Goal: Task Accomplishment & Management: Manage account settings

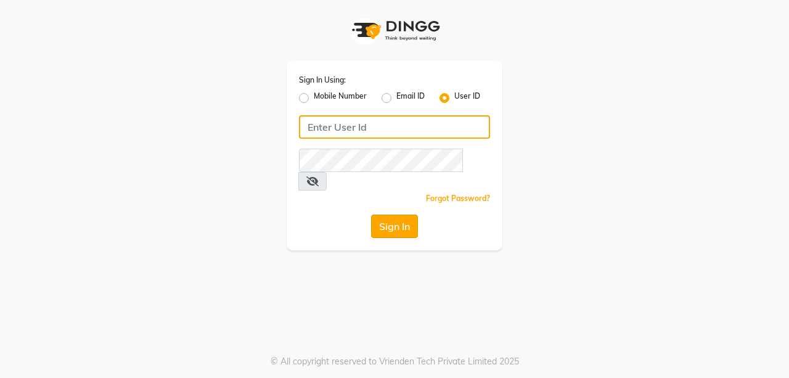
type input "saura123"
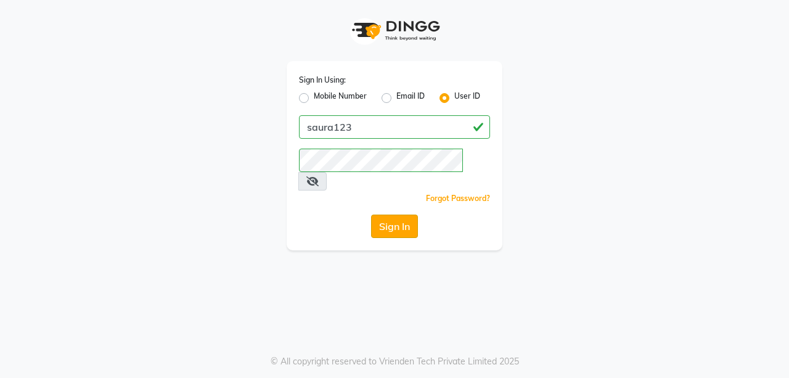
click at [390, 214] on button "Sign In" at bounding box center [394, 225] width 47 height 23
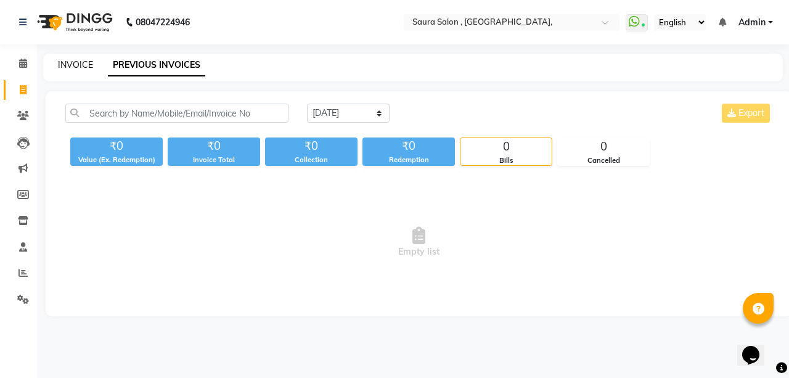
click at [62, 63] on link "INVOICE" at bounding box center [75, 64] width 35 height 11
select select "service"
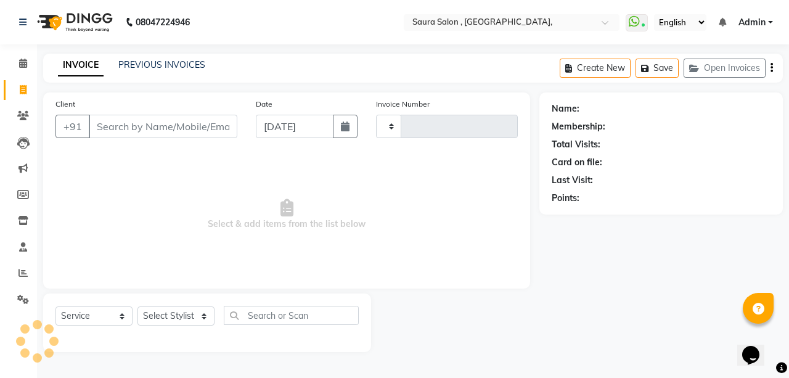
type input "4889"
select select "6963"
select select "57428"
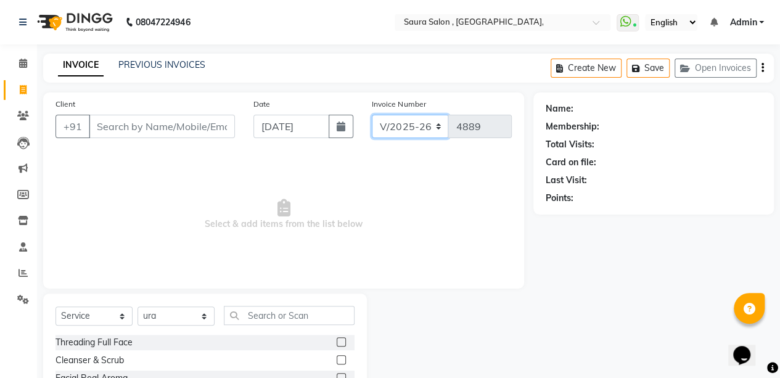
click at [387, 119] on select "V/2025 V/2025-26" at bounding box center [410, 126] width 77 height 23
click at [22, 114] on icon at bounding box center [23, 115] width 12 height 9
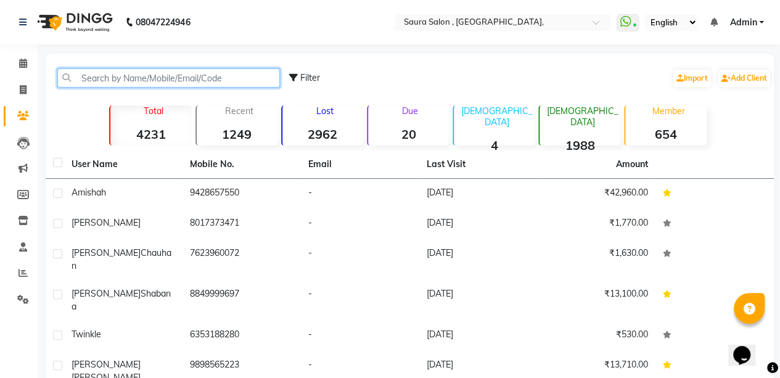
click at [93, 75] on input "text" at bounding box center [168, 77] width 222 height 19
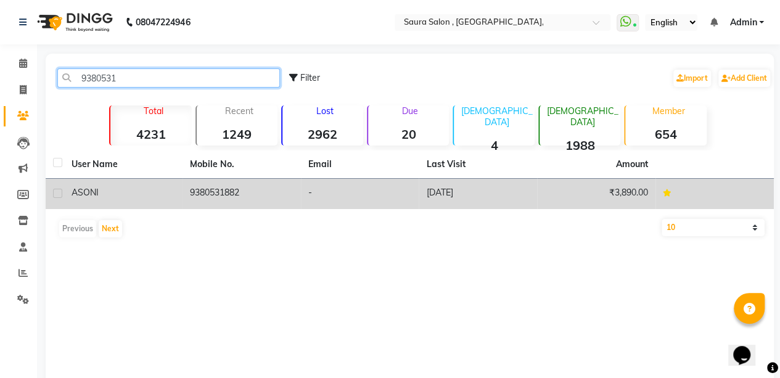
type input "9380531"
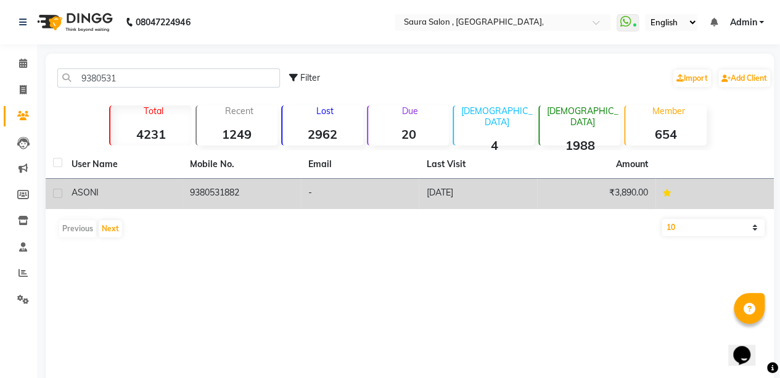
click at [503, 192] on td "06-02-2025" at bounding box center [477, 194] width 118 height 30
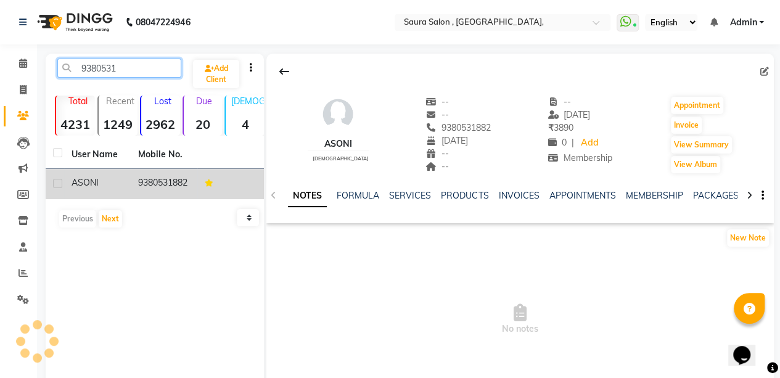
click at [163, 65] on input "9380531" at bounding box center [119, 68] width 124 height 19
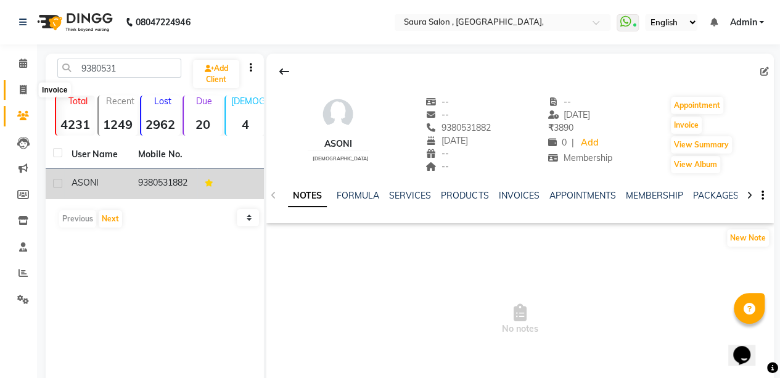
click at [28, 92] on span at bounding box center [23, 90] width 22 height 14
select select "service"
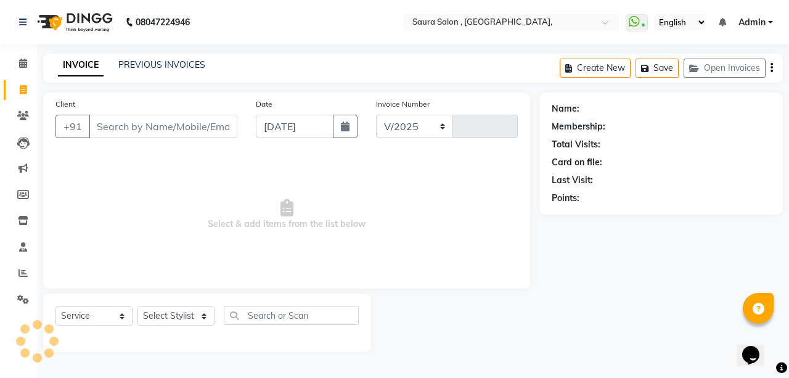
select select "6963"
type input "4889"
click at [128, 130] on input "Client" at bounding box center [163, 126] width 149 height 23
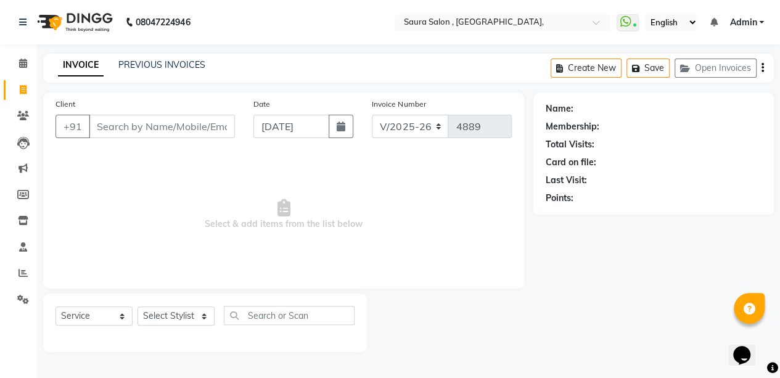
select select "57428"
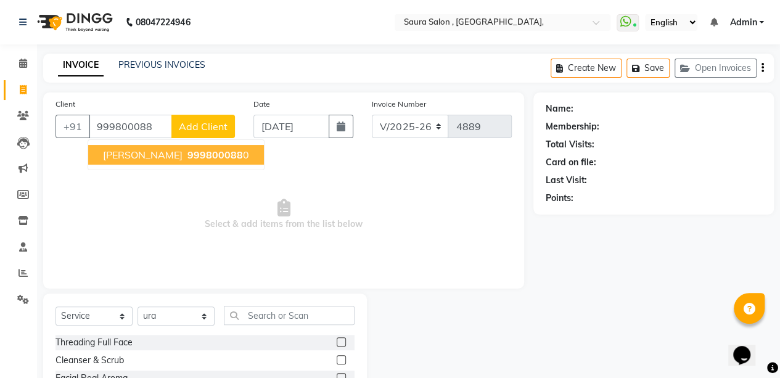
click at [148, 157] on span "akshata kotecha" at bounding box center [143, 155] width 80 height 12
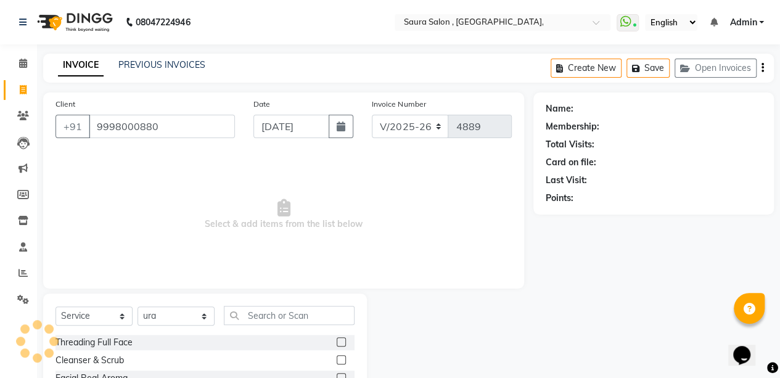
type input "9998000880"
select select "1: Object"
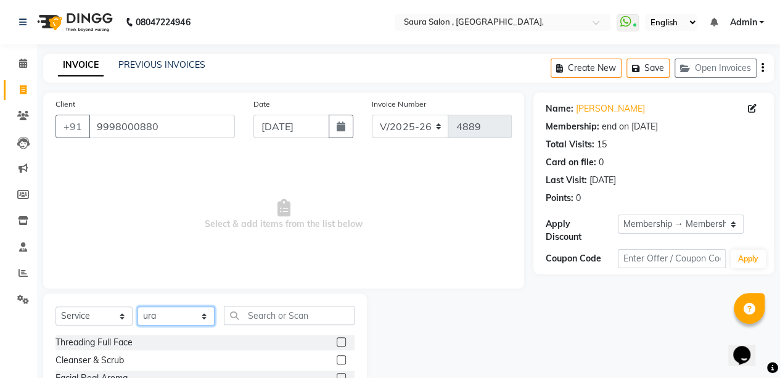
click at [203, 319] on select "Select Stylist archana asha [PERSON_NAME] deepika [PERSON_NAME] [PERSON_NAME] […" at bounding box center [175, 315] width 77 height 19
select select "56807"
click at [137, 306] on select "Select Stylist archana asha [PERSON_NAME] deepika [PERSON_NAME] [PERSON_NAME] […" at bounding box center [175, 315] width 77 height 19
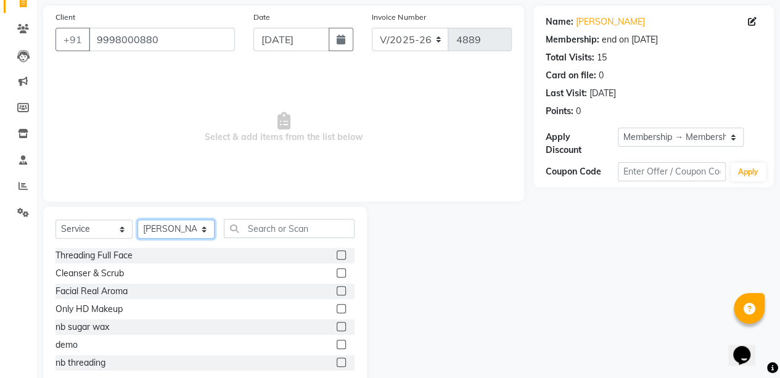
scroll to position [97, 0]
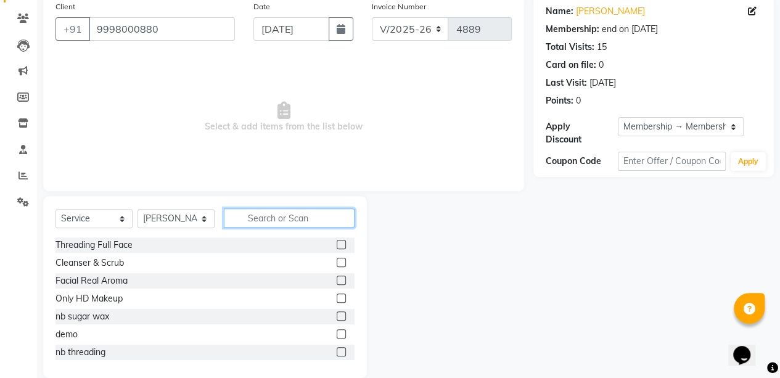
click at [270, 216] on input "text" at bounding box center [289, 217] width 131 height 19
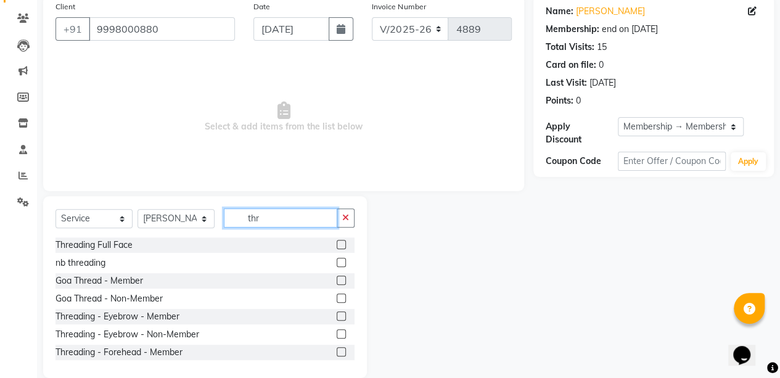
type input "thr"
click at [337, 314] on label at bounding box center [341, 315] width 9 height 9
click at [337, 314] on input "checkbox" at bounding box center [341, 316] width 8 height 8
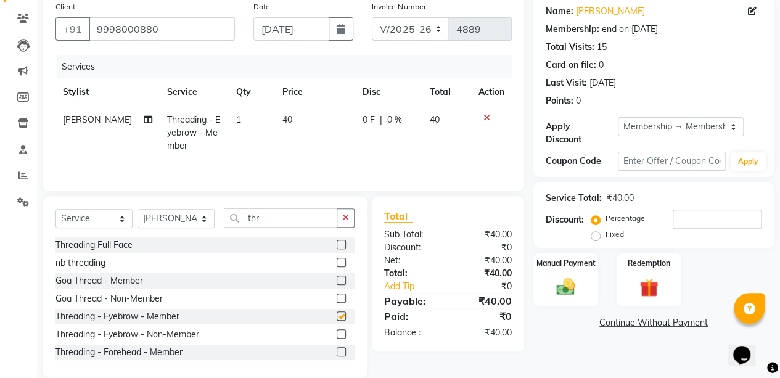
checkbox input "false"
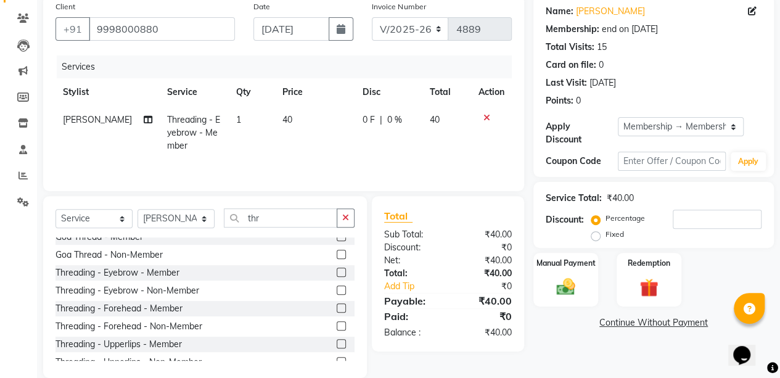
scroll to position [44, 0]
click at [337, 307] on label at bounding box center [341, 307] width 9 height 9
click at [337, 307] on input "checkbox" at bounding box center [341, 308] width 8 height 8
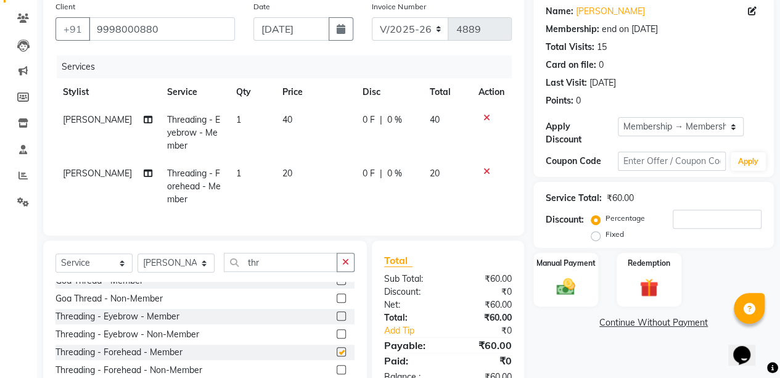
checkbox input "false"
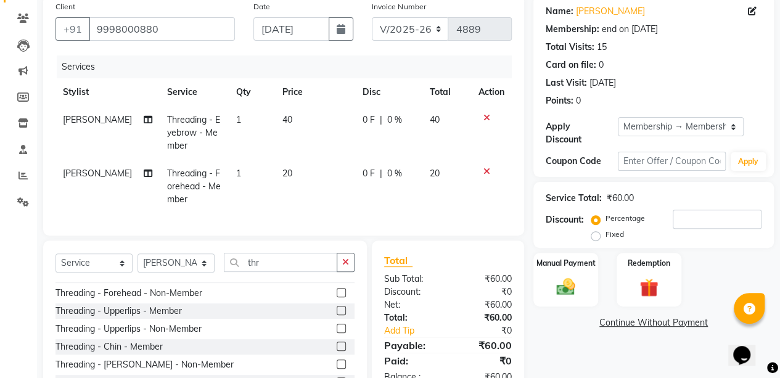
click at [337, 315] on label at bounding box center [341, 310] width 9 height 9
click at [337, 315] on input "checkbox" at bounding box center [341, 311] width 8 height 8
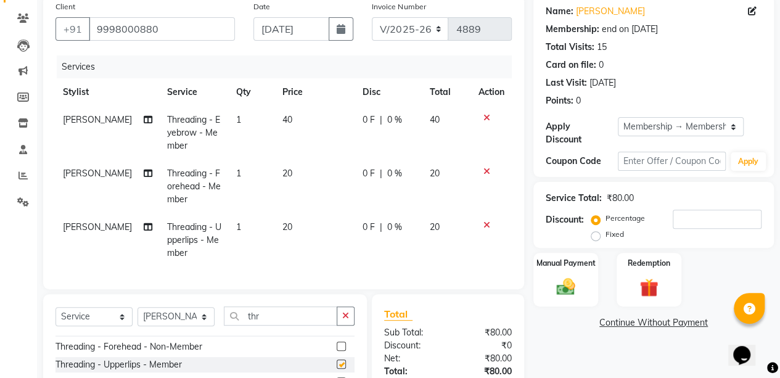
checkbox input "false"
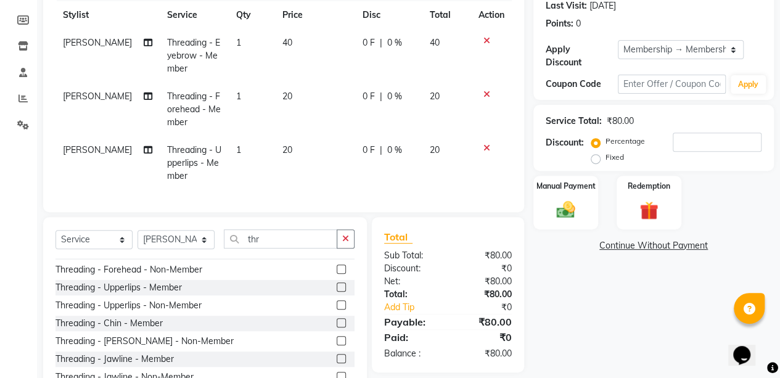
scroll to position [178, 0]
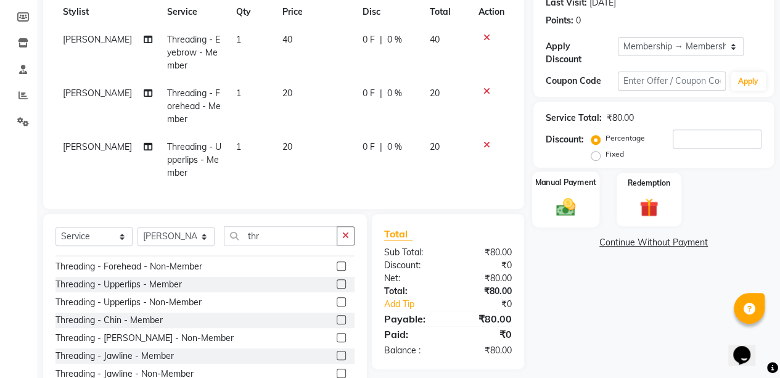
click at [571, 202] on img at bounding box center [565, 206] width 31 height 22
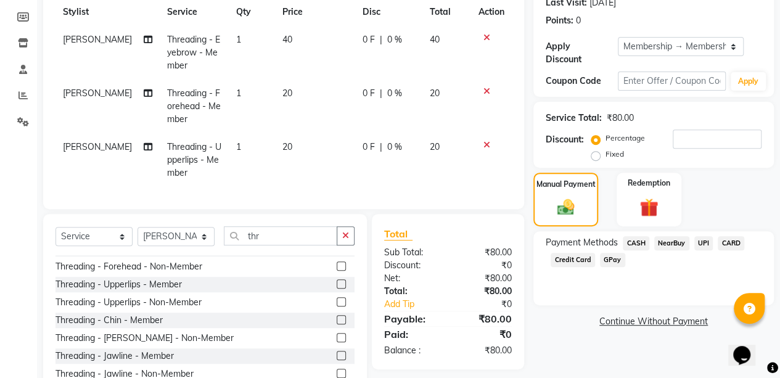
click at [631, 241] on span "CASH" at bounding box center [635, 243] width 27 height 14
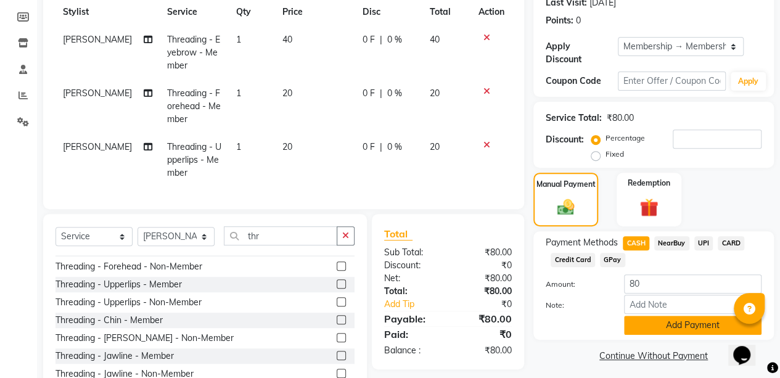
click at [695, 329] on button "Add Payment" at bounding box center [692, 325] width 137 height 19
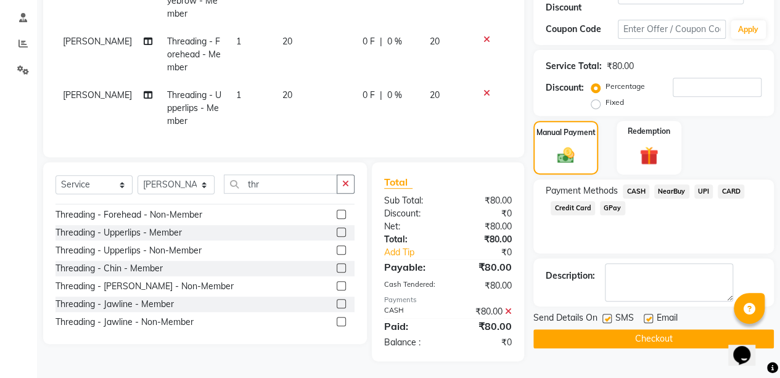
scroll to position [239, 0]
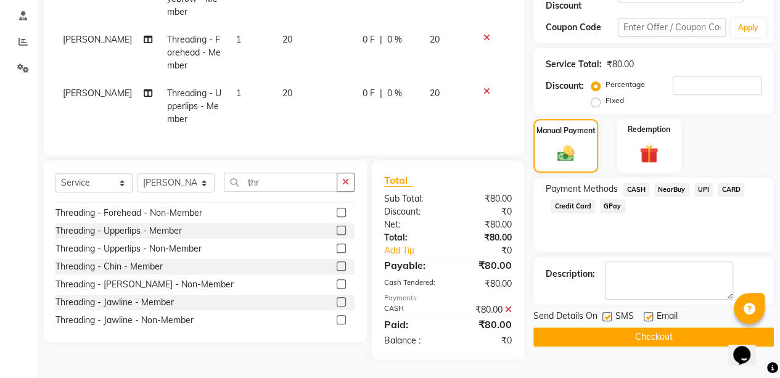
click at [695, 329] on button "Checkout" at bounding box center [653, 336] width 240 height 19
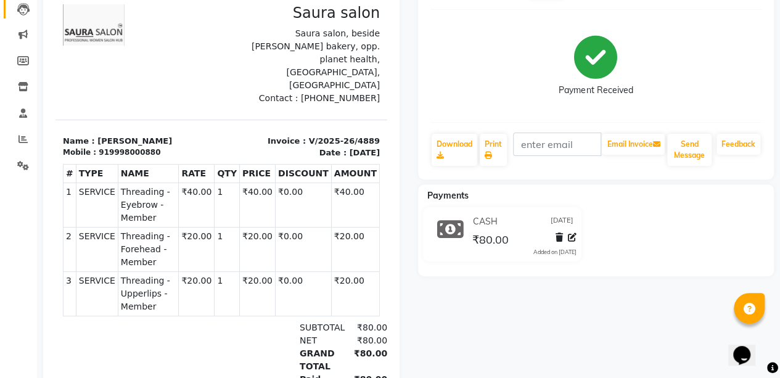
select select "service"
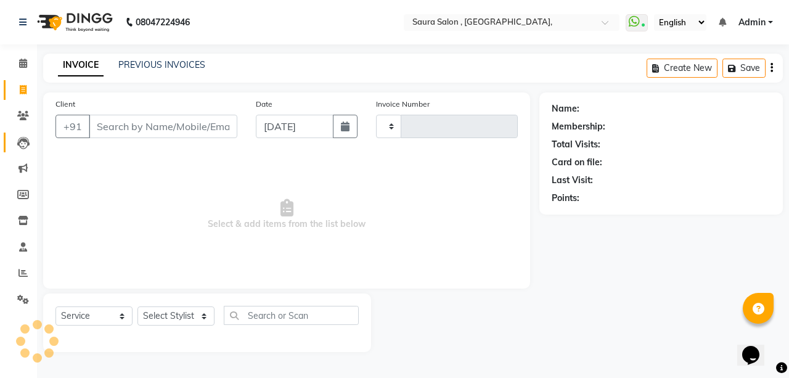
type input "4890"
select select "6963"
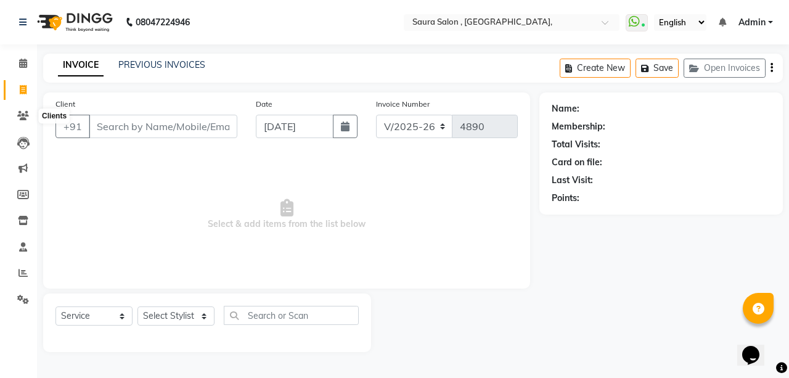
select select "57428"
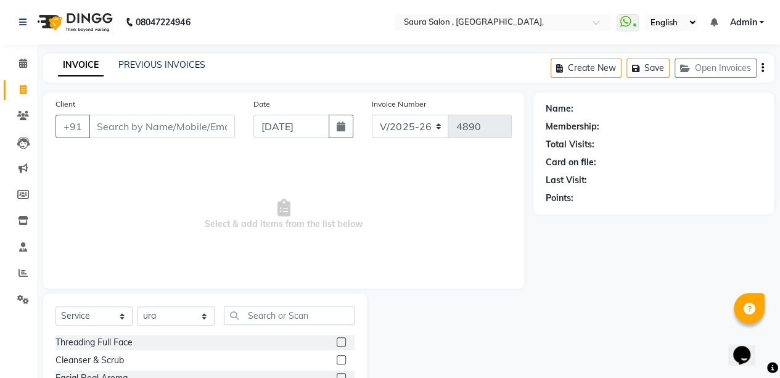
click at [25, 98] on link "Invoice" at bounding box center [19, 90] width 30 height 20
select select "6963"
select select "service"
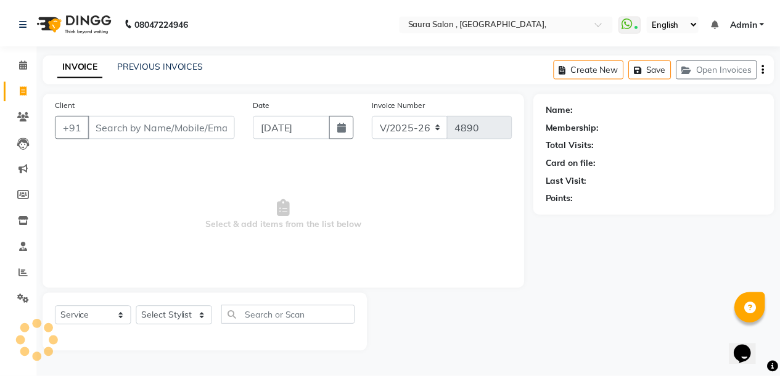
scroll to position [115, 0]
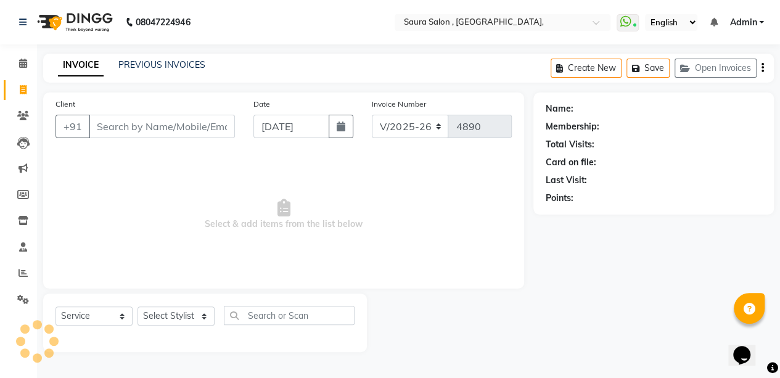
select select "57428"
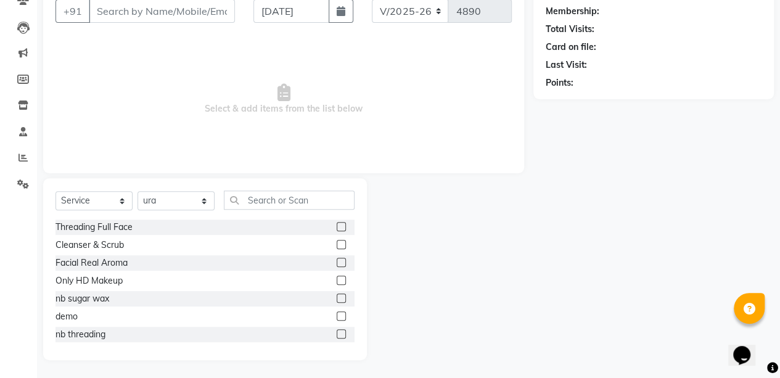
click at [307, 100] on span "Select & add items from the list below" at bounding box center [283, 99] width 456 height 123
click at [175, 21] on input "Client" at bounding box center [162, 10] width 146 height 23
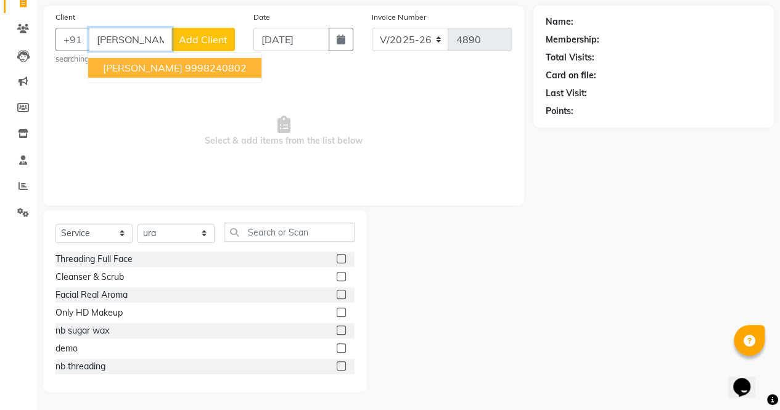
scroll to position [83, 0]
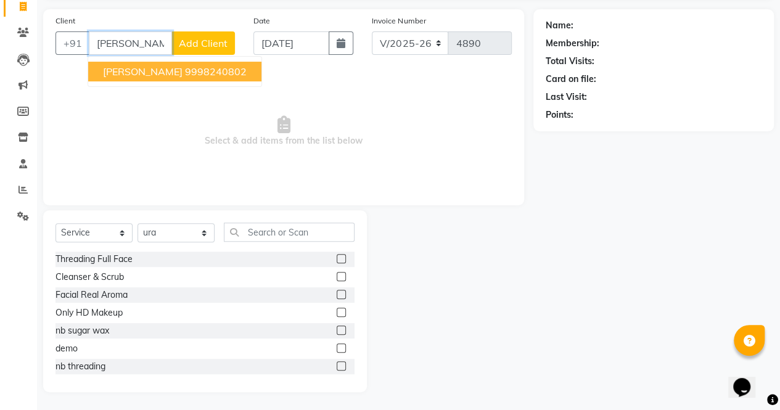
click at [185, 73] on ngb-highlight "9998240802" at bounding box center [216, 71] width 62 height 12
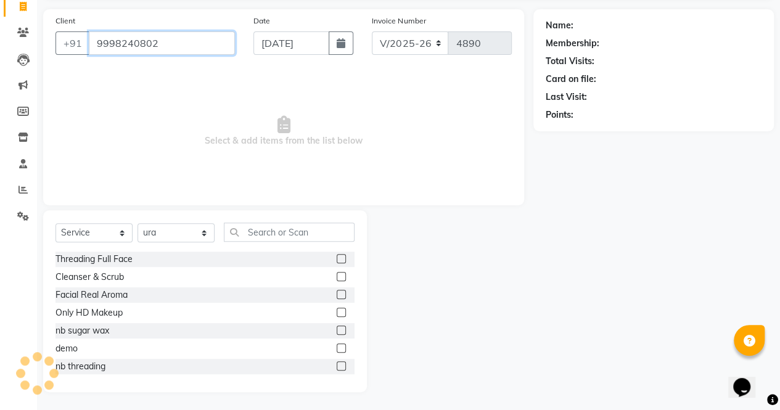
type input "9998240802"
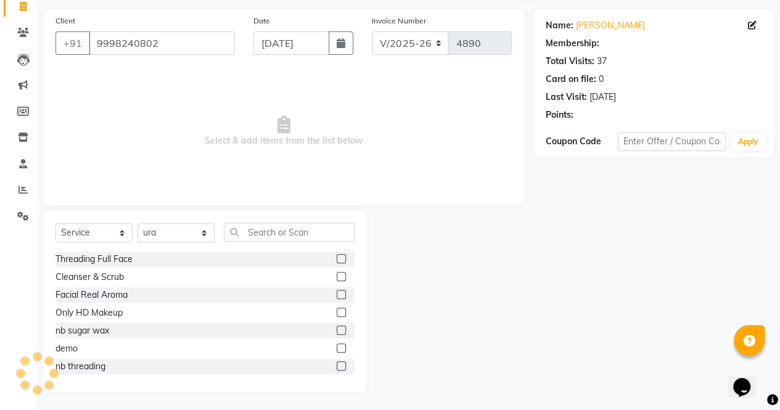
select select "1: Object"
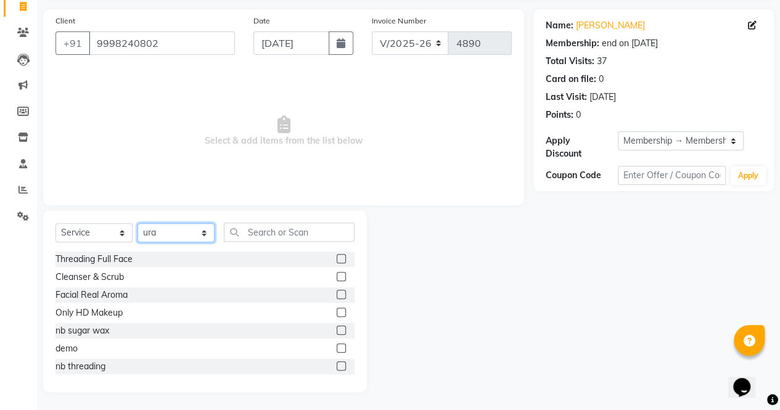
click at [181, 236] on select "Select Stylist archana asha [PERSON_NAME] deepika [PERSON_NAME] [PERSON_NAME] […" at bounding box center [175, 232] width 77 height 19
select select "56810"
click at [137, 223] on select "Select Stylist archana asha [PERSON_NAME] deepika [PERSON_NAME] [PERSON_NAME] […" at bounding box center [175, 232] width 77 height 19
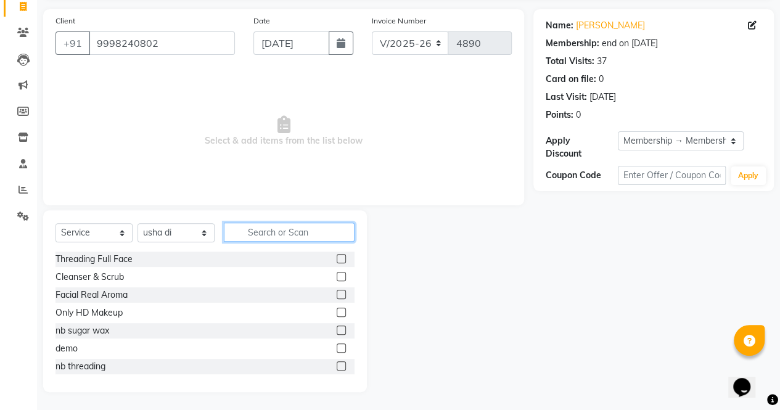
click at [256, 228] on input "text" at bounding box center [289, 231] width 131 height 19
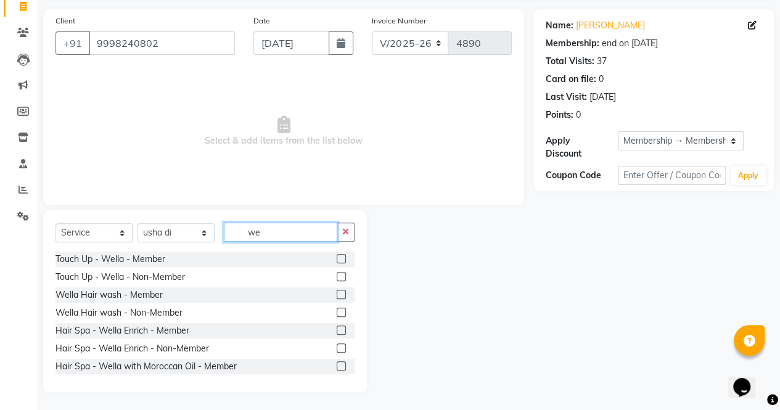
type input "we"
click at [251, 295] on div "Wella Hair wash - Member" at bounding box center [204, 294] width 299 height 15
click at [337, 296] on label at bounding box center [341, 294] width 9 height 9
click at [337, 296] on input "checkbox" at bounding box center [341, 295] width 8 height 8
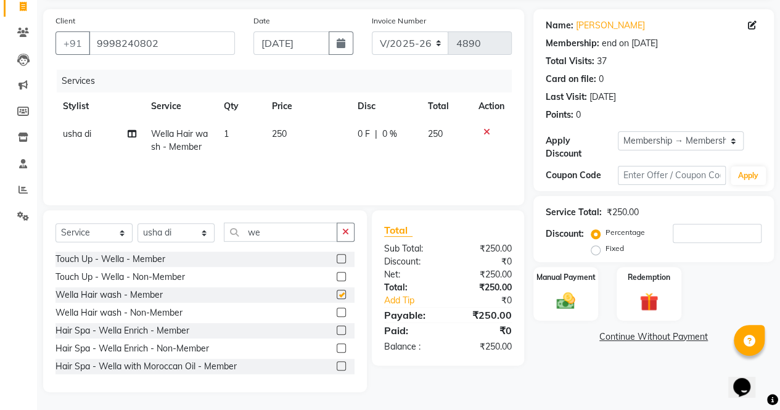
checkbox input "false"
click at [203, 235] on select "Select Stylist archana asha [PERSON_NAME] deepika [PERSON_NAME] [PERSON_NAME] […" at bounding box center [175, 232] width 77 height 19
select select "56832"
click at [137, 223] on select "Select Stylist archana asha [PERSON_NAME] deepika [PERSON_NAME] [PERSON_NAME] […" at bounding box center [175, 232] width 77 height 19
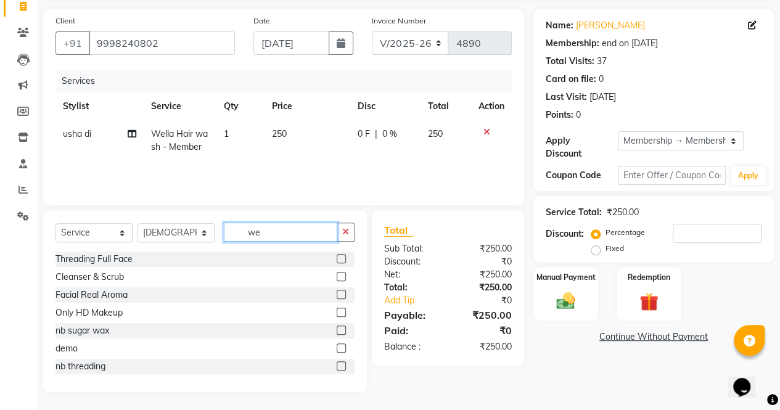
click at [267, 234] on input "we" at bounding box center [280, 231] width 113 height 19
type input "w"
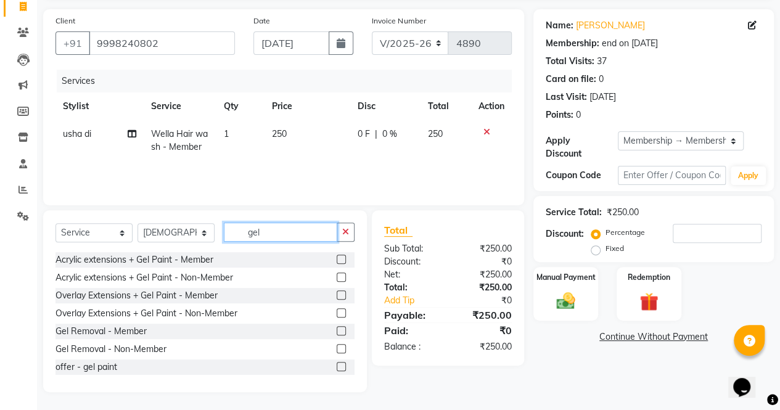
scroll to position [180, 0]
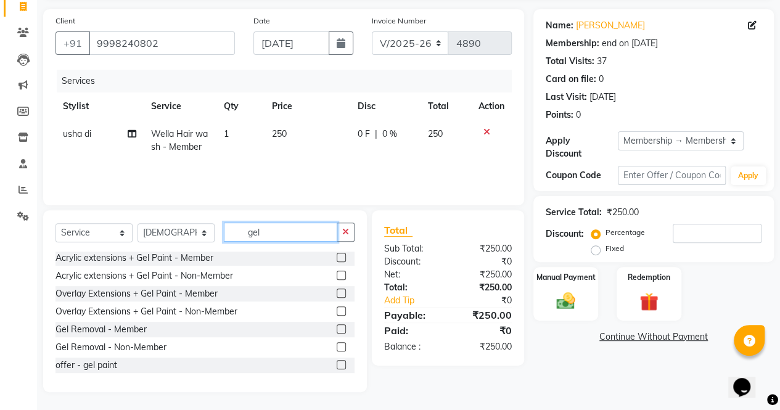
type input "gel"
click at [337, 327] on label at bounding box center [341, 328] width 9 height 9
click at [337, 327] on input "checkbox" at bounding box center [341, 329] width 8 height 8
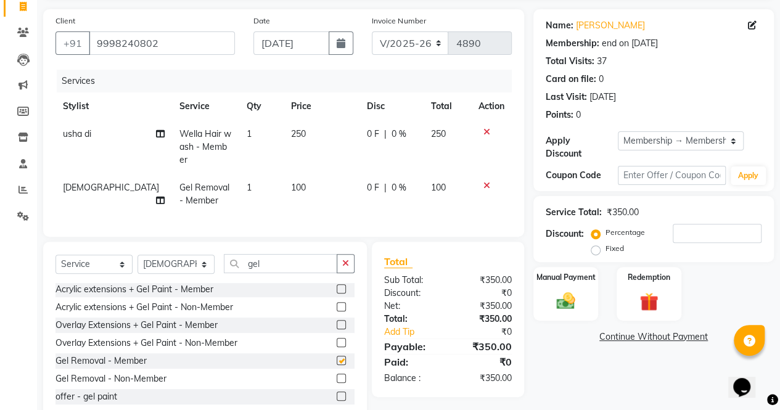
checkbox input "false"
click at [291, 182] on span "100" at bounding box center [298, 187] width 15 height 11
select select "56832"
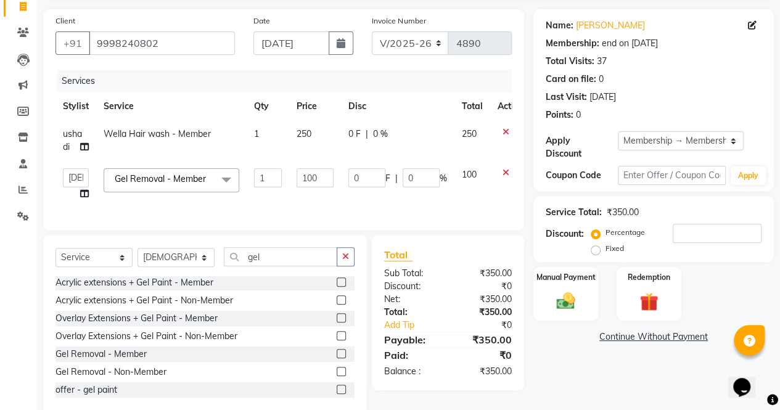
click at [289, 169] on td "100" at bounding box center [315, 184] width 52 height 47
click at [309, 179] on input "100" at bounding box center [314, 177] width 37 height 19
type input "90"
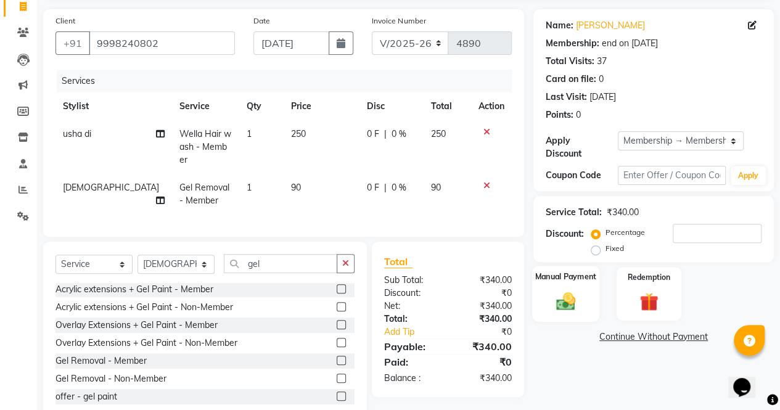
click at [576, 306] on img at bounding box center [565, 301] width 31 height 22
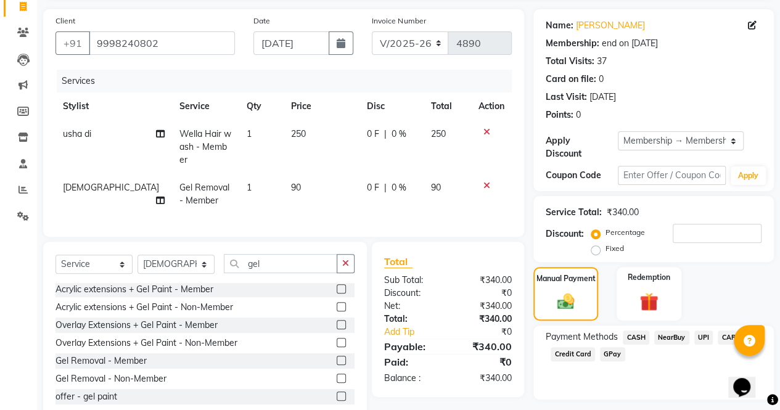
click at [705, 338] on span "UPI" at bounding box center [703, 337] width 19 height 14
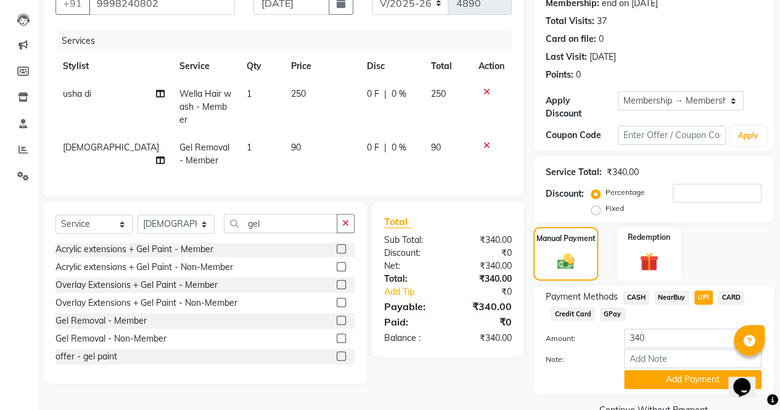
scroll to position [150, 0]
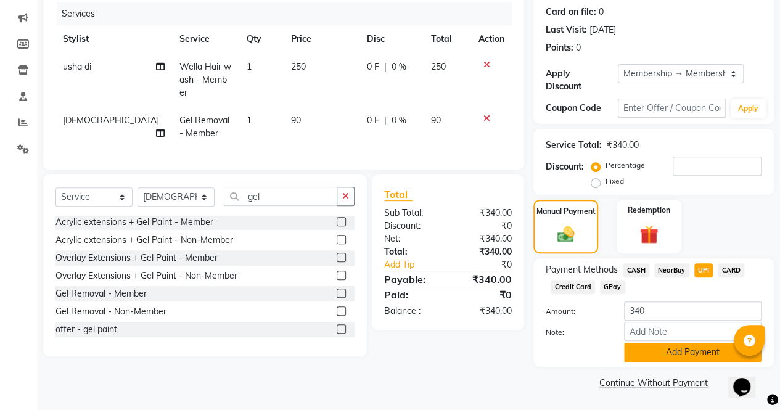
click at [696, 354] on button "Add Payment" at bounding box center [692, 352] width 137 height 19
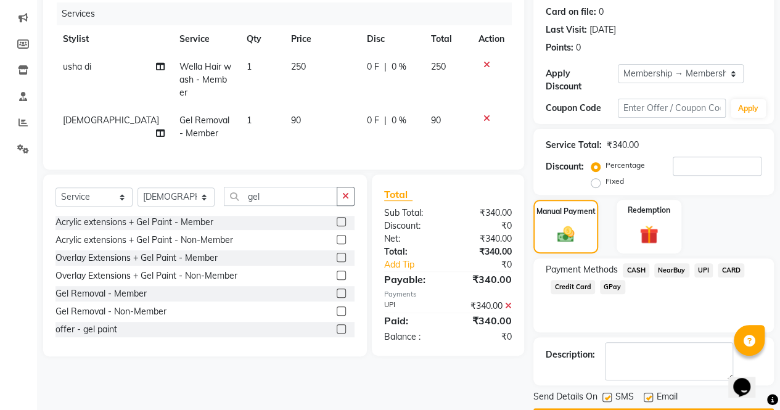
scroll to position [185, 0]
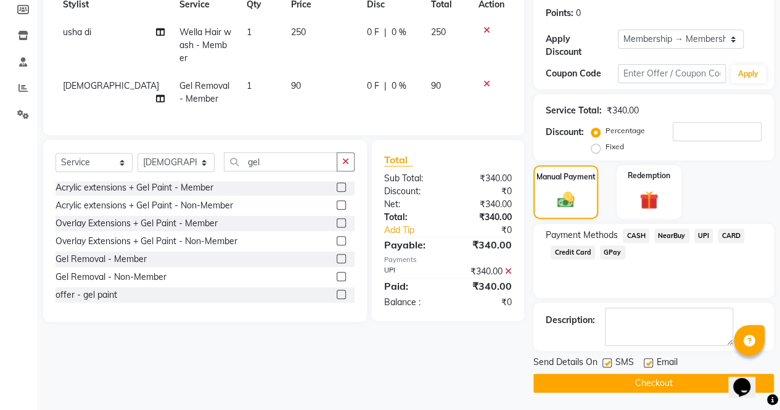
click at [693, 377] on button "Checkout" at bounding box center [653, 382] width 240 height 19
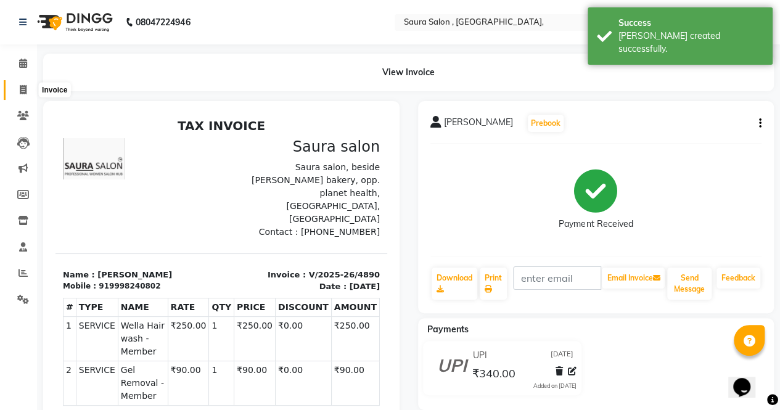
click at [20, 94] on span at bounding box center [23, 90] width 22 height 14
select select "6963"
select select "service"
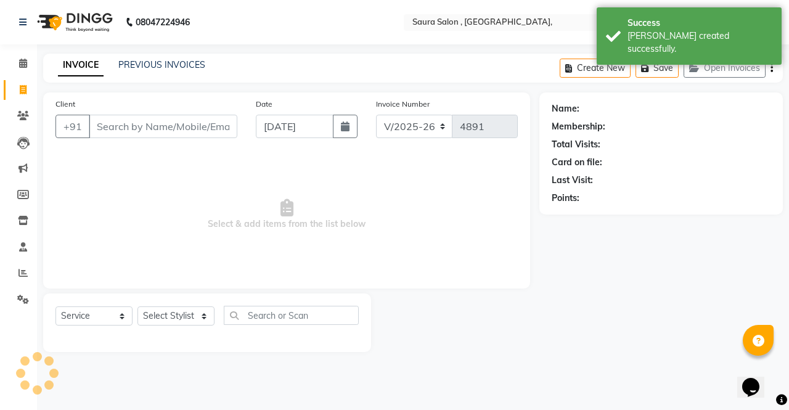
select select "57428"
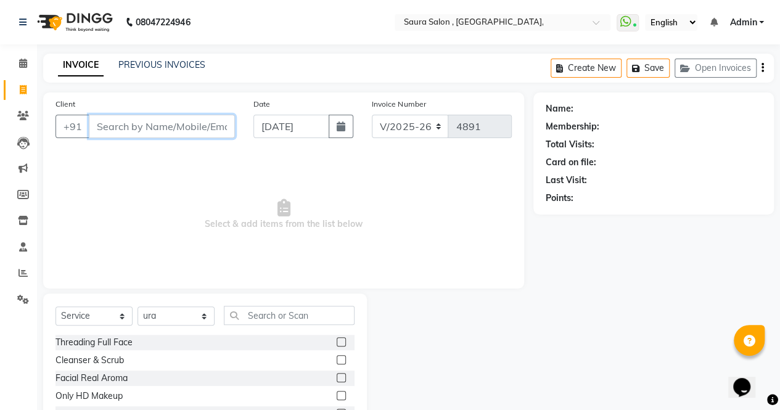
click at [98, 127] on input "Client" at bounding box center [162, 126] width 146 height 23
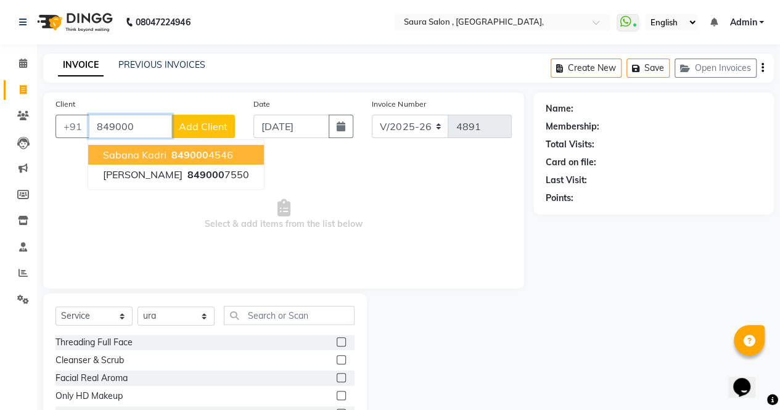
click at [125, 158] on span "sabana kadri" at bounding box center [134, 155] width 63 height 12
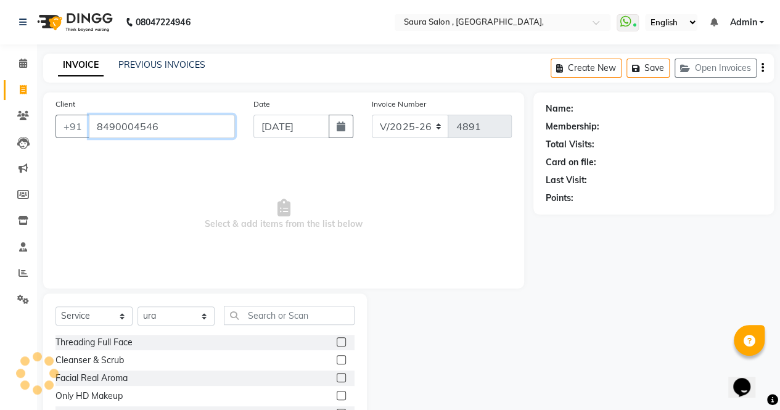
type input "8490004546"
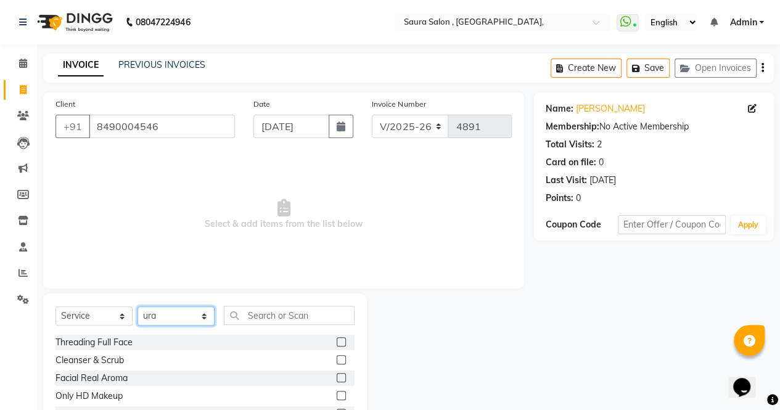
click at [164, 318] on select "Select Stylist archana asha [PERSON_NAME] deepika [PERSON_NAME] [PERSON_NAME] […" at bounding box center [175, 315] width 77 height 19
select select "72512"
click at [137, 306] on select "Select Stylist archana asha [PERSON_NAME] deepika [PERSON_NAME] [PERSON_NAME] […" at bounding box center [175, 315] width 77 height 19
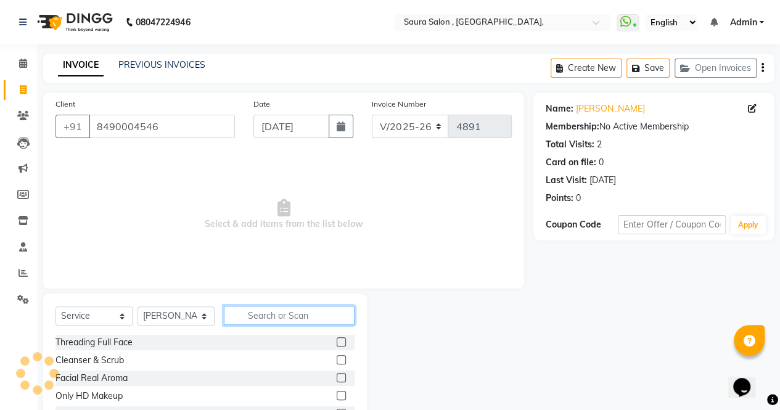
click at [265, 319] on input "text" at bounding box center [289, 315] width 131 height 19
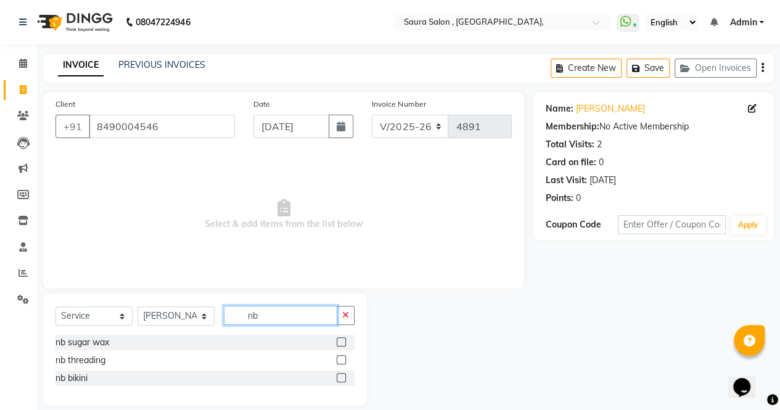
type input "nb"
click at [339, 341] on label at bounding box center [341, 341] width 9 height 9
click at [339, 341] on input "checkbox" at bounding box center [341, 342] width 8 height 8
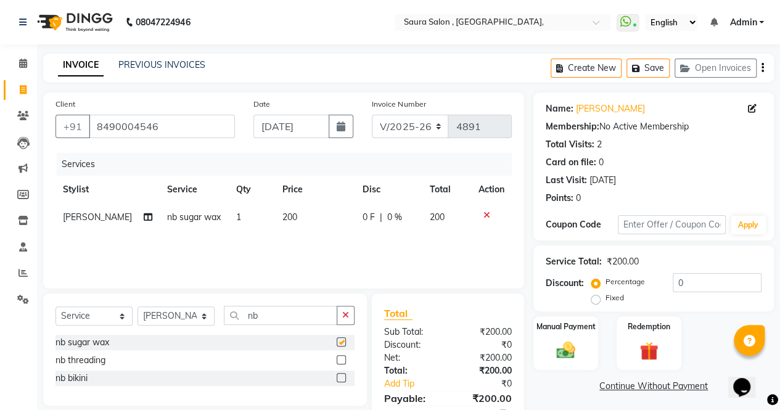
checkbox input "false"
click at [339, 364] on div at bounding box center [341, 361] width 8 height 13
click at [341, 358] on label at bounding box center [341, 359] width 9 height 9
click at [341, 358] on input "checkbox" at bounding box center [341, 360] width 8 height 8
checkbox input "false"
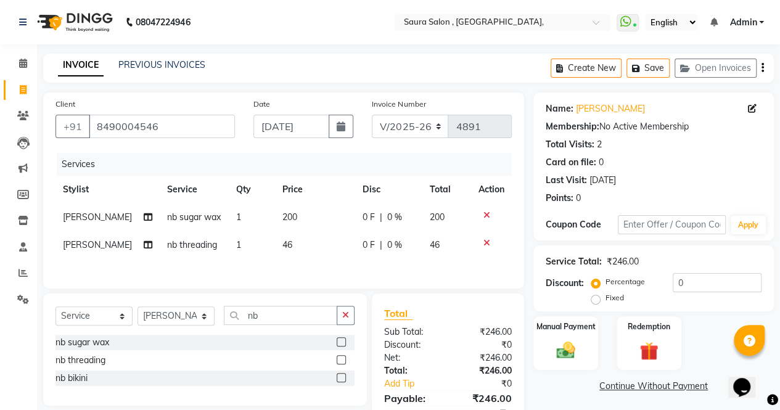
click at [343, 377] on label at bounding box center [341, 377] width 9 height 9
click at [343, 377] on input "checkbox" at bounding box center [341, 378] width 8 height 8
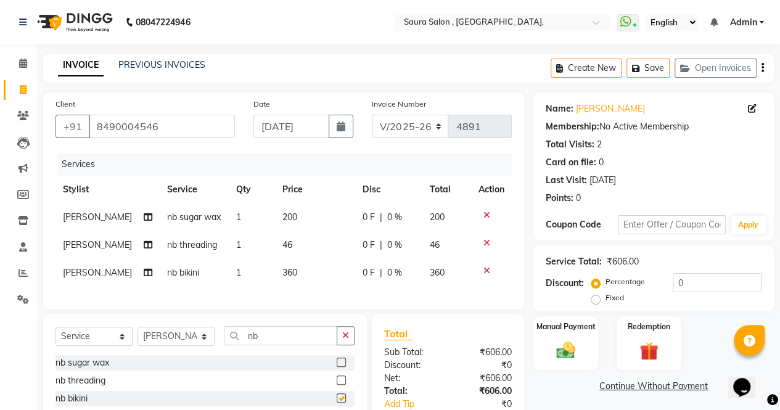
checkbox input "false"
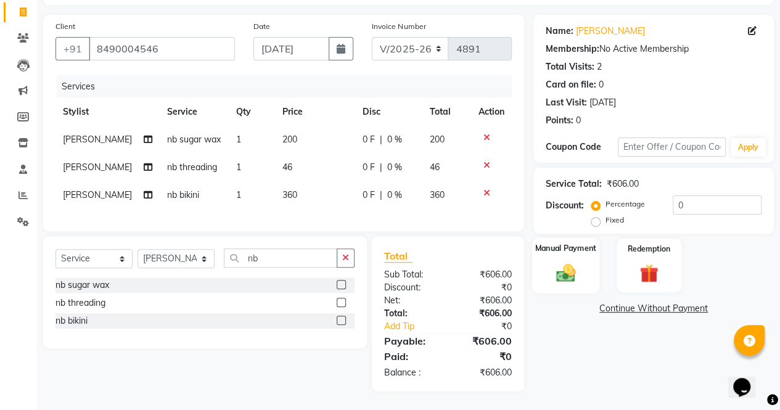
click at [571, 261] on img at bounding box center [565, 272] width 31 height 22
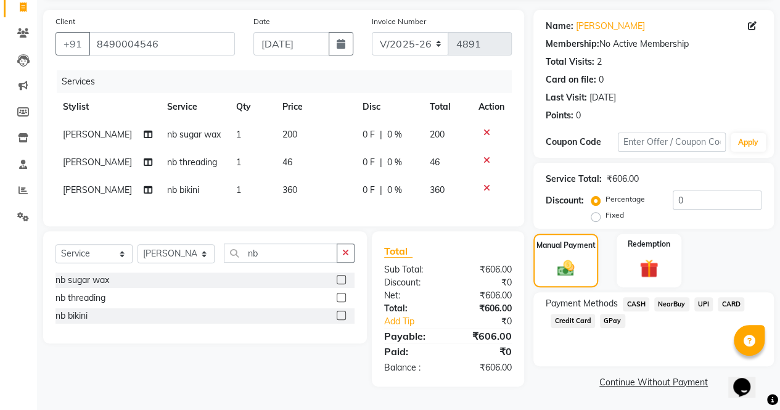
click at [672, 304] on span "NearBuy" at bounding box center [671, 304] width 35 height 14
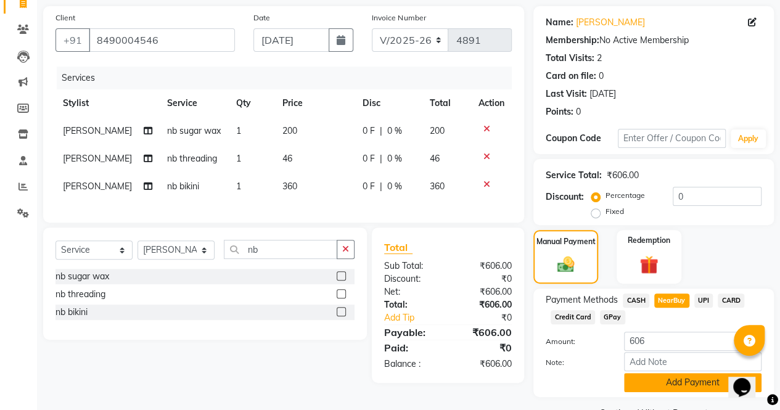
click at [690, 377] on button "Add Payment" at bounding box center [692, 382] width 137 height 19
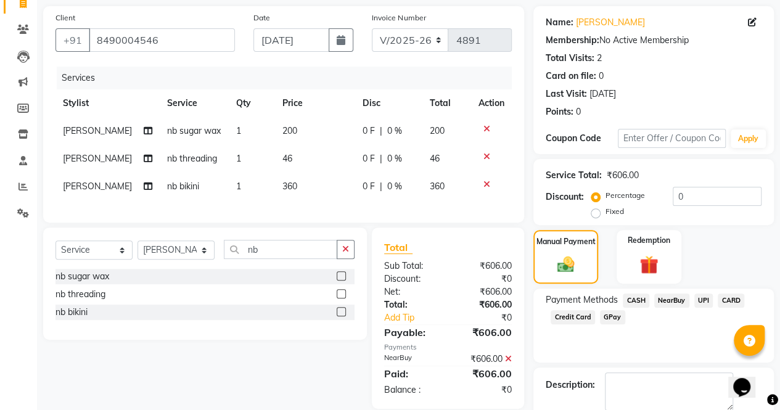
scroll to position [150, 0]
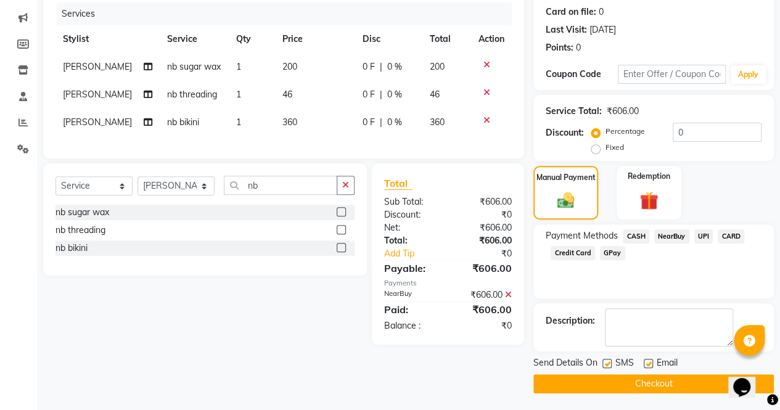
click at [606, 363] on label at bounding box center [606, 363] width 9 height 9
click at [606, 363] on input "checkbox" at bounding box center [606, 364] width 8 height 8
checkbox input "false"
click at [650, 362] on label at bounding box center [647, 363] width 9 height 9
click at [650, 362] on input "checkbox" at bounding box center [647, 364] width 8 height 8
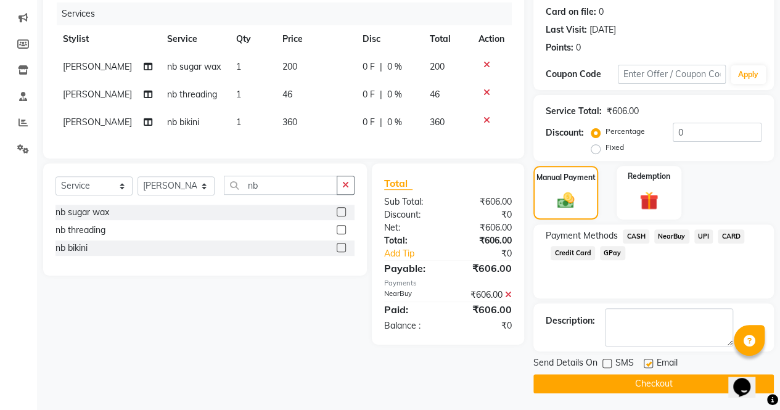
checkbox input "false"
click at [652, 377] on button "Checkout" at bounding box center [653, 383] width 240 height 19
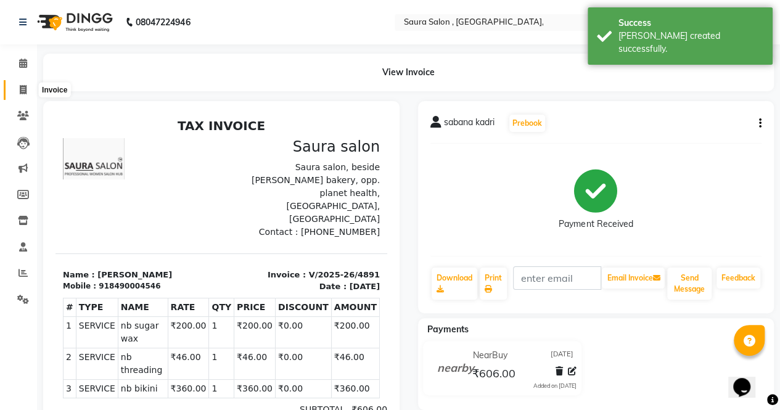
click at [25, 91] on icon at bounding box center [23, 89] width 7 height 9
select select "service"
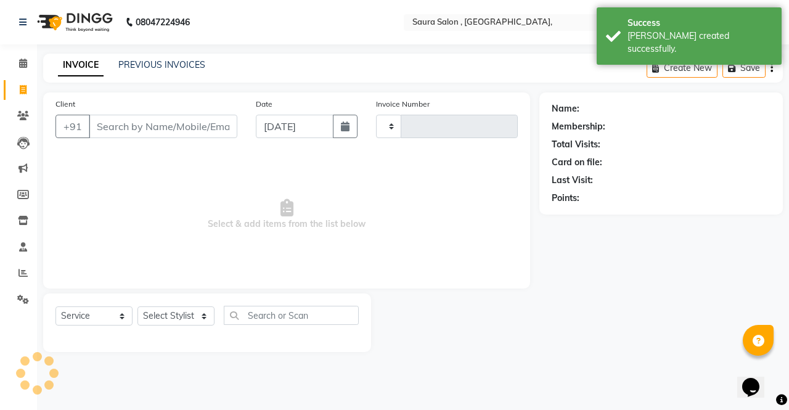
type input "4892"
select select "6963"
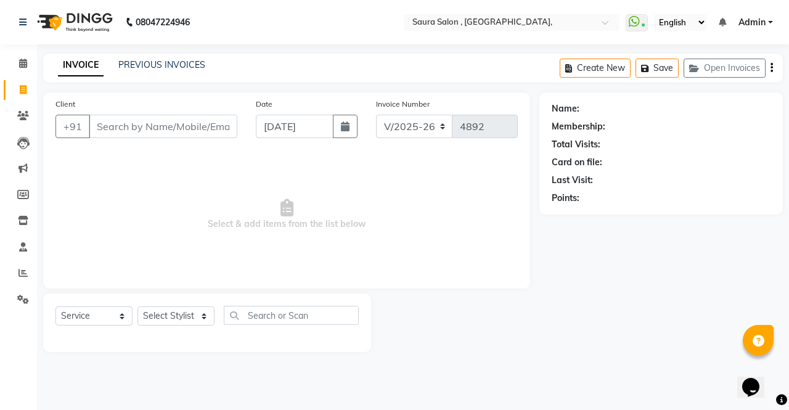
select select "57428"
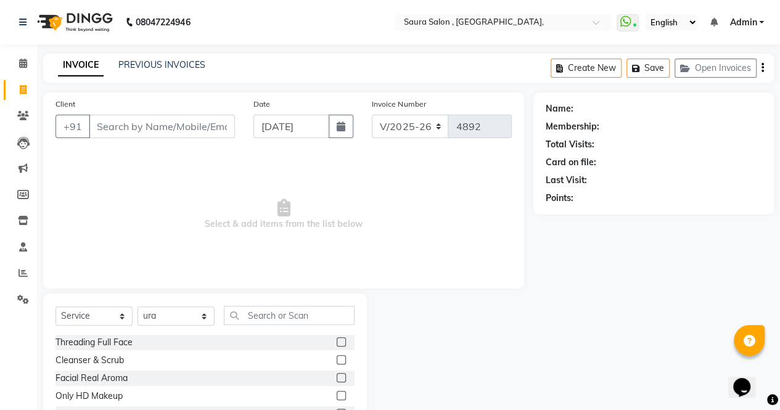
click at [110, 124] on input "Client" at bounding box center [162, 126] width 146 height 23
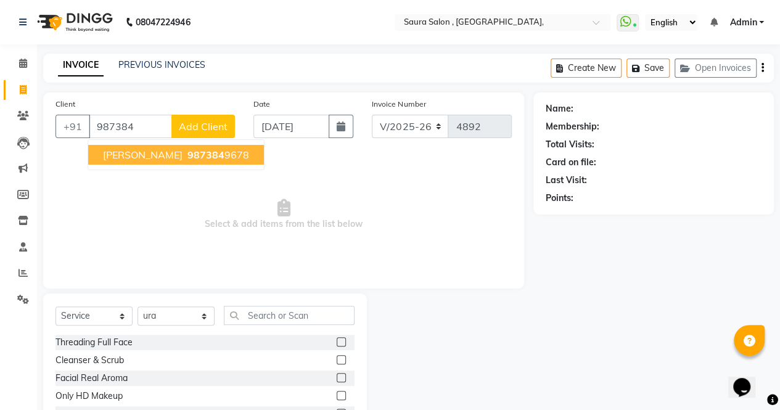
click at [142, 151] on span "shruti gupta" at bounding box center [143, 155] width 80 height 12
type input "9873849678"
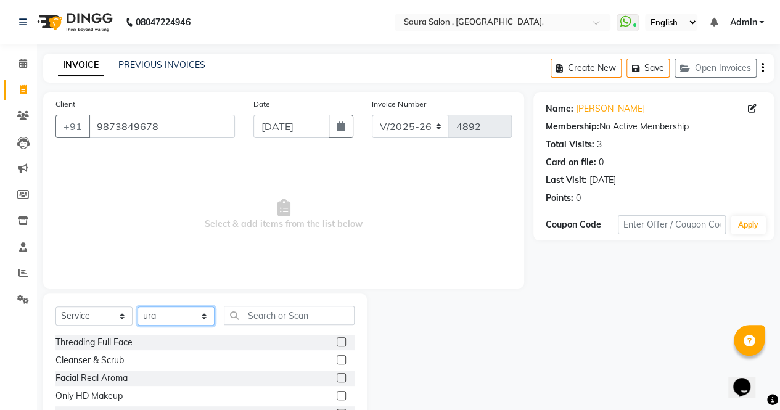
click at [174, 316] on select "Select Stylist archana asha [PERSON_NAME] deepika [PERSON_NAME] [PERSON_NAME] […" at bounding box center [175, 315] width 77 height 19
select select "56810"
click at [137, 306] on select "Select Stylist archana asha [PERSON_NAME] deepika [PERSON_NAME] [PERSON_NAME] […" at bounding box center [175, 315] width 77 height 19
click at [254, 317] on input "text" at bounding box center [289, 315] width 131 height 19
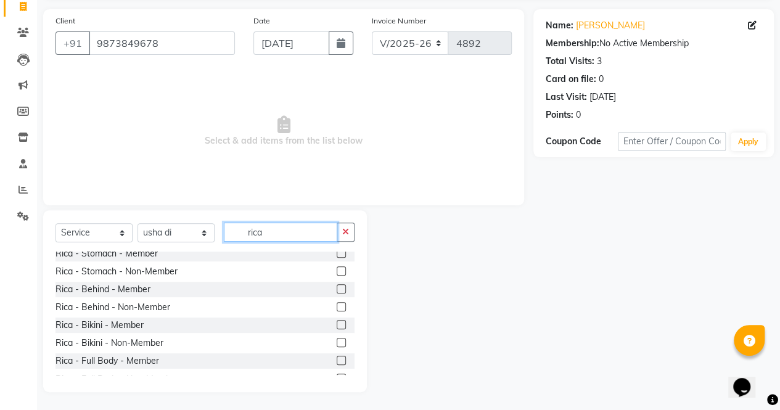
scroll to position [436, 0]
type input "rica"
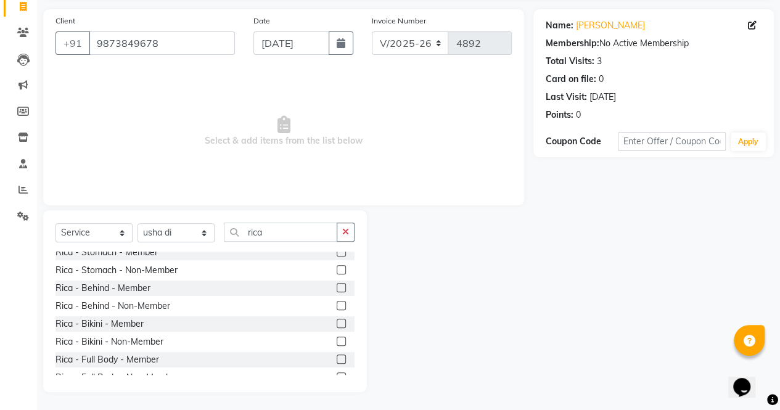
click at [337, 339] on label at bounding box center [341, 341] width 9 height 9
click at [337, 339] on input "checkbox" at bounding box center [341, 342] width 8 height 8
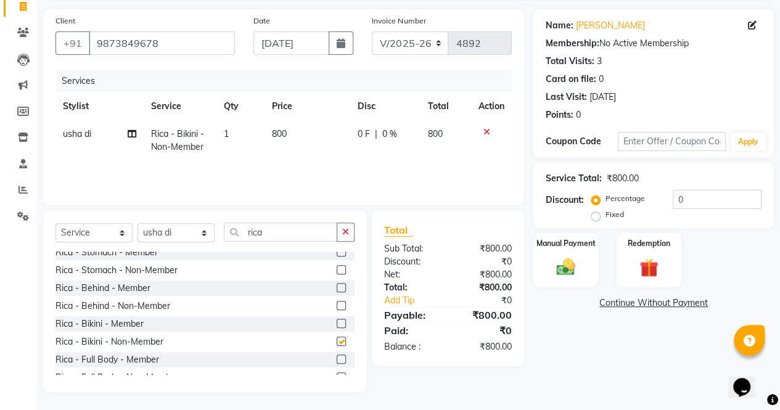
checkbox input "false"
click at [281, 238] on input "rica" at bounding box center [280, 231] width 113 height 19
click at [164, 234] on select "Select Stylist archana asha [PERSON_NAME] deepika [PERSON_NAME] [PERSON_NAME] […" at bounding box center [175, 232] width 77 height 19
select select "56840"
click at [137, 223] on select "Select Stylist archana asha [PERSON_NAME] deepika [PERSON_NAME] [PERSON_NAME] […" at bounding box center [175, 232] width 77 height 19
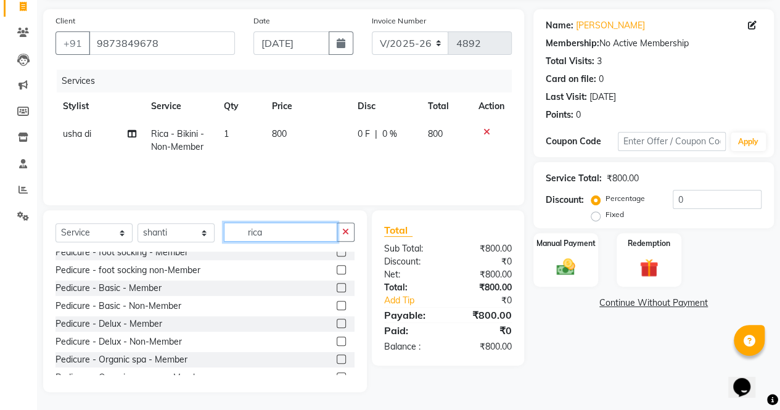
click at [270, 230] on input "rica" at bounding box center [280, 231] width 113 height 19
type input "r"
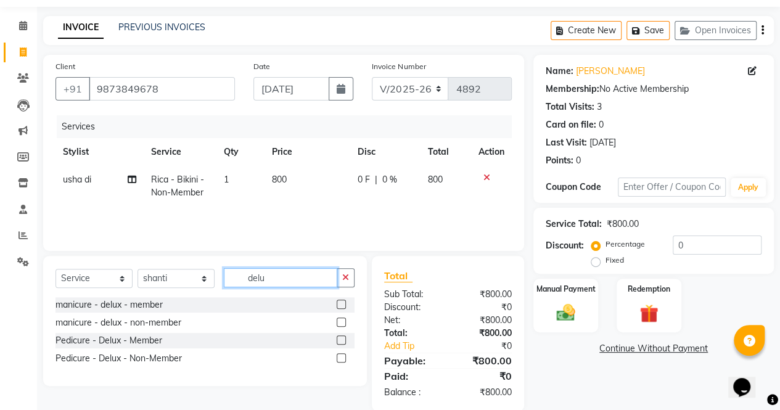
scroll to position [56, 0]
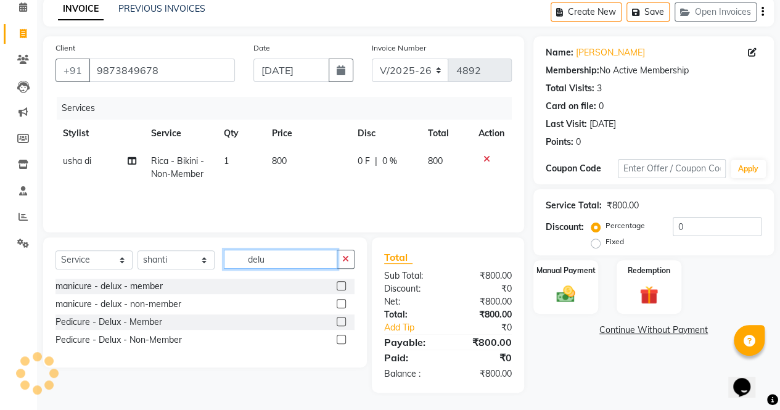
type input "delu"
click at [341, 340] on label at bounding box center [341, 339] width 9 height 9
click at [341, 340] on input "checkbox" at bounding box center [341, 340] width 8 height 8
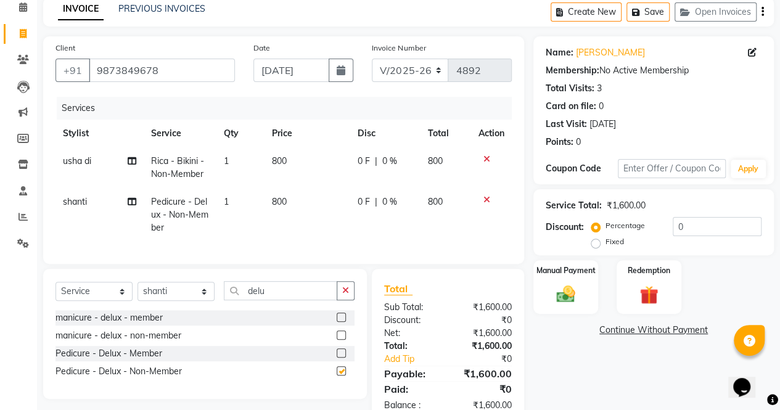
checkbox input "false"
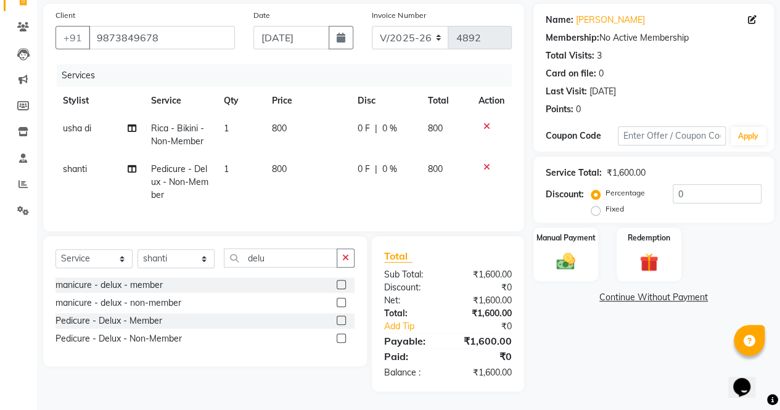
click at [484, 163] on icon at bounding box center [486, 167] width 7 height 9
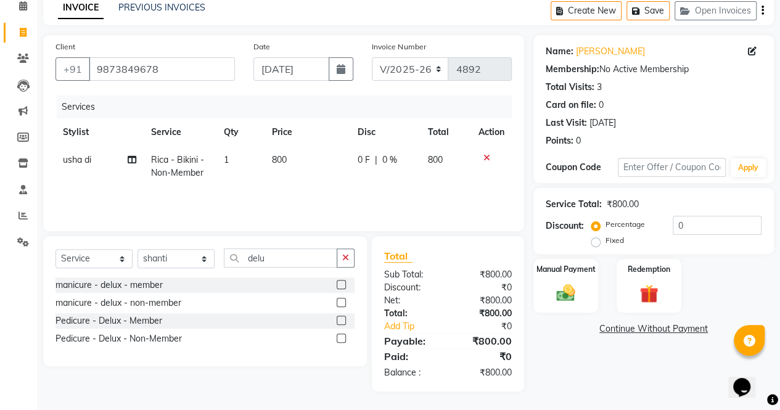
scroll to position [56, 0]
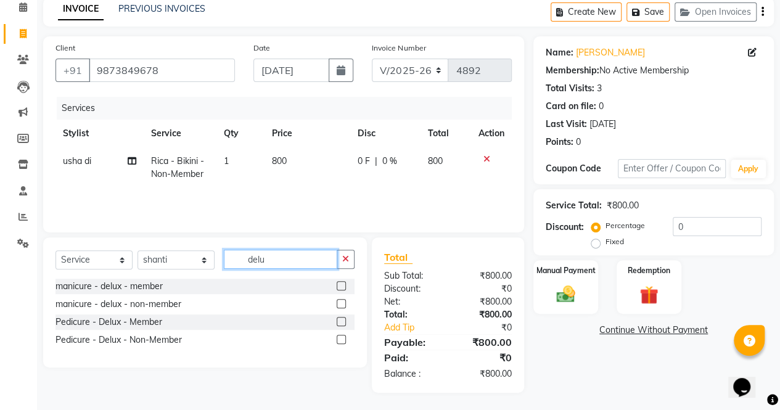
click at [313, 253] on input "delu" at bounding box center [280, 259] width 113 height 19
type input "d"
type input "bas"
click at [342, 342] on label at bounding box center [341, 339] width 9 height 9
click at [342, 342] on input "checkbox" at bounding box center [341, 340] width 8 height 8
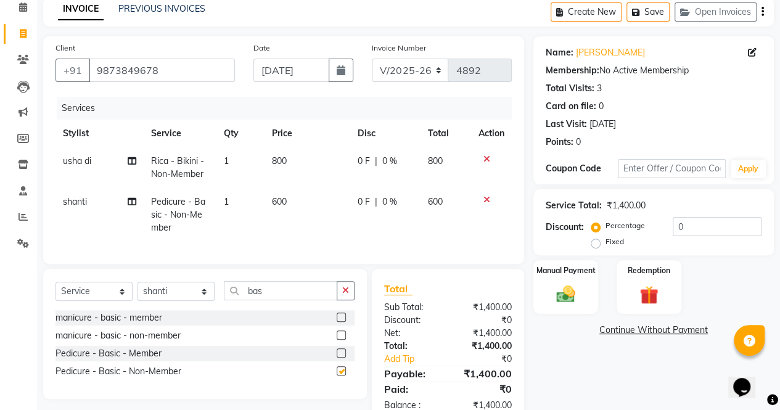
checkbox input "false"
click at [484, 158] on icon at bounding box center [486, 159] width 7 height 9
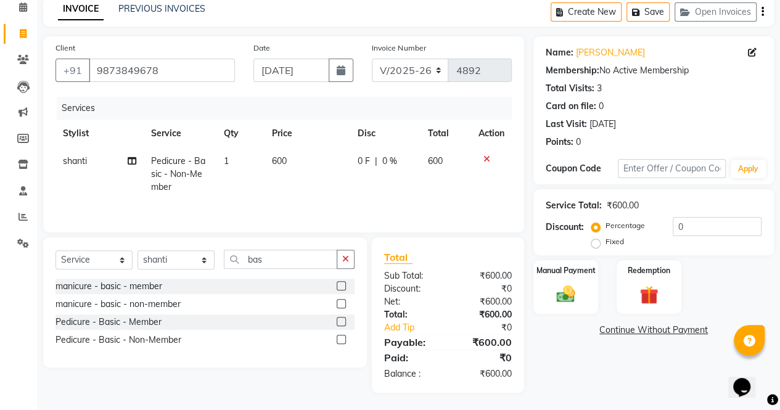
click at [484, 158] on icon at bounding box center [486, 159] width 7 height 9
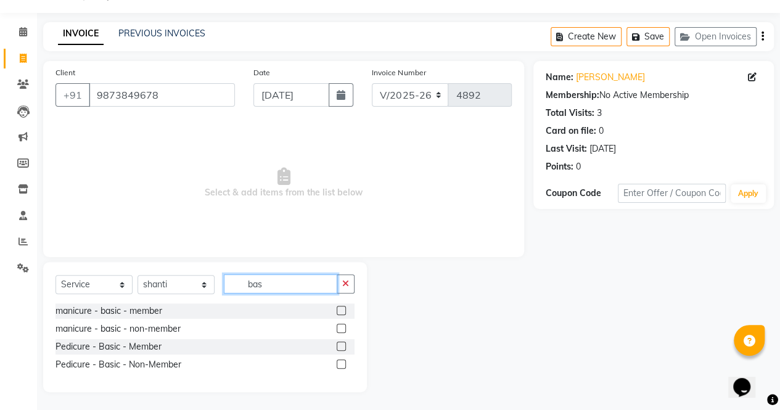
click at [269, 286] on input "bas" at bounding box center [280, 283] width 113 height 19
type input "b"
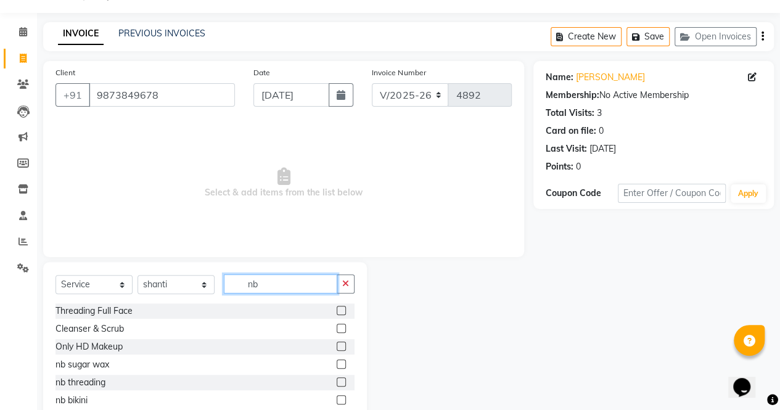
scroll to position [14, 0]
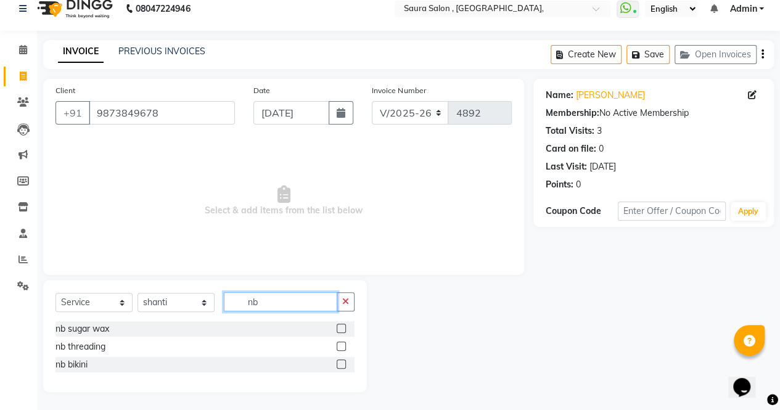
type input "nb"
click at [164, 300] on select "Select Stylist archana asha [PERSON_NAME] deepika [PERSON_NAME] [PERSON_NAME] […" at bounding box center [175, 302] width 77 height 19
select select "56810"
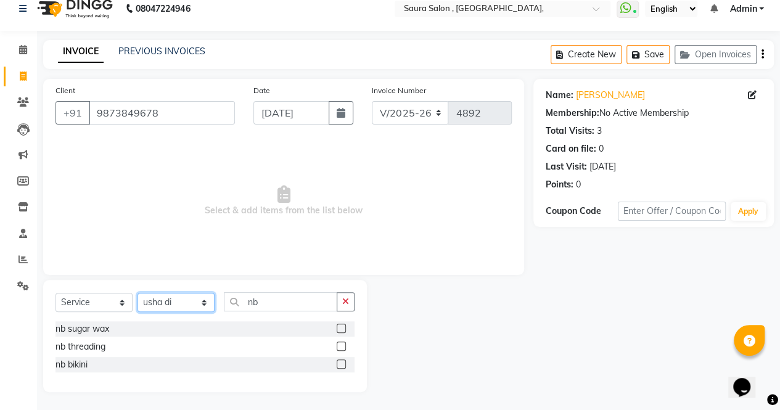
click at [137, 293] on select "Select Stylist archana asha [PERSON_NAME] deepika [PERSON_NAME] [PERSON_NAME] […" at bounding box center [175, 302] width 77 height 19
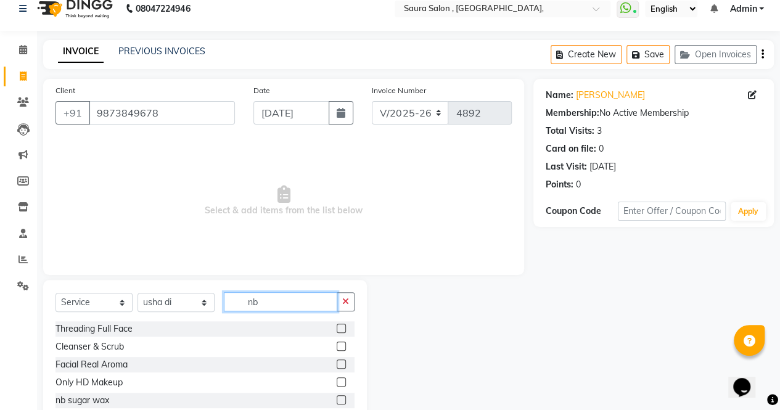
click at [275, 301] on input "nb" at bounding box center [280, 301] width 113 height 19
type input "nb"
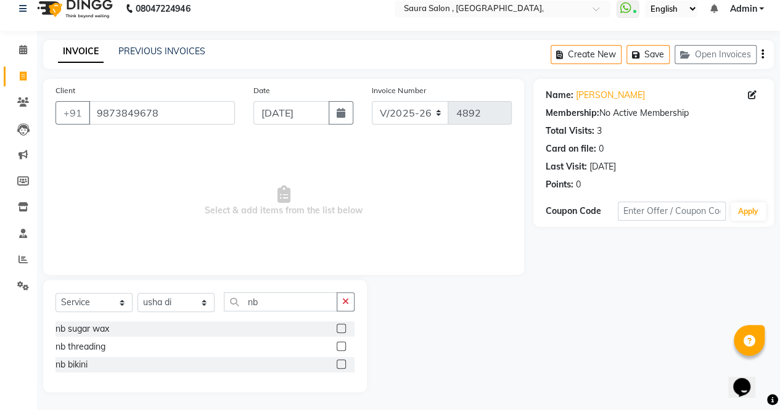
click at [339, 362] on label at bounding box center [341, 363] width 9 height 9
click at [339, 362] on input "checkbox" at bounding box center [341, 365] width 8 height 8
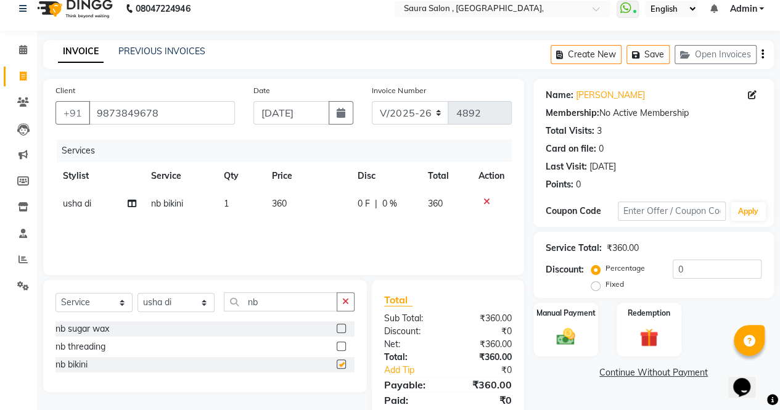
checkbox input "false"
click at [287, 300] on input "nb" at bounding box center [280, 301] width 113 height 19
type input "n"
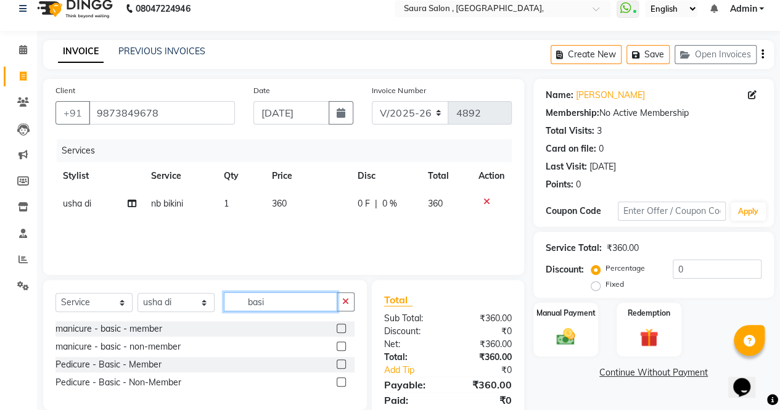
type input "basi"
click at [340, 377] on label at bounding box center [341, 381] width 9 height 9
click at [340, 377] on input "checkbox" at bounding box center [341, 382] width 8 height 8
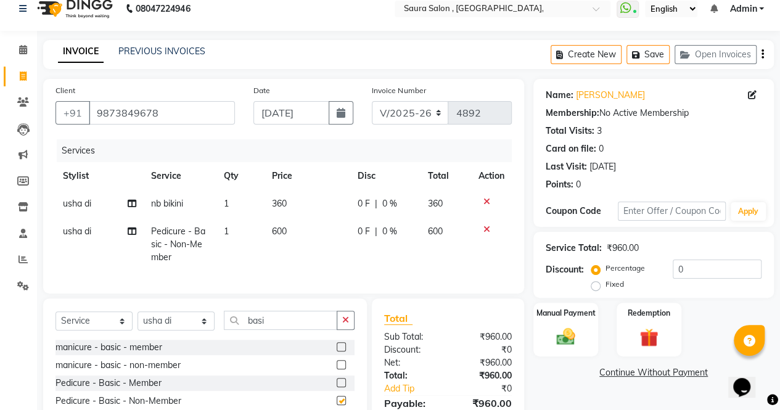
checkbox input "false"
click at [280, 232] on span "600" at bounding box center [279, 231] width 15 height 11
select select "56810"
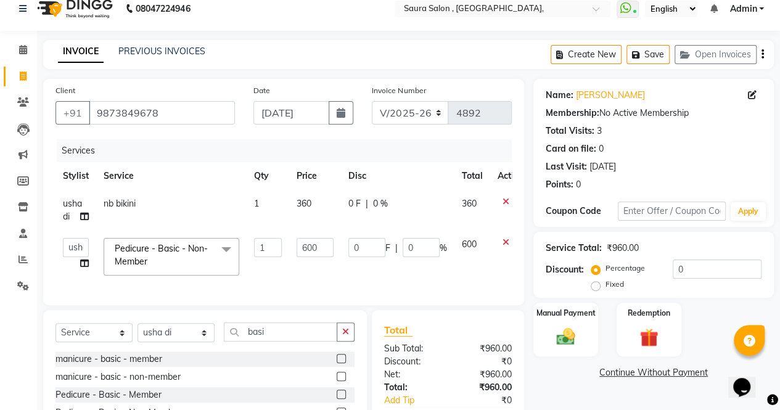
click at [280, 232] on td "1" at bounding box center [268, 257] width 43 height 52
click at [302, 245] on input "600" at bounding box center [314, 247] width 37 height 19
type input "400"
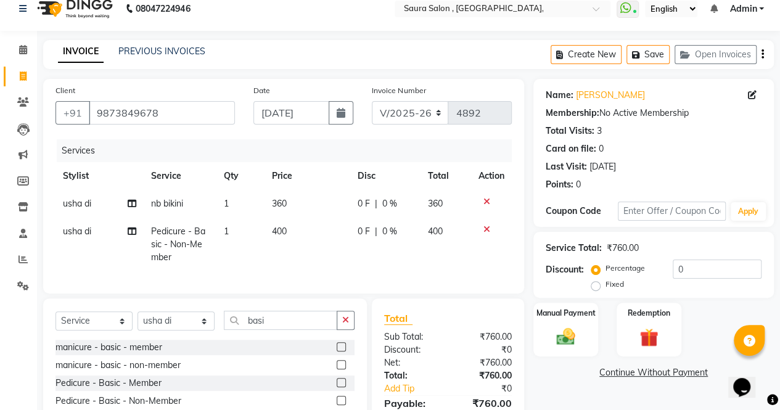
click at [346, 279] on div "Services Stylist Service Qty Price Disc Total Action usha di nb bikini 1 360 0 …" at bounding box center [283, 210] width 456 height 142
click at [555, 335] on img at bounding box center [565, 336] width 31 height 22
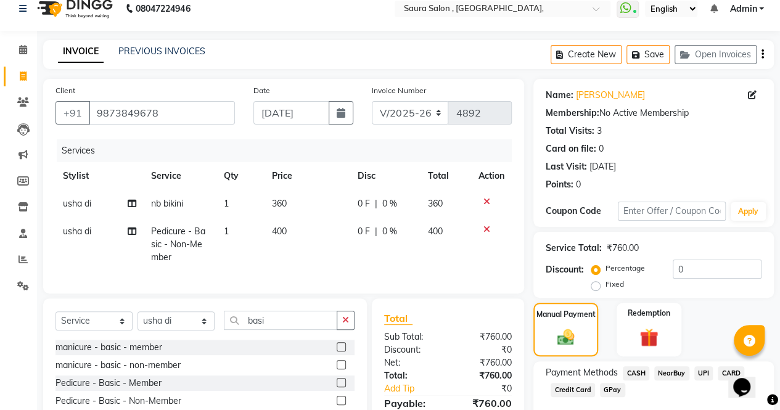
click at [668, 374] on span "NearBuy" at bounding box center [671, 373] width 35 height 14
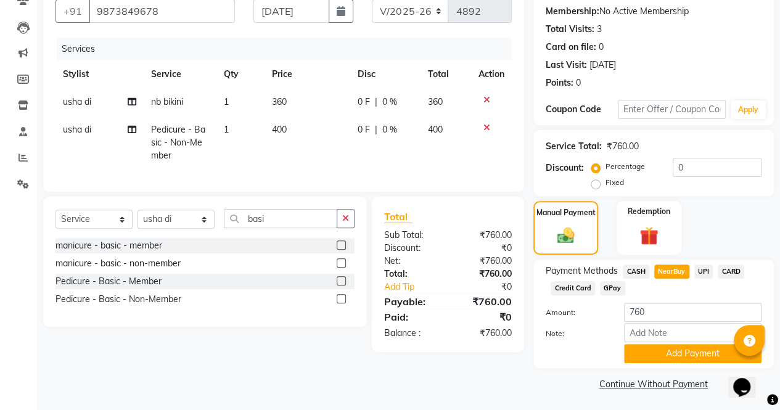
scroll to position [116, 0]
click at [281, 99] on span "360" at bounding box center [279, 101] width 15 height 11
select select "56810"
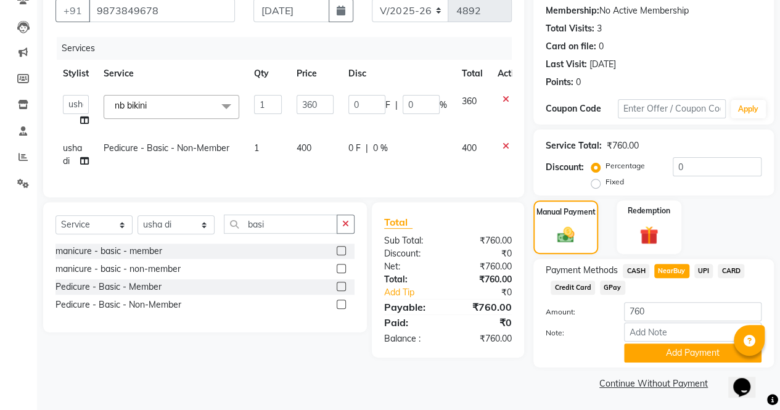
click at [281, 99] on input "1" at bounding box center [268, 104] width 28 height 19
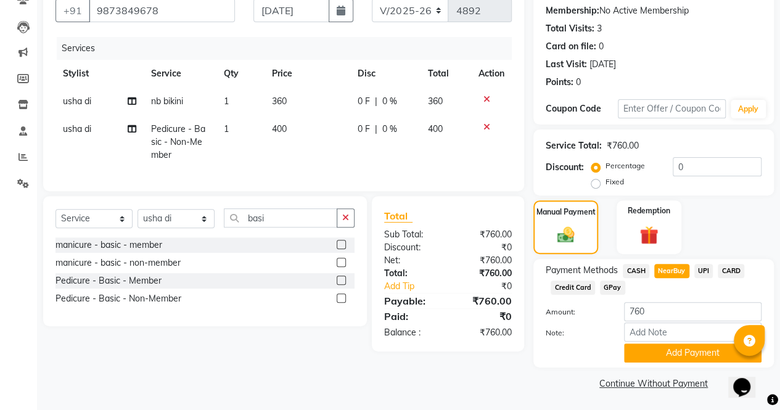
click at [302, 105] on td "360" at bounding box center [307, 102] width 86 height 28
select select "56810"
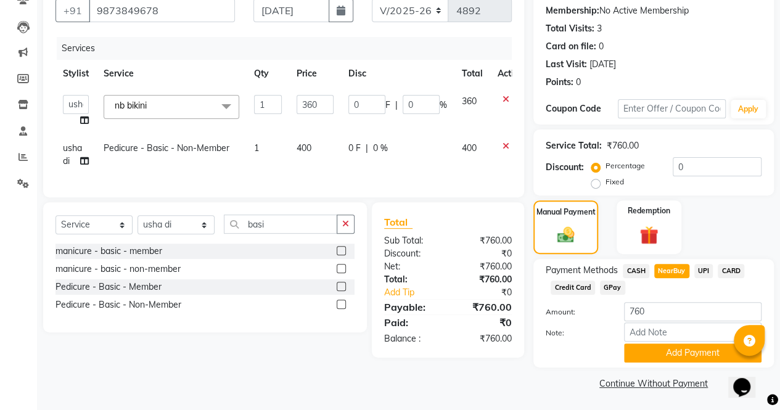
click at [302, 105] on input "360" at bounding box center [314, 104] width 37 height 19
type input "450"
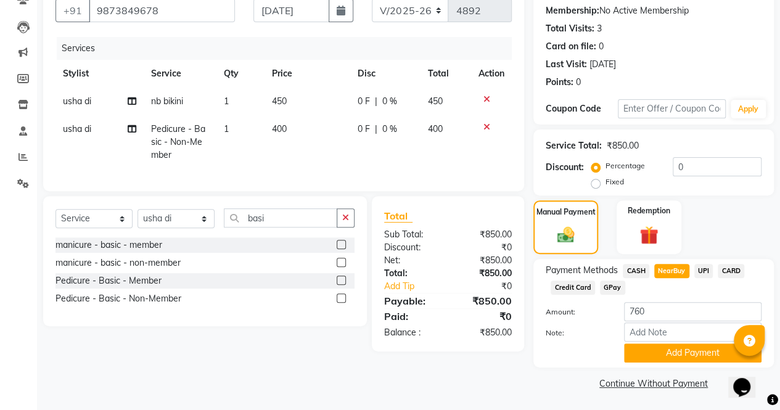
click at [302, 143] on td "400" at bounding box center [307, 142] width 86 height 54
select select "56810"
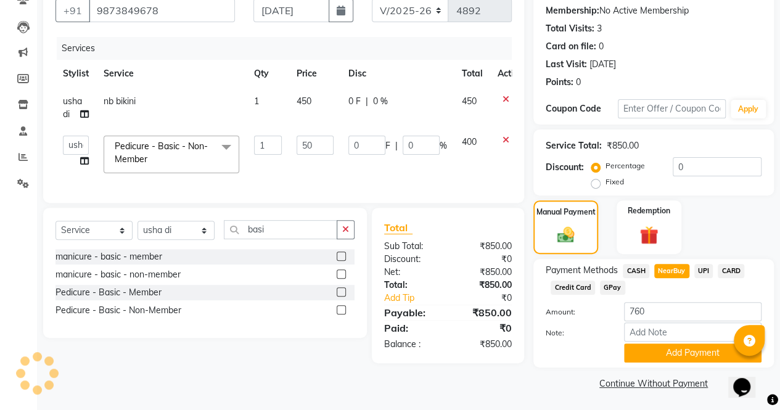
type input "500"
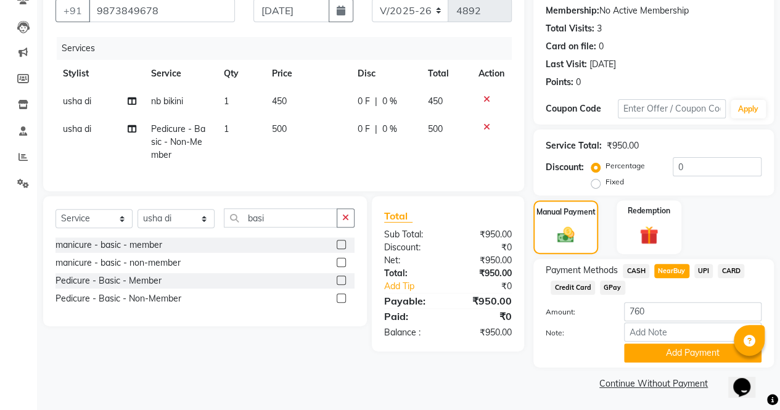
click at [590, 319] on div "Amount: 760" at bounding box center [653, 312] width 234 height 21
click at [566, 356] on div at bounding box center [575, 352] width 78 height 19
click at [465, 377] on main "INVOICE PREVIOUS INVOICES Create New Save Open Invoices Client +91 9873849678 D…" at bounding box center [408, 174] width 743 height 473
click at [674, 320] on input "760" at bounding box center [692, 311] width 137 height 19
type input "7"
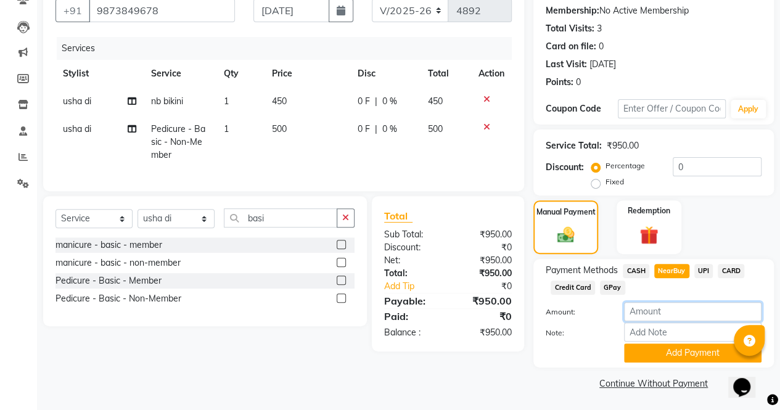
click at [651, 309] on input "number" at bounding box center [692, 311] width 137 height 19
type input "950"
click at [703, 271] on span "UPI" at bounding box center [703, 271] width 19 height 14
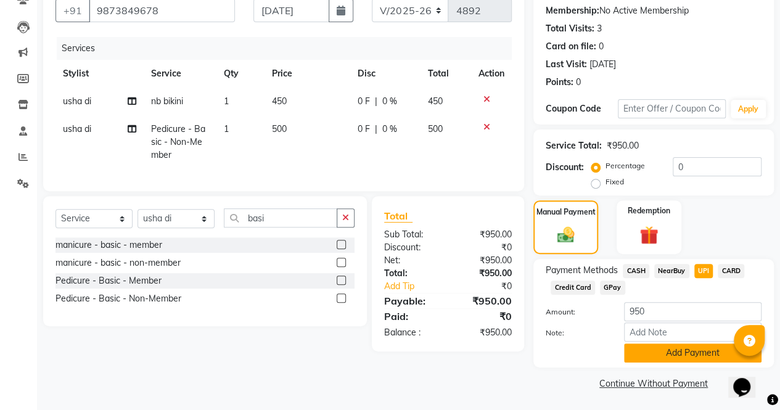
click at [677, 355] on button "Add Payment" at bounding box center [692, 352] width 137 height 19
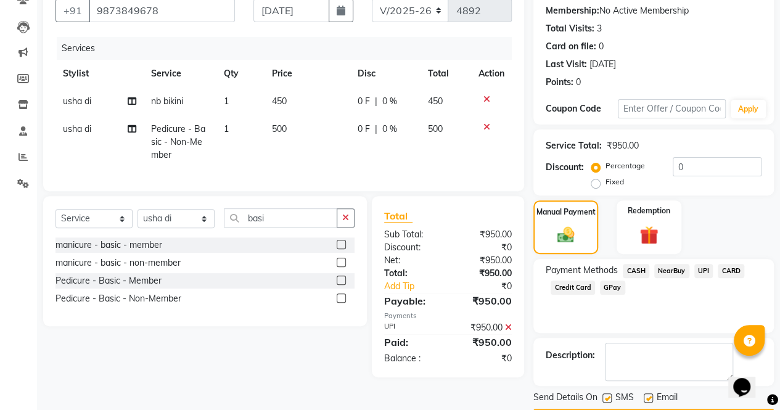
scroll to position [150, 0]
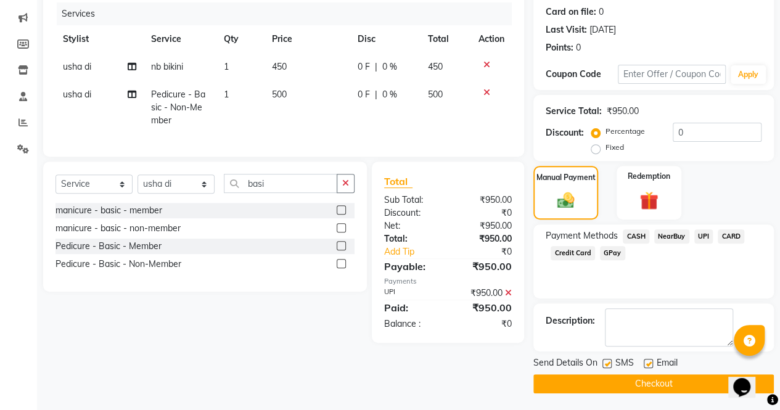
click at [640, 377] on button "Checkout" at bounding box center [653, 383] width 240 height 19
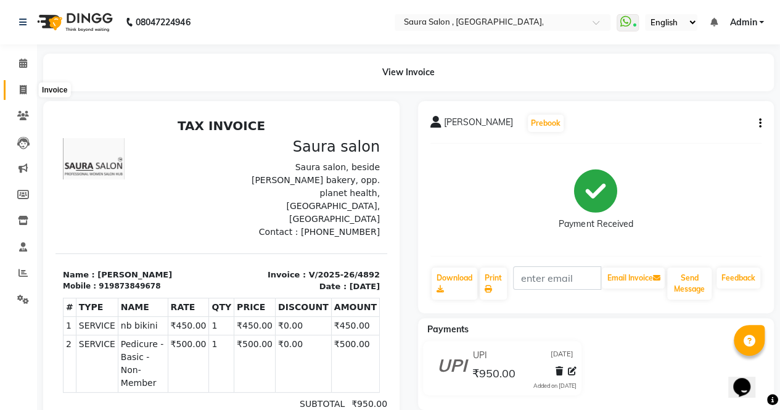
click at [21, 93] on icon at bounding box center [23, 89] width 7 height 9
select select "6963"
select select "service"
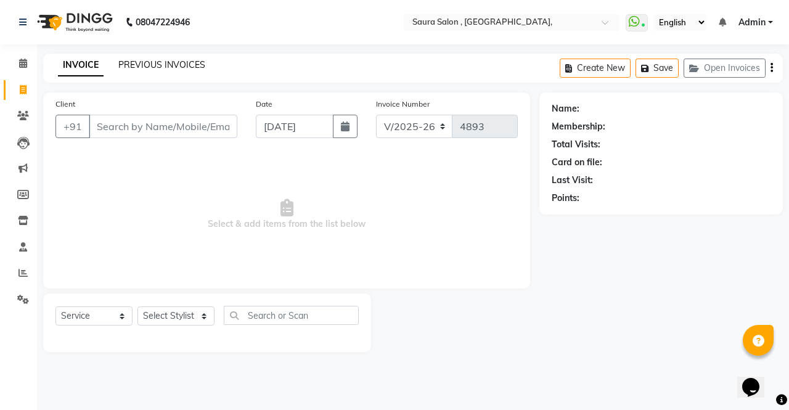
click at [143, 61] on link "PREVIOUS INVOICES" at bounding box center [161, 64] width 87 height 11
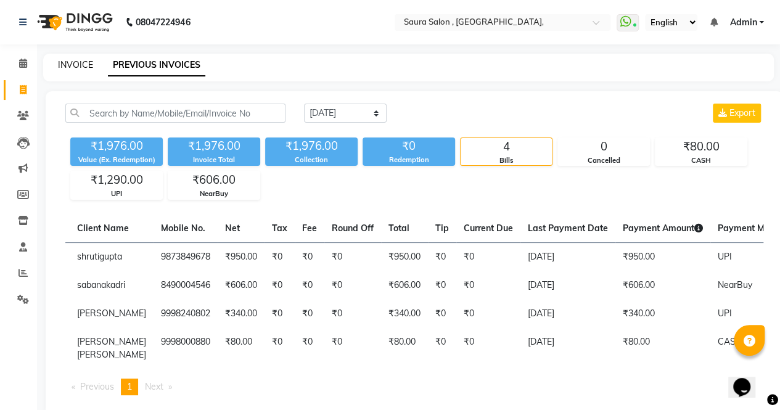
click at [71, 62] on link "INVOICE" at bounding box center [75, 64] width 35 height 11
select select "service"
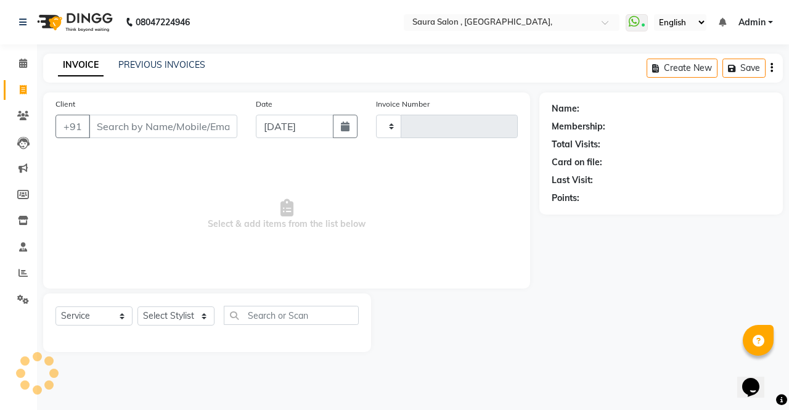
type input "4893"
select select "6963"
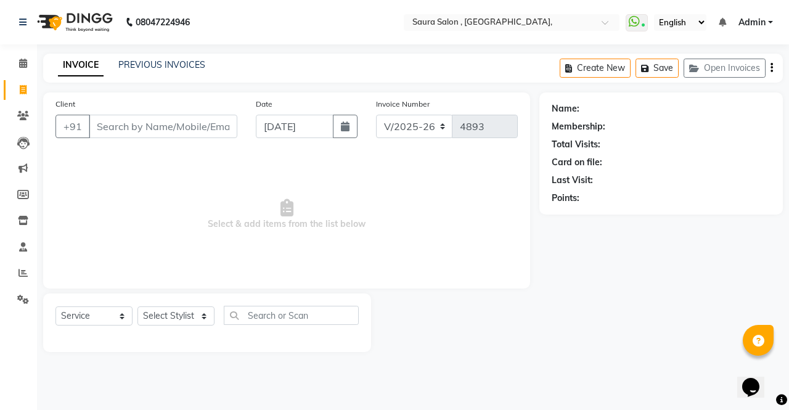
select select "57428"
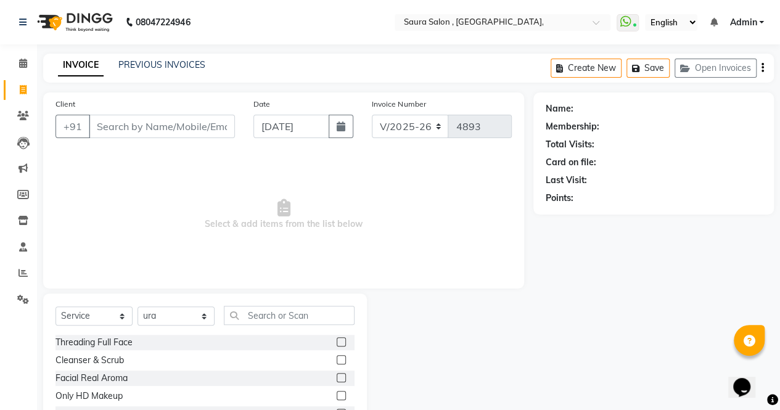
click at [121, 133] on input "Client" at bounding box center [162, 126] width 146 height 23
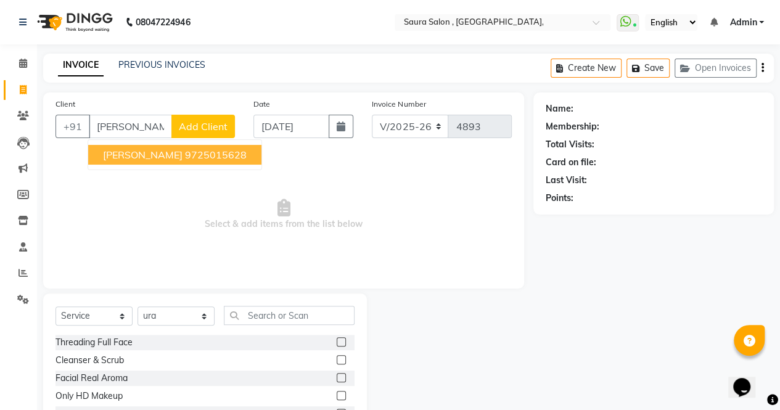
click at [153, 149] on span "monica seth" at bounding box center [143, 155] width 80 height 12
type input "9725015628"
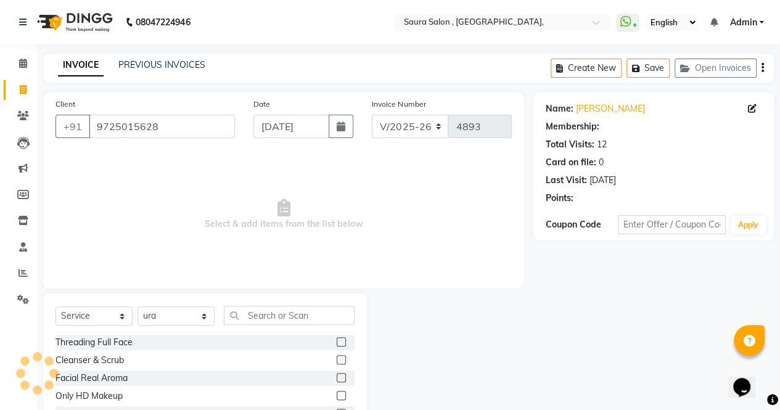
select select "1: Object"
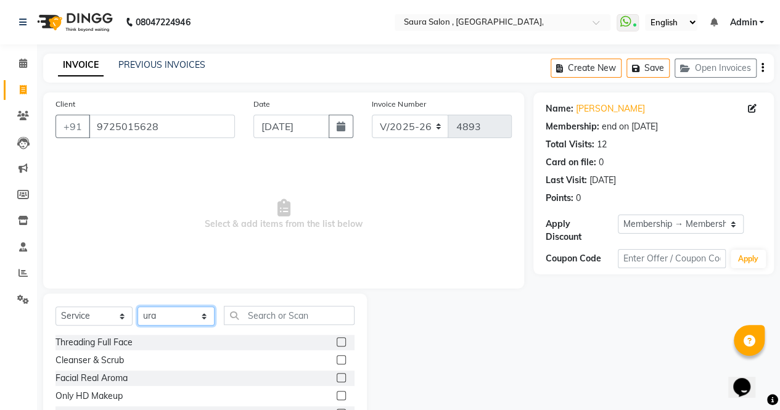
click at [175, 319] on select "Select Stylist archana asha [PERSON_NAME] deepika [PERSON_NAME] [PERSON_NAME] […" at bounding box center [175, 315] width 77 height 19
select select "75621"
click at [137, 306] on select "Select Stylist archana asha [PERSON_NAME] deepika [PERSON_NAME] [PERSON_NAME] […" at bounding box center [175, 315] width 77 height 19
click at [272, 313] on input "text" at bounding box center [289, 315] width 131 height 19
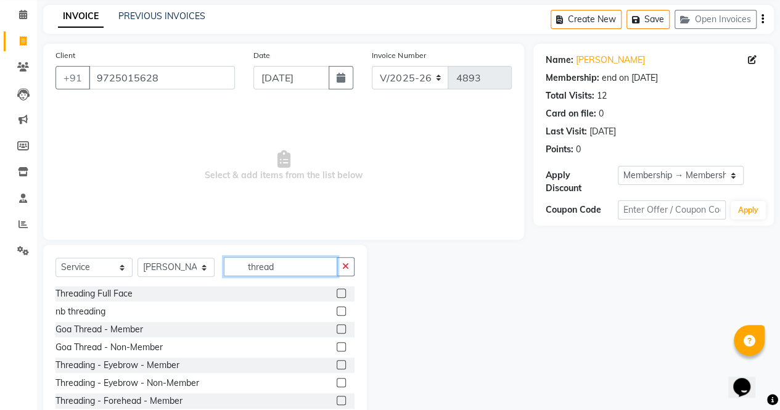
scroll to position [83, 0]
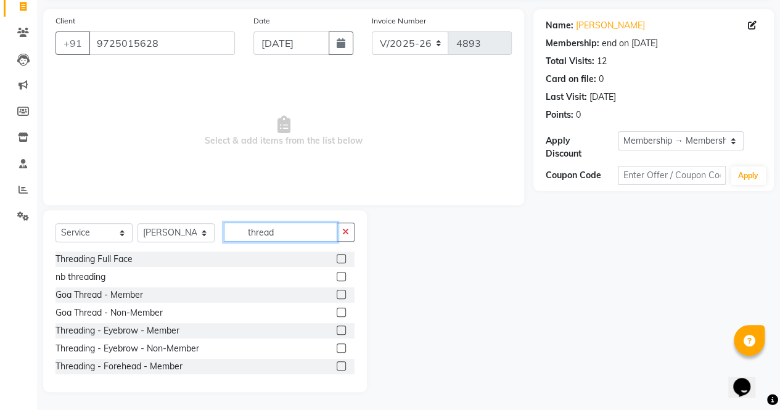
type input "thread"
click at [337, 325] on label at bounding box center [341, 329] width 9 height 9
click at [337, 327] on input "checkbox" at bounding box center [341, 331] width 8 height 8
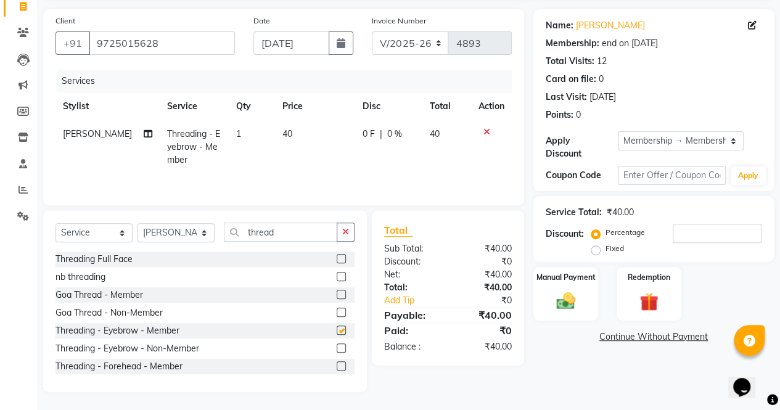
checkbox input "false"
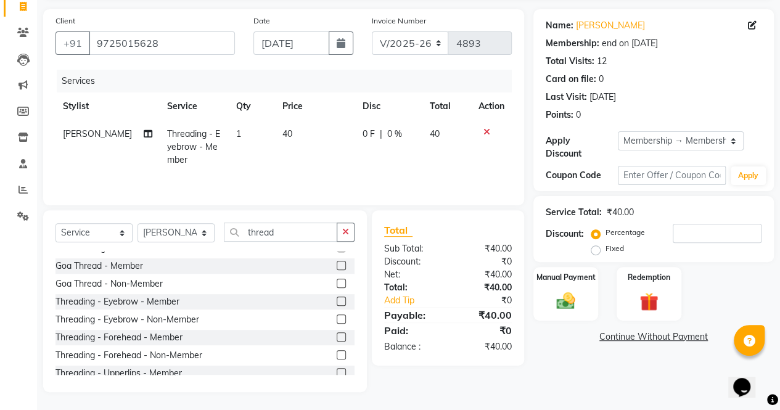
scroll to position [30, 0]
click at [337, 333] on label at bounding box center [341, 336] width 9 height 9
click at [337, 333] on input "checkbox" at bounding box center [341, 337] width 8 height 8
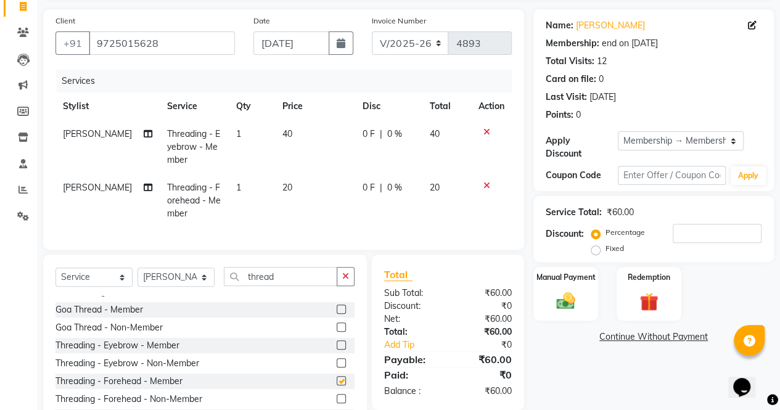
checkbox input "false"
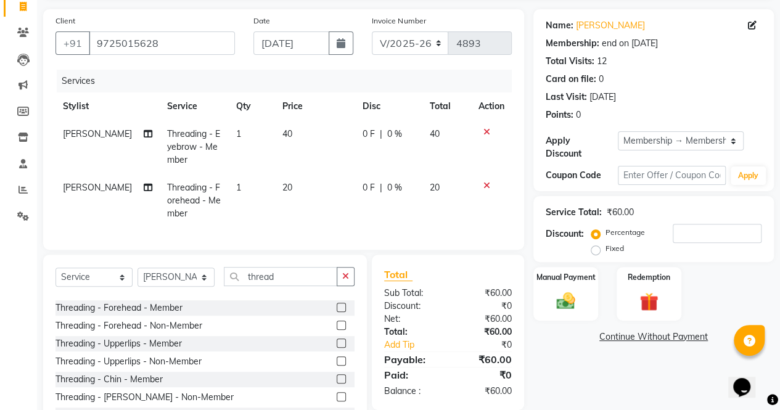
scroll to position [104, 0]
click at [337, 346] on label at bounding box center [341, 341] width 9 height 9
click at [337, 346] on input "checkbox" at bounding box center [341, 342] width 8 height 8
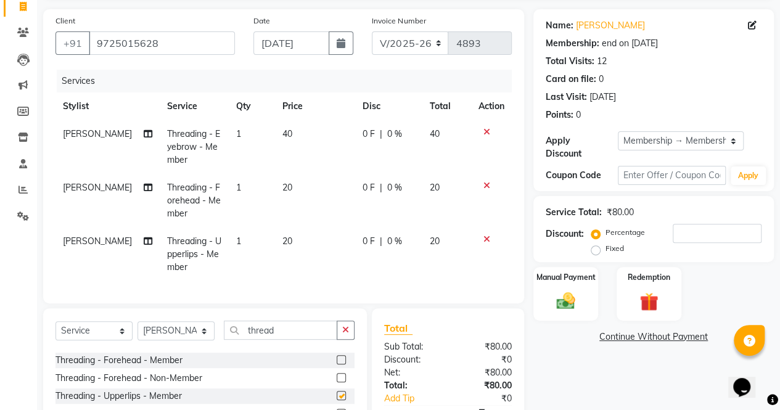
checkbox input "false"
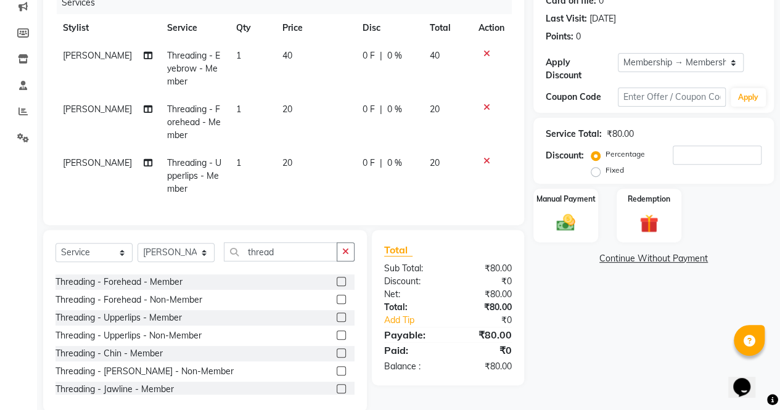
scroll to position [190, 0]
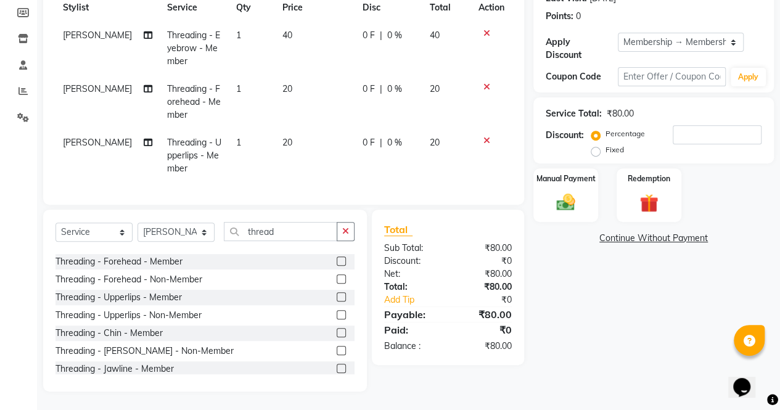
click at [337, 331] on label at bounding box center [341, 332] width 9 height 9
click at [337, 331] on input "checkbox" at bounding box center [341, 333] width 8 height 8
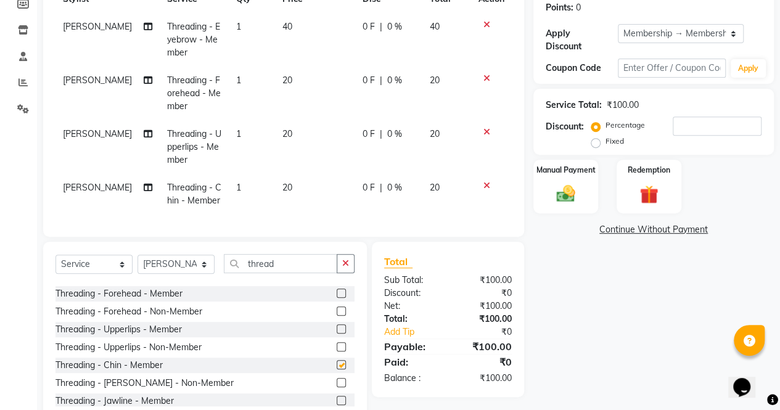
checkbox input "false"
click at [572, 185] on img at bounding box center [565, 193] width 31 height 22
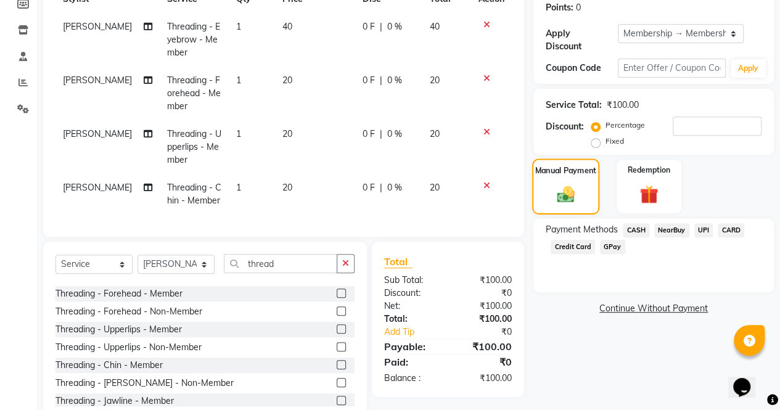
scroll to position [231, 0]
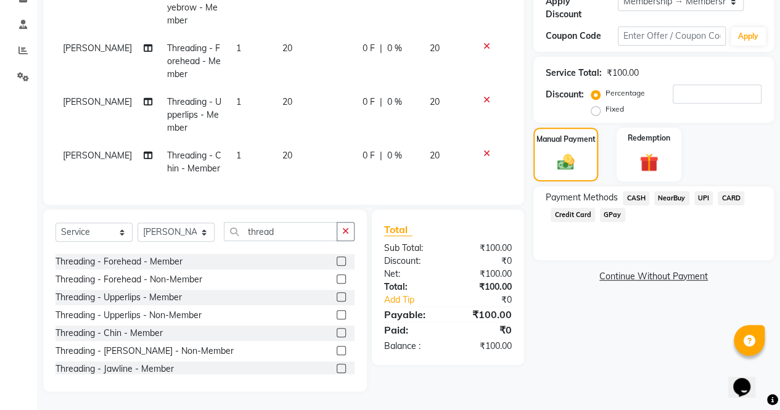
click at [636, 191] on span "CASH" at bounding box center [635, 198] width 27 height 14
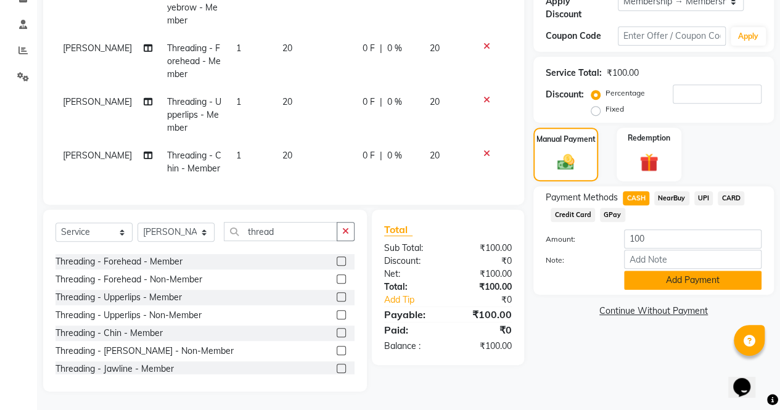
click at [680, 277] on button "Add Payment" at bounding box center [692, 280] width 137 height 19
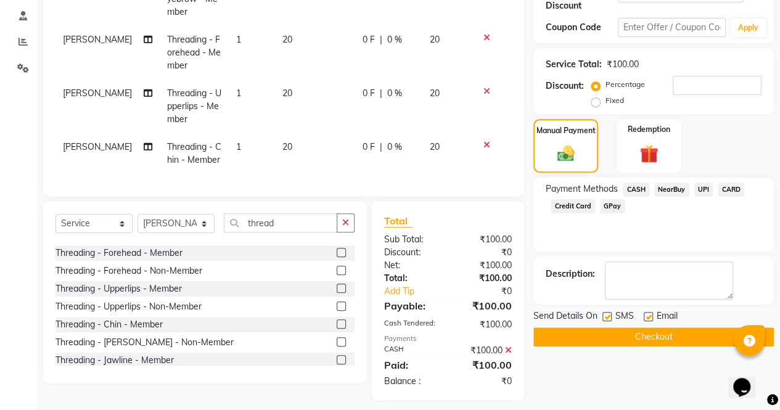
scroll to position [248, 0]
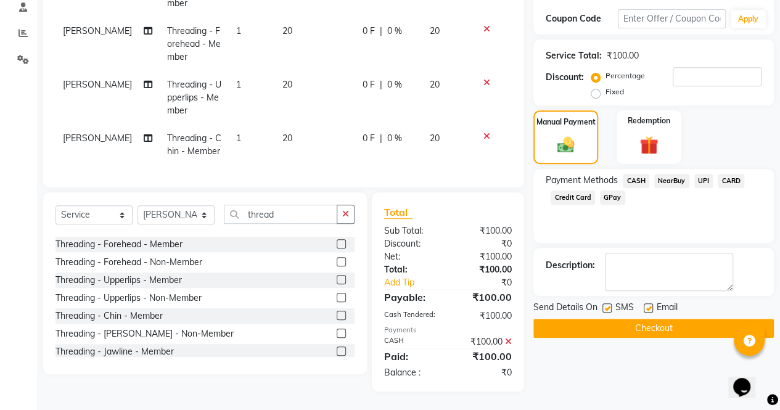
click at [677, 319] on button "Checkout" at bounding box center [653, 328] width 240 height 19
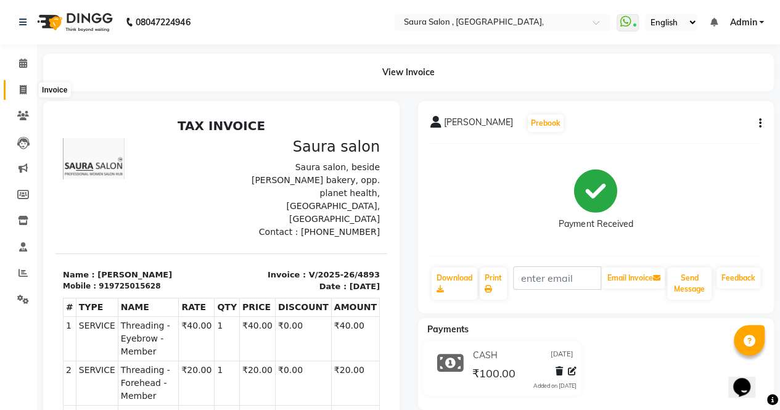
click at [21, 92] on icon at bounding box center [23, 89] width 7 height 9
select select "service"
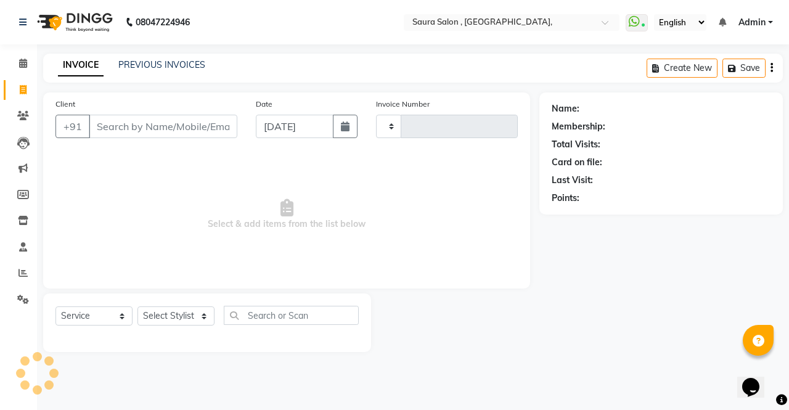
type input "4894"
select select "6963"
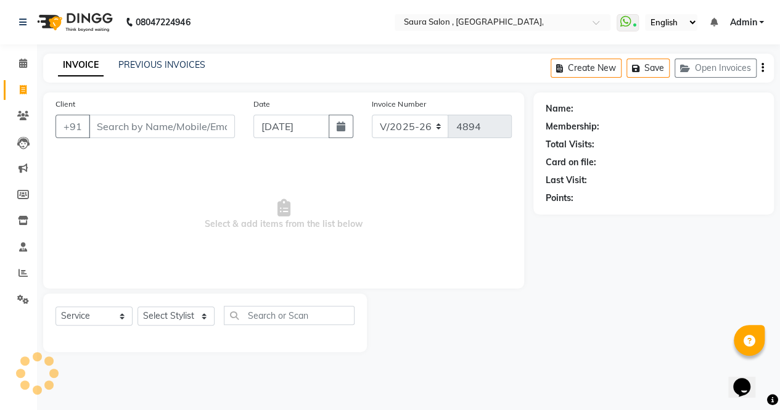
select select "57428"
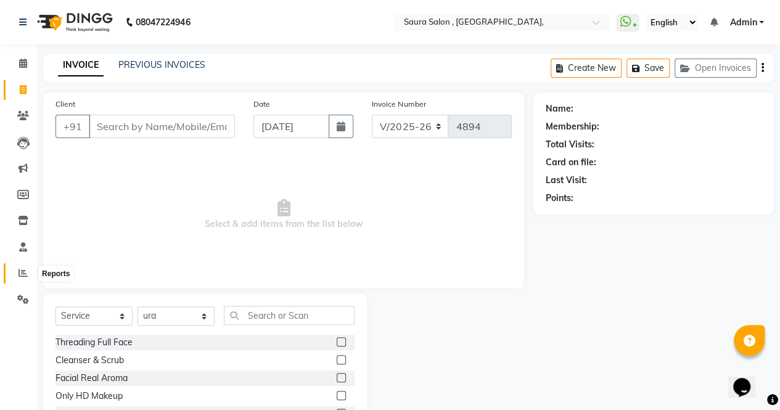
click at [16, 269] on span at bounding box center [23, 273] width 22 height 14
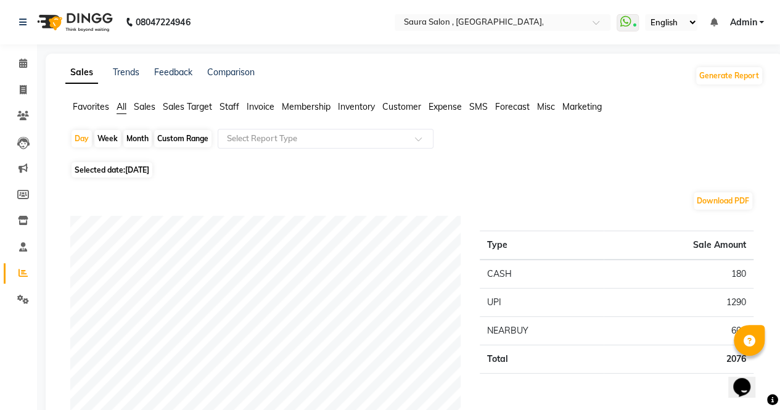
click at [229, 107] on span "Staff" at bounding box center [229, 106] width 20 height 11
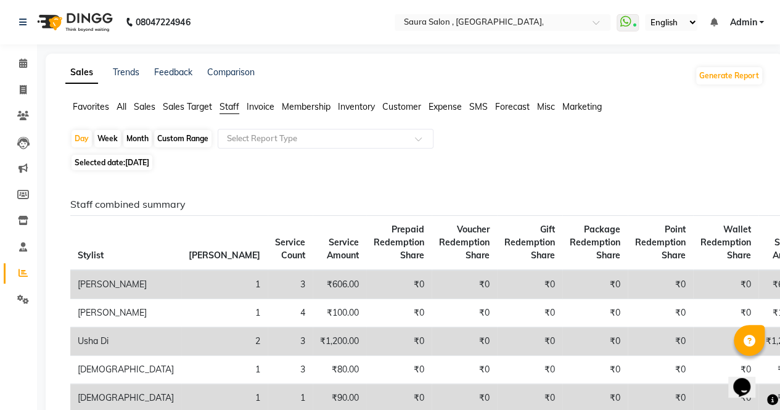
click at [132, 139] on div "Month" at bounding box center [137, 138] width 28 height 17
select select "9"
select select "2025"
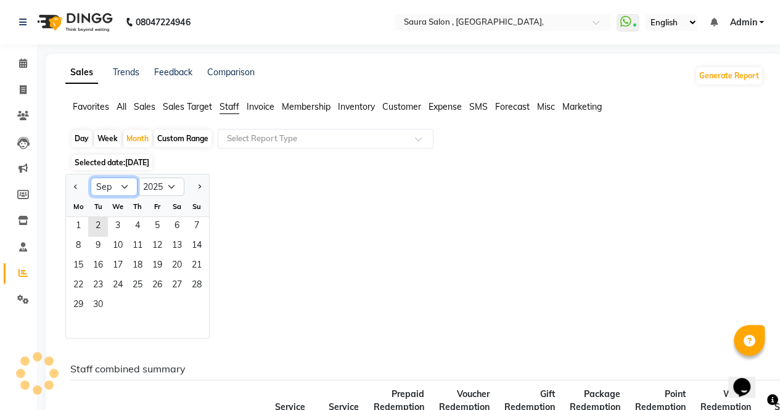
click at [113, 188] on select "Jan Feb Mar Apr May Jun [DATE] Aug Sep Oct Nov Dec" at bounding box center [114, 187] width 47 height 18
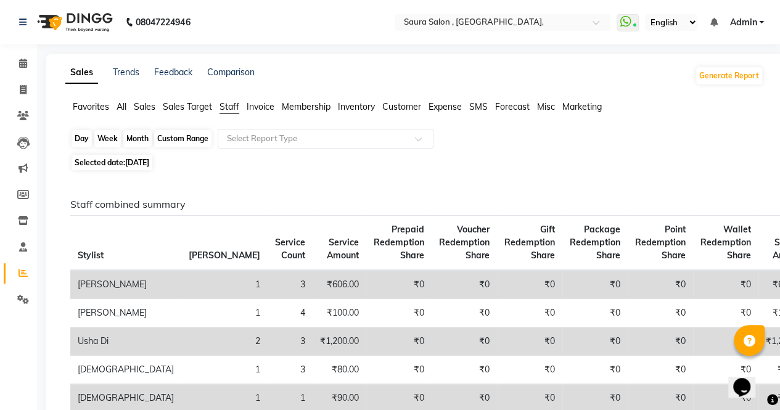
click at [141, 135] on div "Month" at bounding box center [137, 138] width 28 height 17
select select "9"
select select "2025"
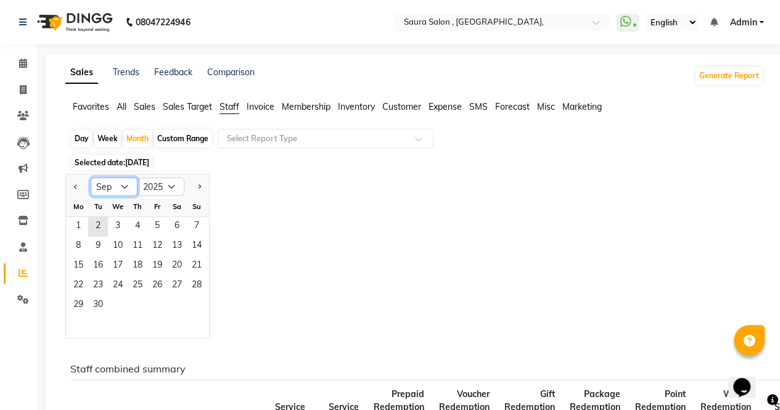
click at [125, 182] on select "Jan Feb Mar Apr May Jun [DATE] Aug Sep Oct Nov Dec" at bounding box center [114, 187] width 47 height 18
select select "8"
click at [91, 178] on select "Jan Feb Mar Apr May Jun [DATE] Aug Sep Oct Nov Dec" at bounding box center [114, 187] width 47 height 18
click at [165, 234] on span "1" at bounding box center [157, 227] width 20 height 20
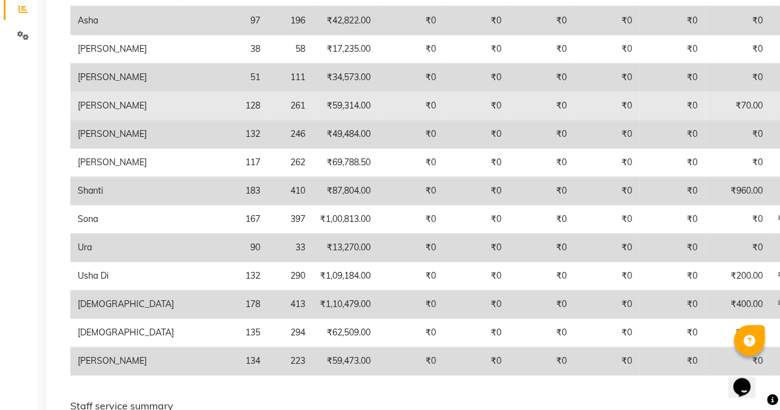
scroll to position [264, 0]
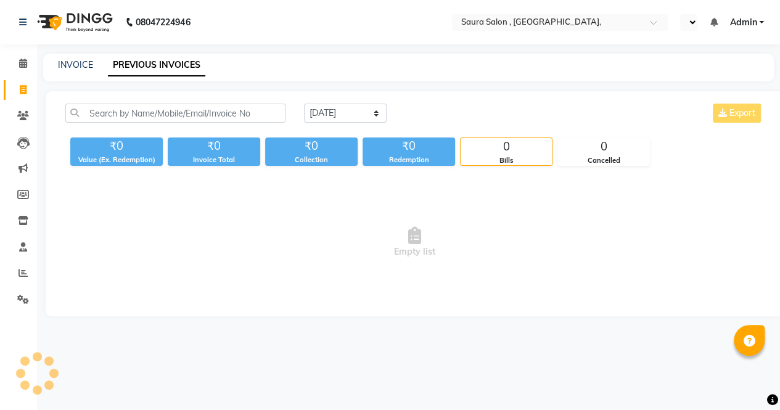
select select "en"
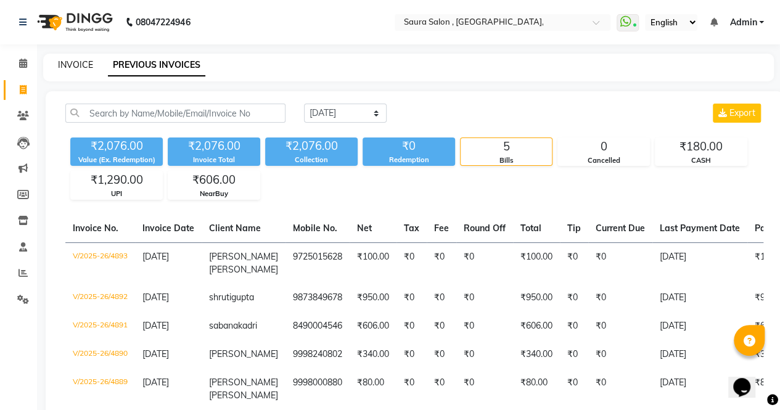
click at [65, 60] on link "INVOICE" at bounding box center [75, 64] width 35 height 11
select select "6963"
select select "service"
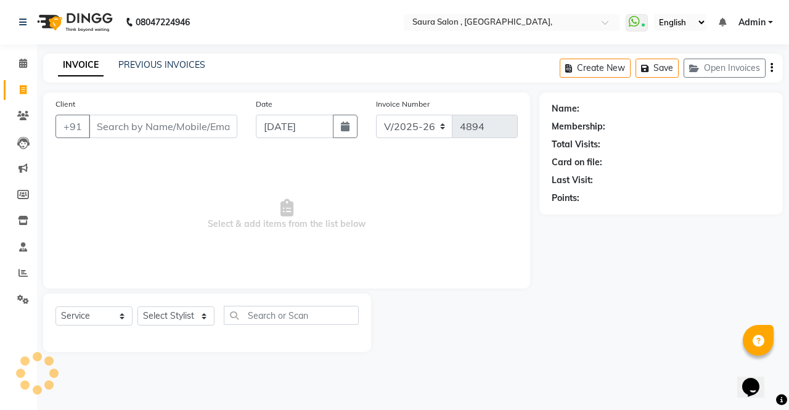
click at [107, 118] on input "Client" at bounding box center [163, 126] width 149 height 23
type input "98"
select select "57428"
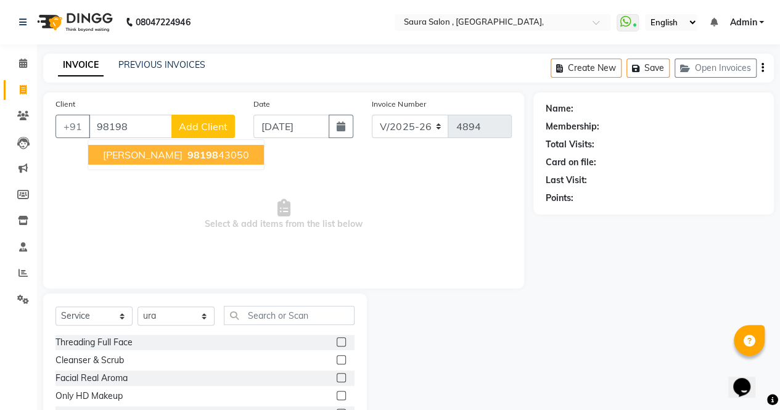
click at [138, 150] on span "tina shah" at bounding box center [143, 155] width 80 height 12
type input "9819843050"
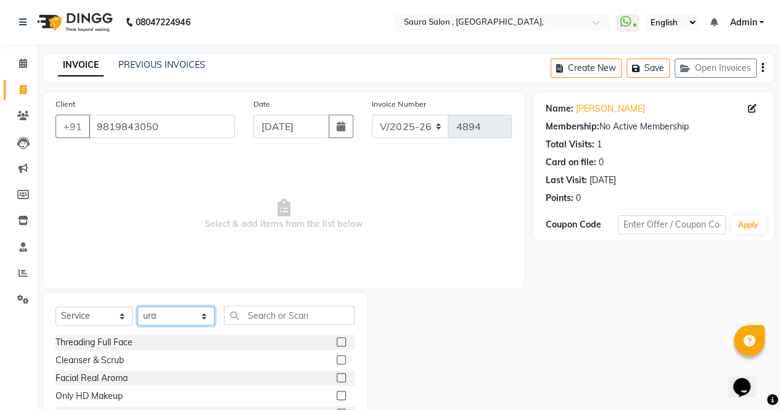
click at [187, 317] on select "Select Stylist archana asha [PERSON_NAME] deepika [PERSON_NAME] [PERSON_NAME] […" at bounding box center [175, 315] width 77 height 19
select select "56817"
click at [137, 306] on select "Select Stylist archana asha [PERSON_NAME] deepika [PERSON_NAME] [PERSON_NAME] […" at bounding box center [175, 315] width 77 height 19
click at [249, 306] on input "text" at bounding box center [289, 315] width 131 height 19
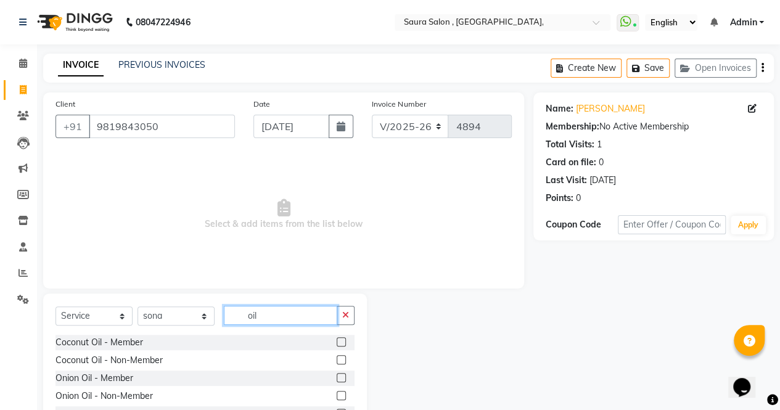
type input "oil"
click at [337, 359] on label at bounding box center [341, 359] width 9 height 9
click at [337, 359] on input "checkbox" at bounding box center [341, 360] width 8 height 8
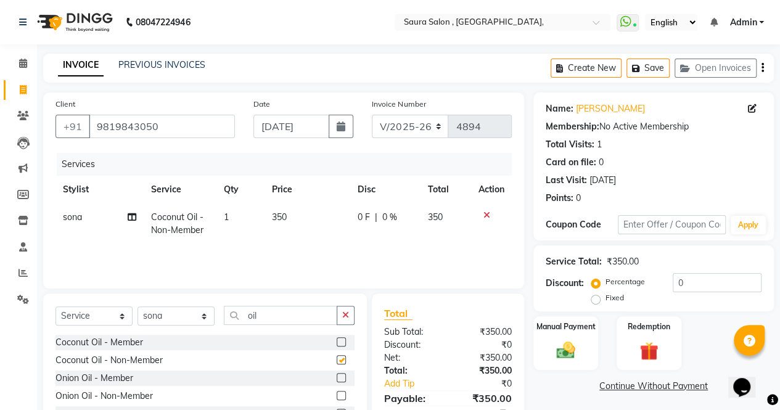
checkbox input "false"
click at [279, 318] on input "oil" at bounding box center [280, 315] width 113 height 19
type input "o"
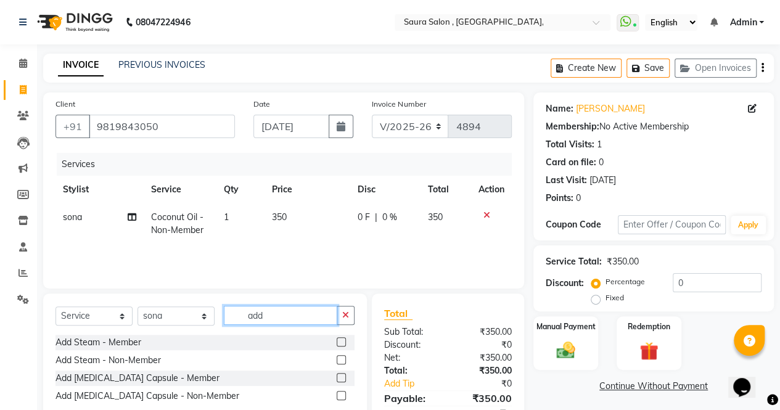
type input "add"
click at [343, 398] on label at bounding box center [341, 395] width 9 height 9
click at [343, 398] on input "checkbox" at bounding box center [341, 396] width 8 height 8
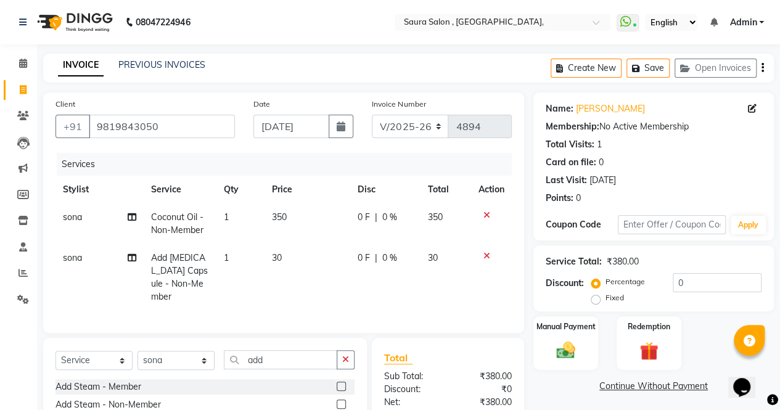
checkbox input "false"
click at [287, 357] on input "add" at bounding box center [280, 359] width 113 height 19
type input "a"
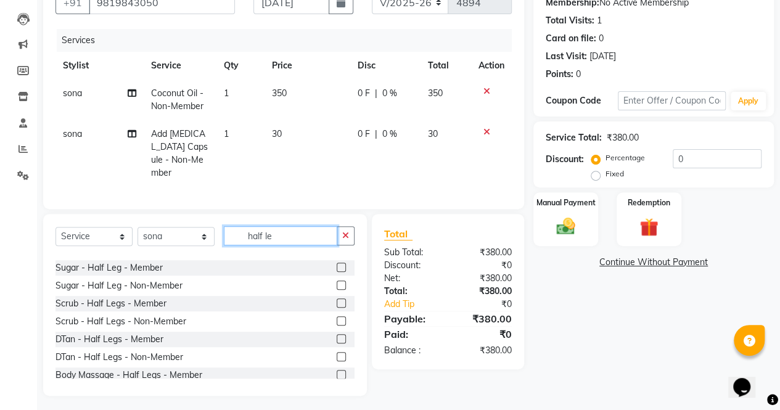
scroll to position [91, 0]
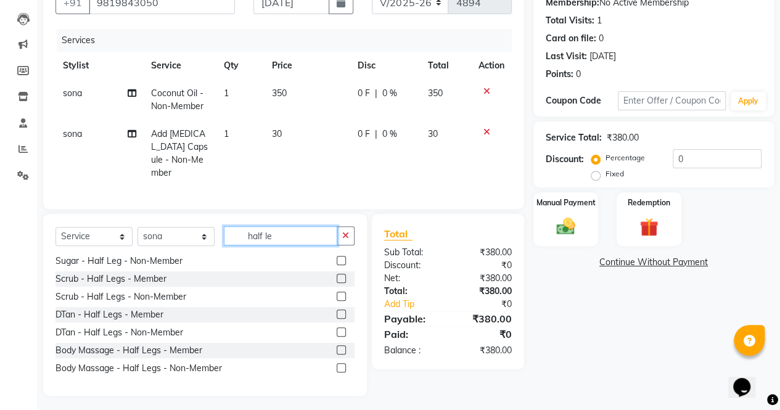
type input "half le"
click at [337, 363] on label at bounding box center [341, 367] width 9 height 9
click at [337, 364] on input "checkbox" at bounding box center [341, 368] width 8 height 8
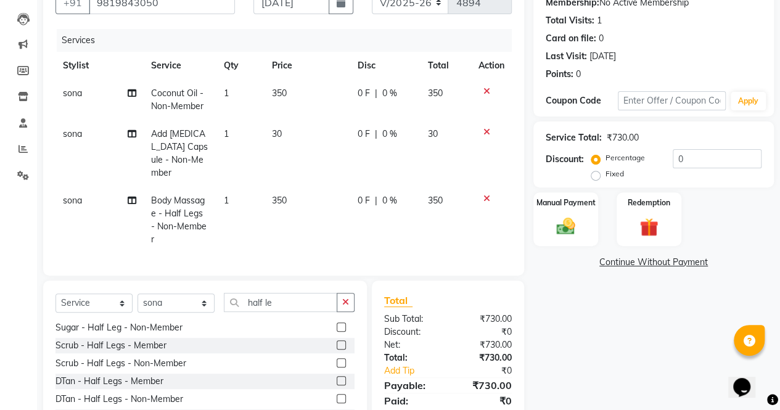
checkbox input "false"
click at [600, 311] on div "Name: Tina Shah Membership: No Active Membership Total Visits: 1 Card on file: …" at bounding box center [658, 216] width 250 height 494
click at [564, 220] on img at bounding box center [565, 226] width 31 height 22
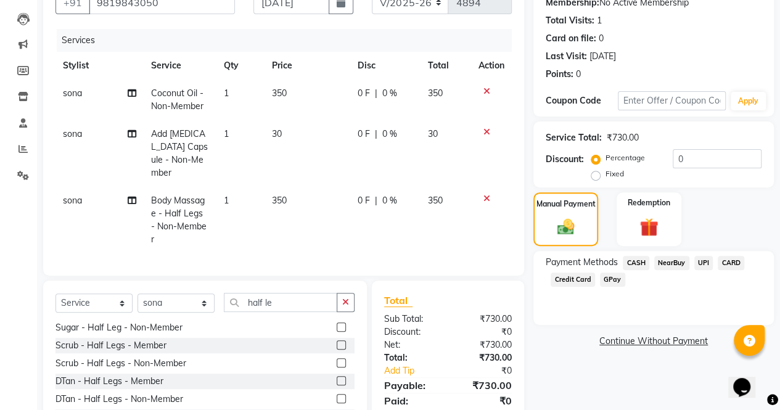
click at [631, 265] on span "CASH" at bounding box center [635, 263] width 27 height 14
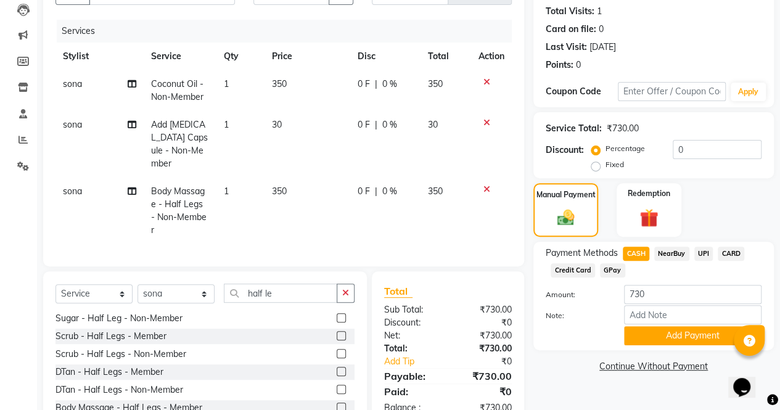
scroll to position [139, 0]
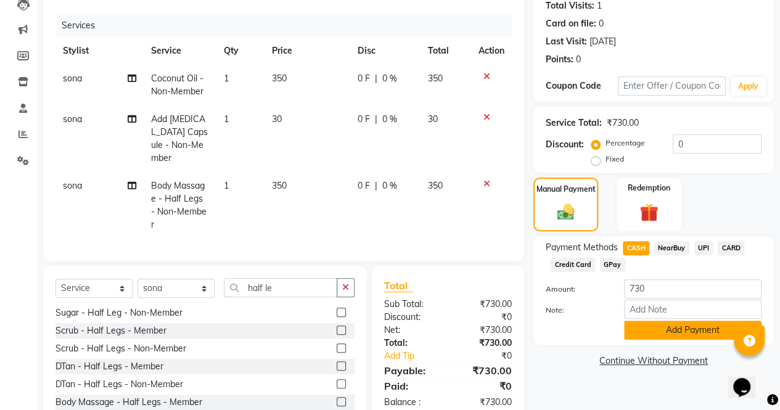
click at [693, 329] on button "Add Payment" at bounding box center [692, 329] width 137 height 19
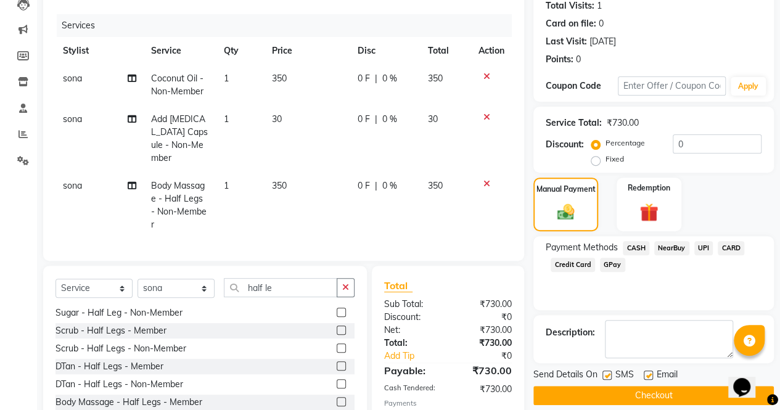
scroll to position [194, 0]
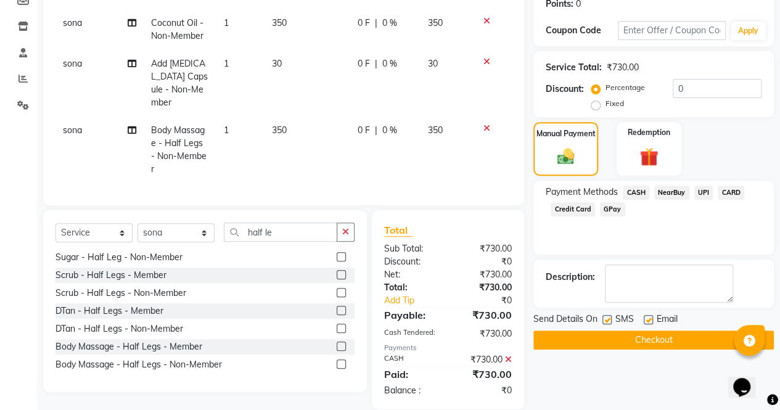
click at [652, 336] on button "Checkout" at bounding box center [653, 339] width 240 height 19
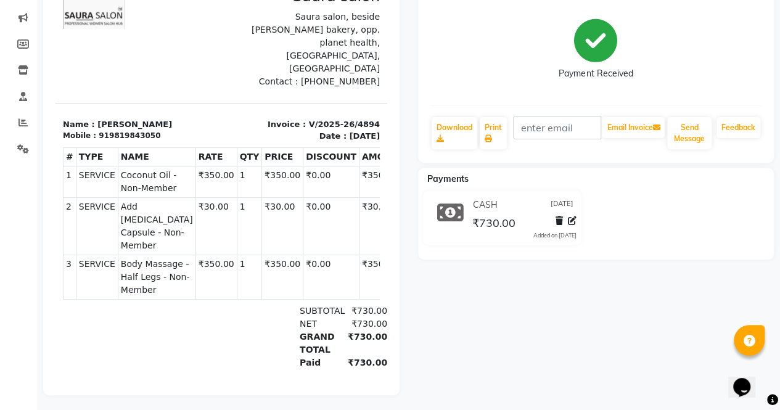
scroll to position [163, 0]
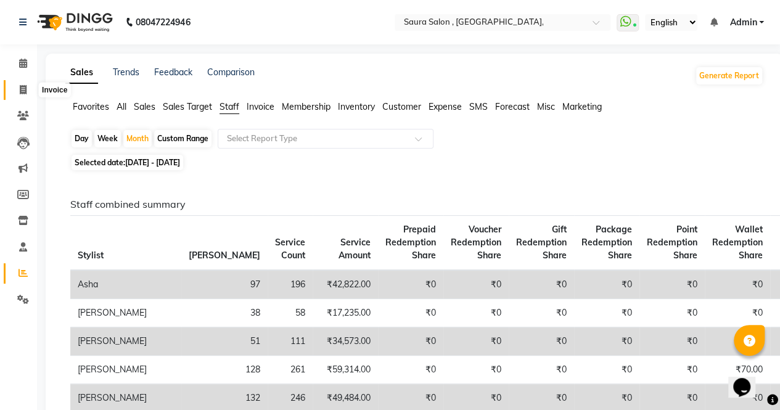
click at [26, 89] on icon at bounding box center [23, 89] width 7 height 9
select select "service"
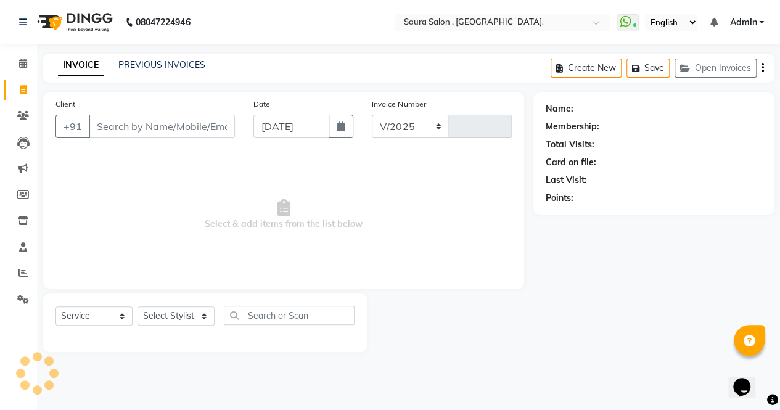
select select "6963"
type input "4895"
click at [111, 129] on input "Client" at bounding box center [163, 126] width 149 height 23
type input "dr"
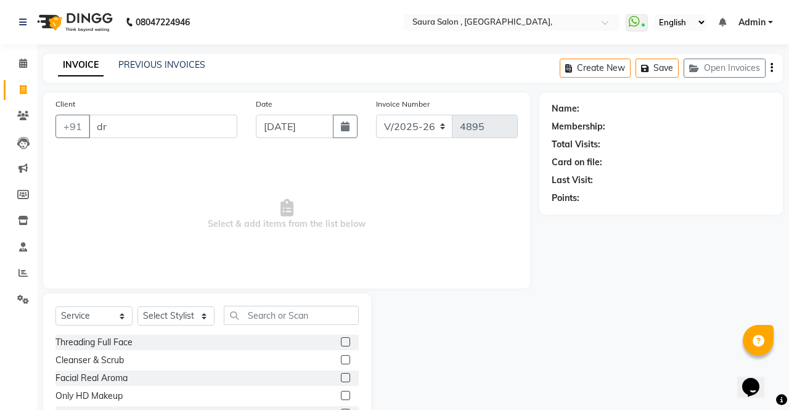
select select "57428"
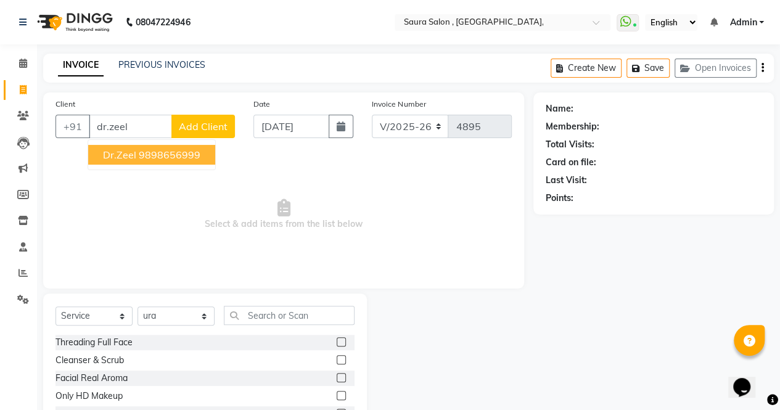
click at [158, 153] on ngb-highlight "9898656999" at bounding box center [170, 155] width 62 height 12
type input "9898656999"
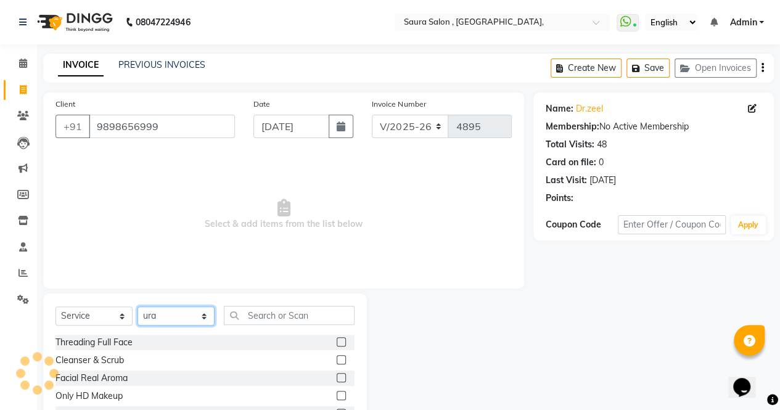
click at [170, 319] on select "Select Stylist archana asha [PERSON_NAME] deepika [PERSON_NAME] [PERSON_NAME] […" at bounding box center [175, 315] width 77 height 19
select select "56840"
click at [137, 306] on select "Select Stylist archana asha [PERSON_NAME] deepika [PERSON_NAME] [PERSON_NAME] […" at bounding box center [175, 315] width 77 height 19
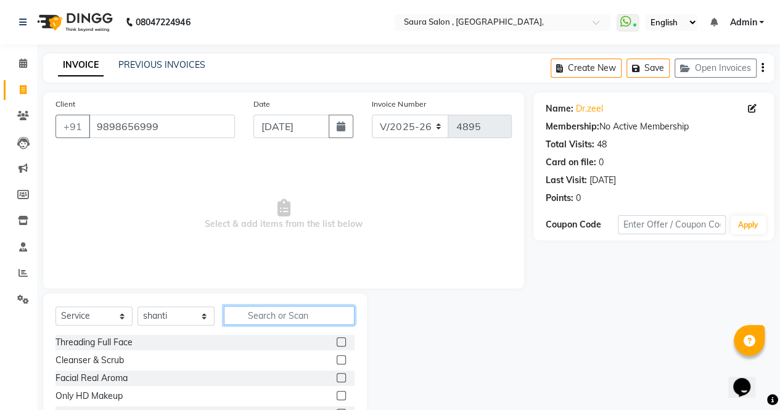
click at [258, 318] on input "text" at bounding box center [289, 315] width 131 height 19
type input "wella"
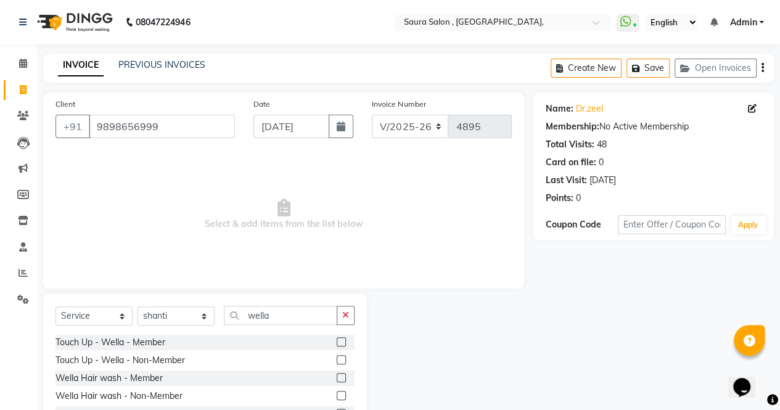
click at [337, 376] on label at bounding box center [341, 377] width 9 height 9
click at [337, 376] on input "checkbox" at bounding box center [341, 378] width 8 height 8
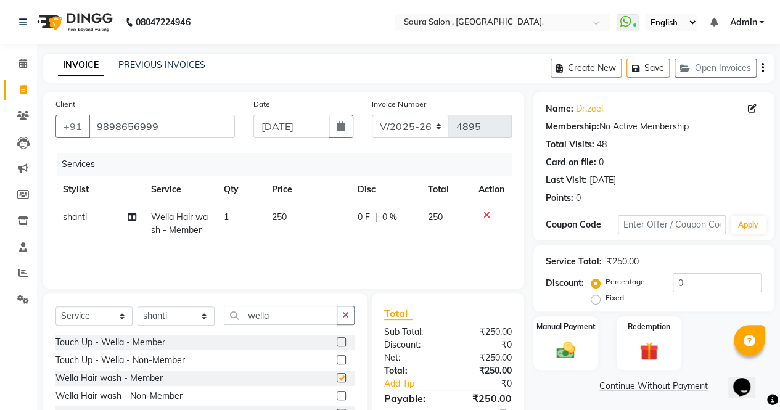
checkbox input "false"
click at [561, 351] on img at bounding box center [565, 350] width 31 height 22
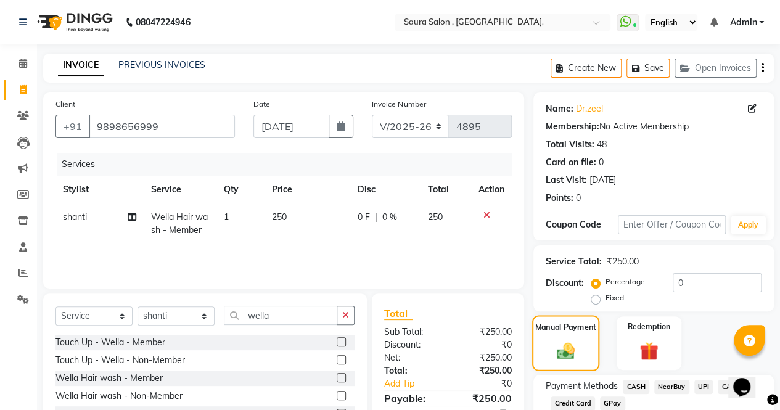
scroll to position [83, 0]
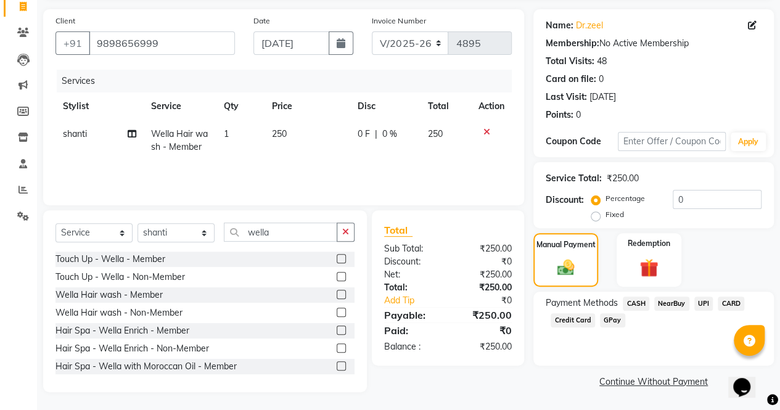
click at [700, 301] on span "UPI" at bounding box center [703, 303] width 19 height 14
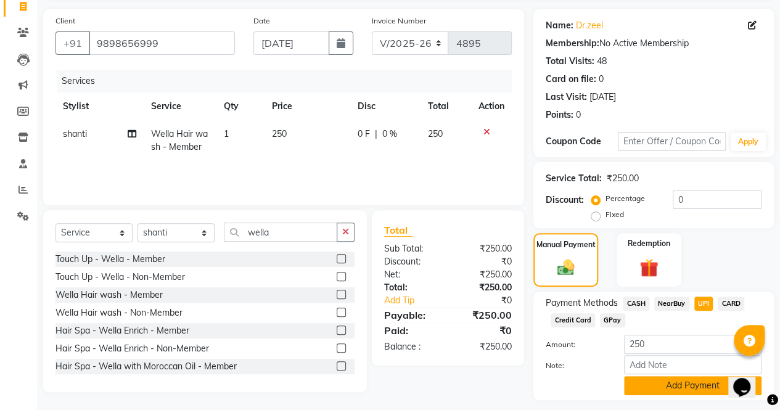
click at [690, 394] on button "Add Payment" at bounding box center [692, 385] width 137 height 19
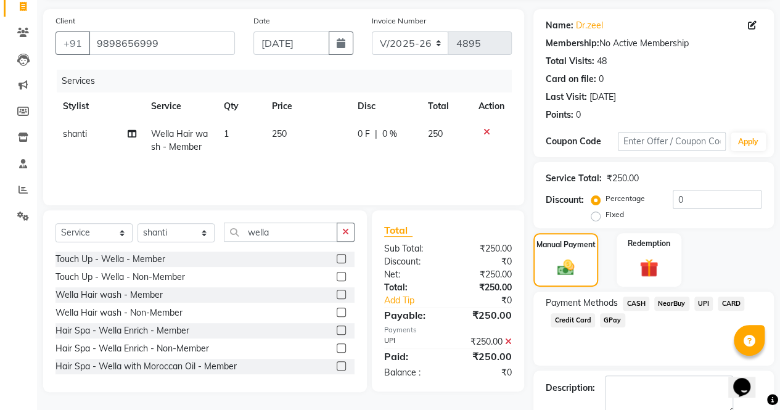
scroll to position [150, 0]
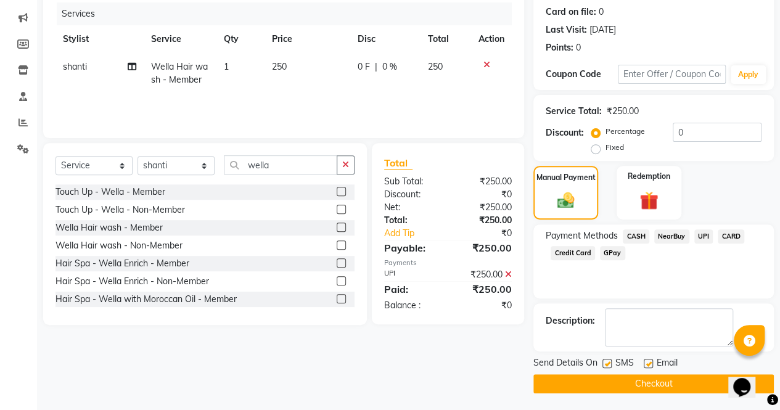
click at [672, 378] on button "Checkout" at bounding box center [653, 383] width 240 height 19
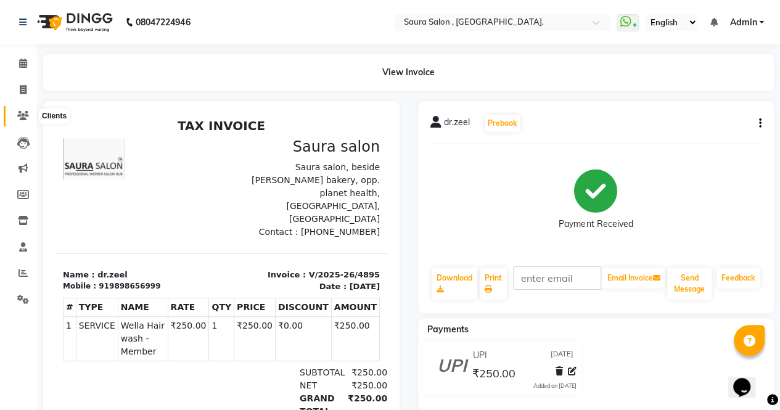
click at [22, 112] on icon at bounding box center [23, 115] width 12 height 9
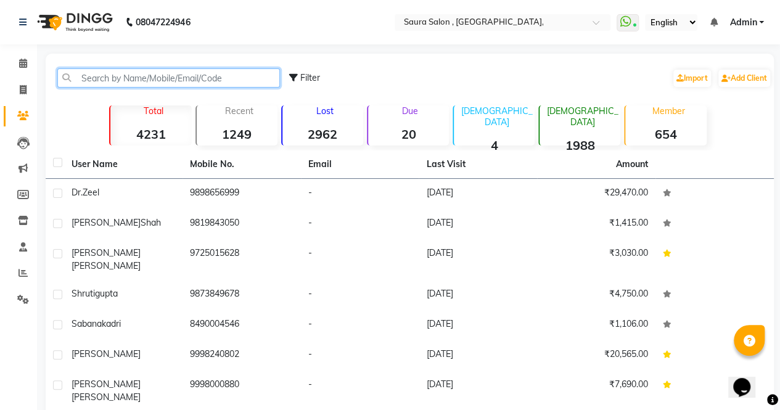
click at [107, 78] on input "text" at bounding box center [168, 77] width 222 height 19
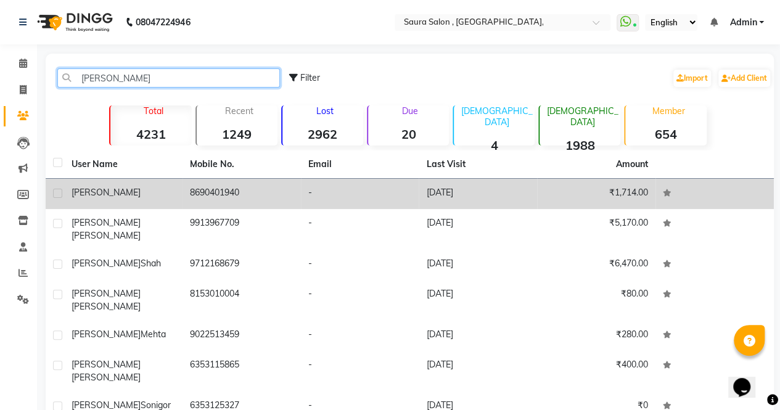
type input "[PERSON_NAME]"
click at [142, 194] on div "[PERSON_NAME]" at bounding box center [123, 192] width 104 height 13
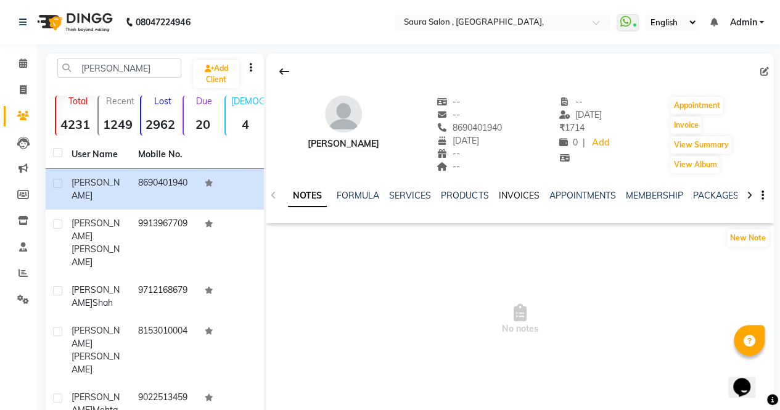
click at [512, 193] on link "INVOICES" at bounding box center [518, 195] width 41 height 11
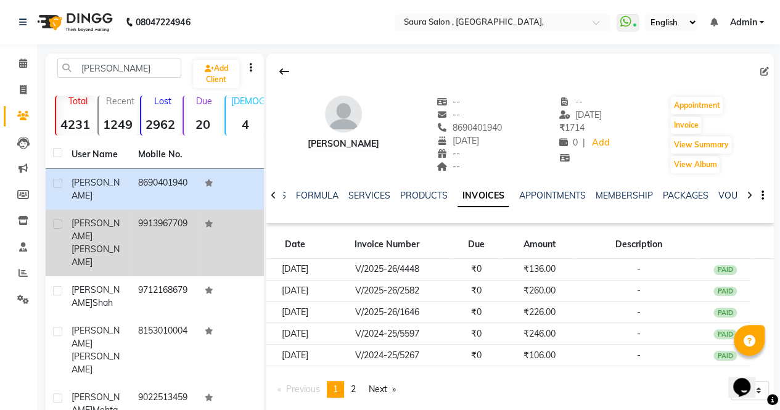
click at [153, 210] on td "9913967709" at bounding box center [164, 243] width 67 height 67
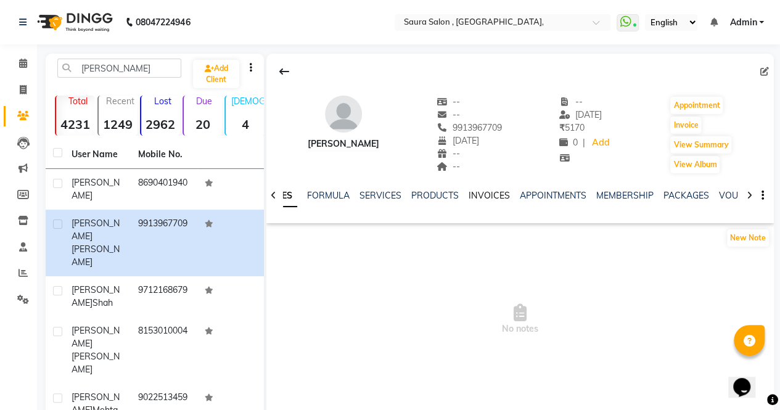
click at [478, 197] on link "INVOICES" at bounding box center [488, 195] width 41 height 11
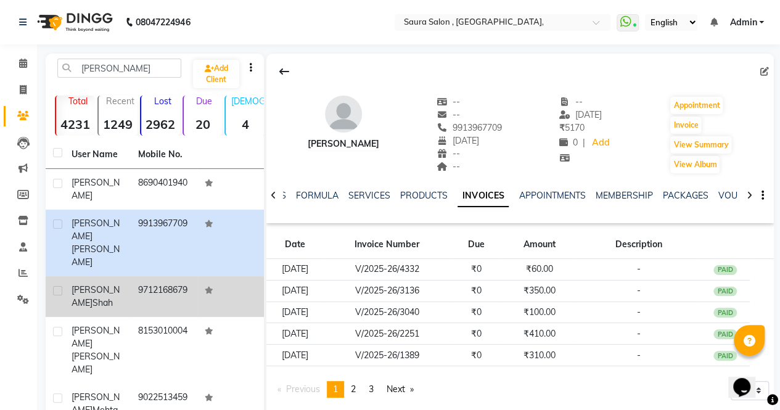
click at [126, 276] on td "[PERSON_NAME]" at bounding box center [97, 296] width 67 height 41
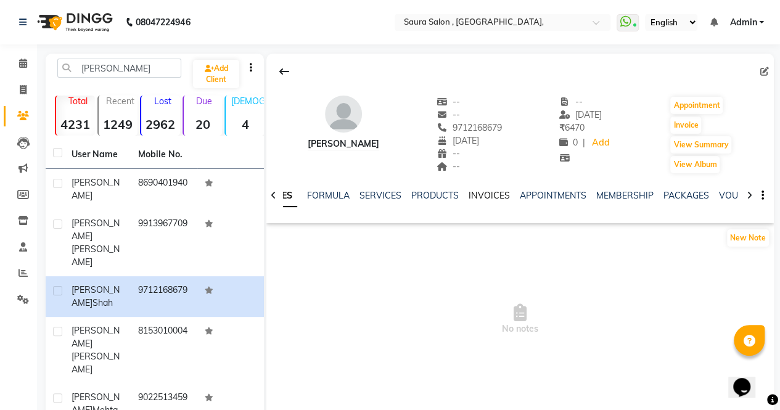
click at [486, 195] on link "INVOICES" at bounding box center [488, 195] width 41 height 11
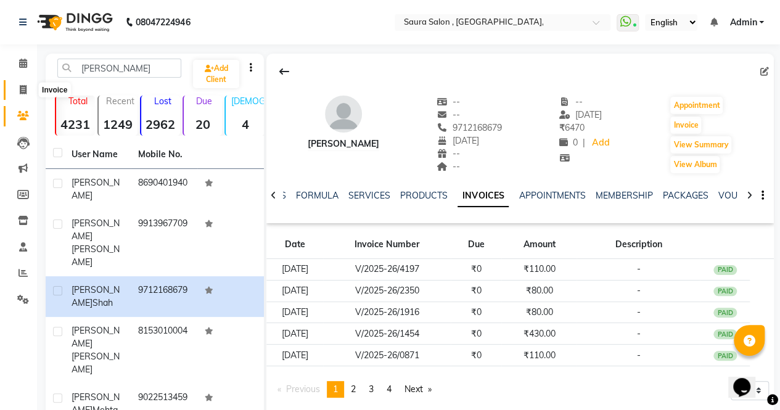
click at [22, 89] on icon at bounding box center [23, 89] width 7 height 9
select select "service"
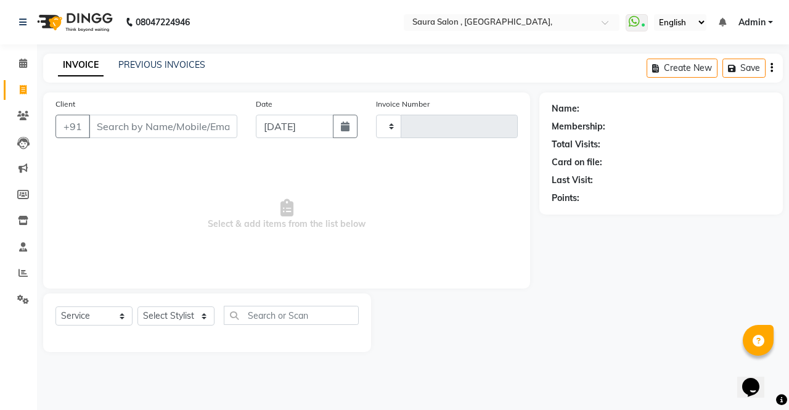
type input "4896"
select select "6963"
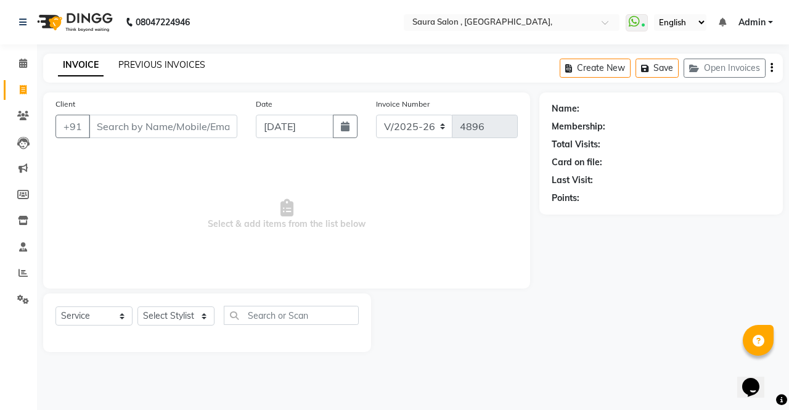
select select "57428"
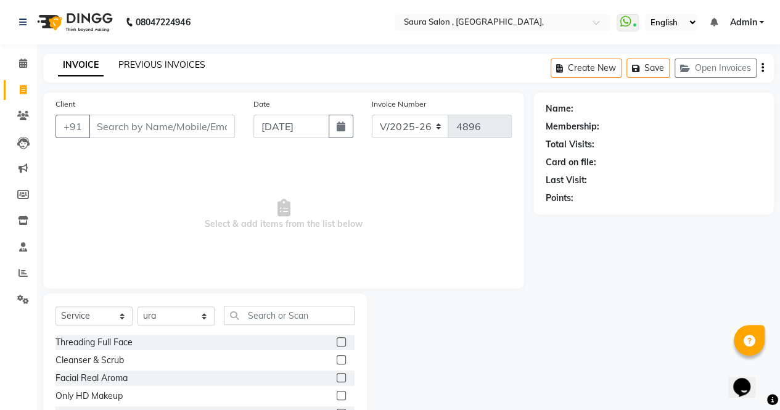
click at [159, 66] on link "PREVIOUS INVOICES" at bounding box center [161, 64] width 87 height 11
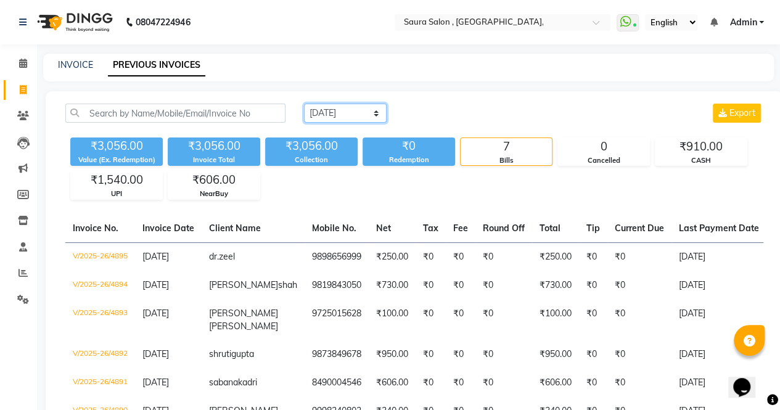
click at [349, 113] on select "[DATE] [DATE] Custom Range" at bounding box center [345, 113] width 83 height 19
select select "range"
click at [304, 104] on select "[DATE] [DATE] Custom Range" at bounding box center [345, 113] width 83 height 19
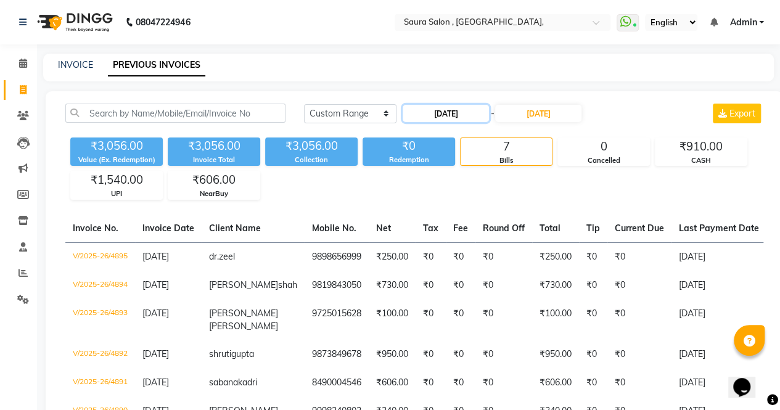
click at [454, 118] on input "[DATE]" at bounding box center [445, 113] width 86 height 17
select select "9"
select select "2025"
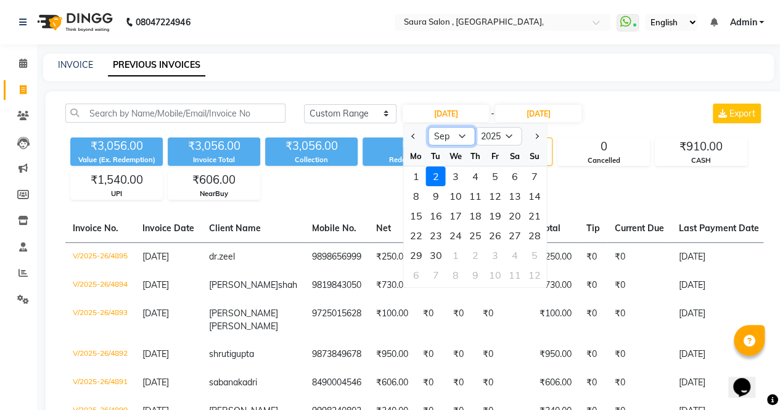
click at [461, 137] on select "Jan Feb Mar Apr May Jun [DATE] Aug Sep Oct Nov Dec" at bounding box center [451, 136] width 47 height 18
select select "8"
click at [428, 127] on select "Jan Feb Mar Apr May Jun [DATE] Aug Sep Oct Nov Dec" at bounding box center [451, 136] width 47 height 18
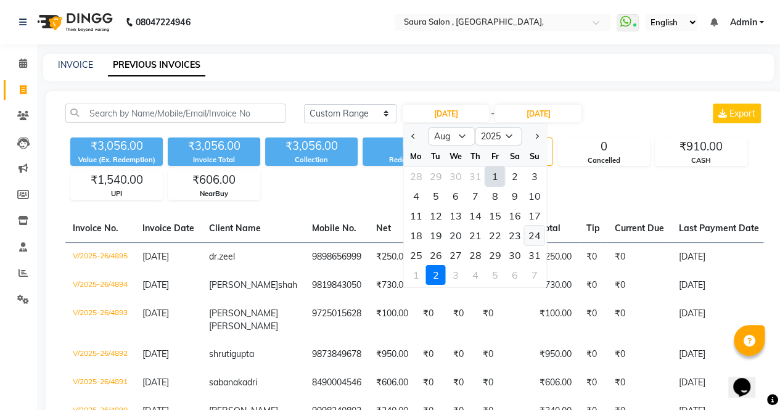
click at [533, 239] on div "24" at bounding box center [534, 236] width 20 height 20
type input "[DATE]"
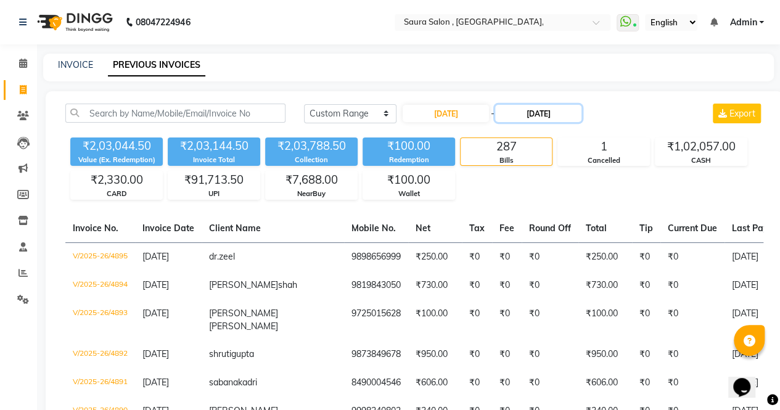
click at [553, 118] on input "[DATE]" at bounding box center [538, 113] width 86 height 17
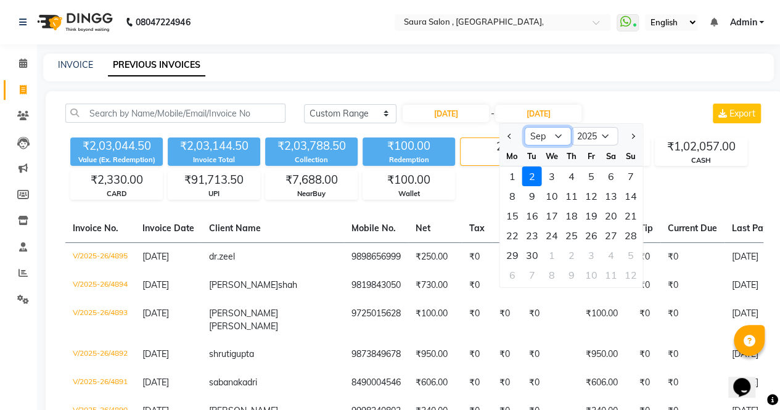
click at [539, 131] on select "Aug Sep Oct Nov Dec" at bounding box center [547, 136] width 47 height 18
select select "8"
click at [524, 127] on select "Aug Sep Oct Nov Dec" at bounding box center [547, 136] width 47 height 18
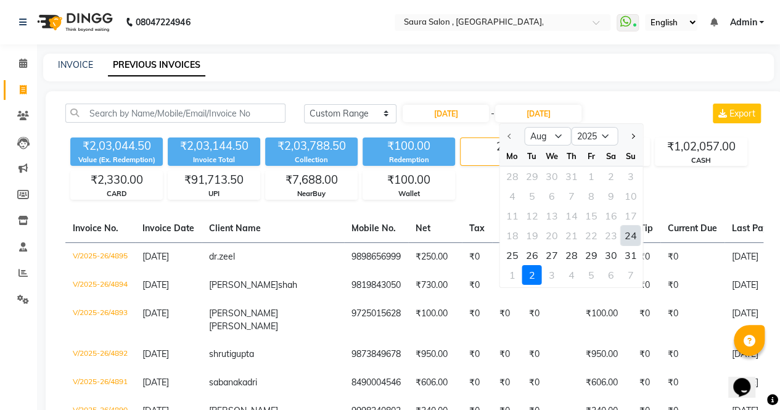
click at [631, 234] on div "24" at bounding box center [631, 236] width 20 height 20
type input "[DATE]"
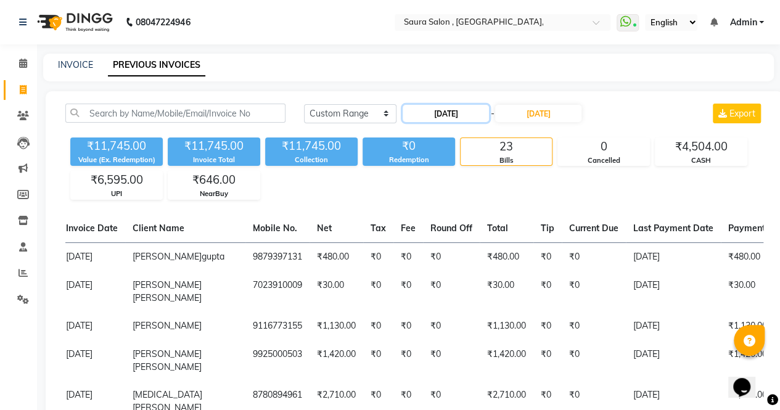
click at [474, 115] on input "[DATE]" at bounding box center [445, 113] width 86 height 17
select select "8"
select select "2025"
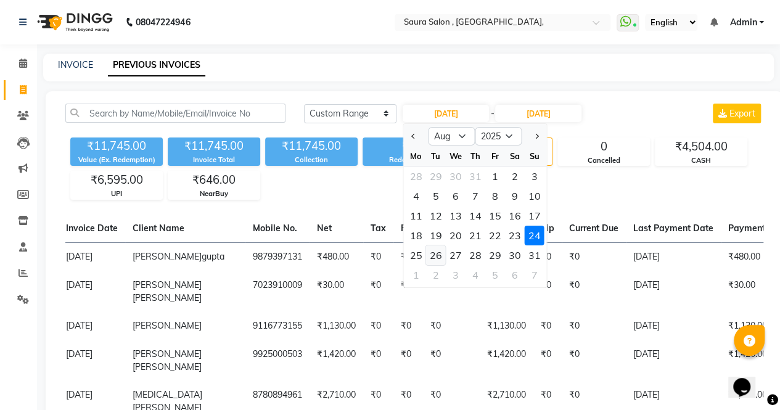
click at [433, 255] on div "26" at bounding box center [436, 255] width 20 height 20
type input "[DATE]"
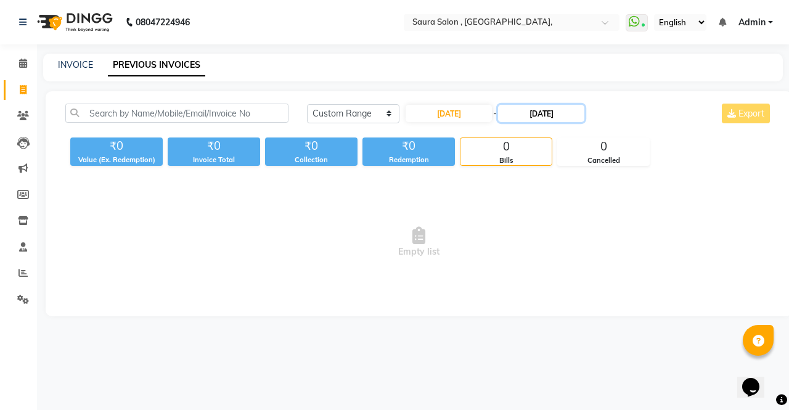
click at [539, 118] on input "[DATE]" at bounding box center [541, 113] width 86 height 17
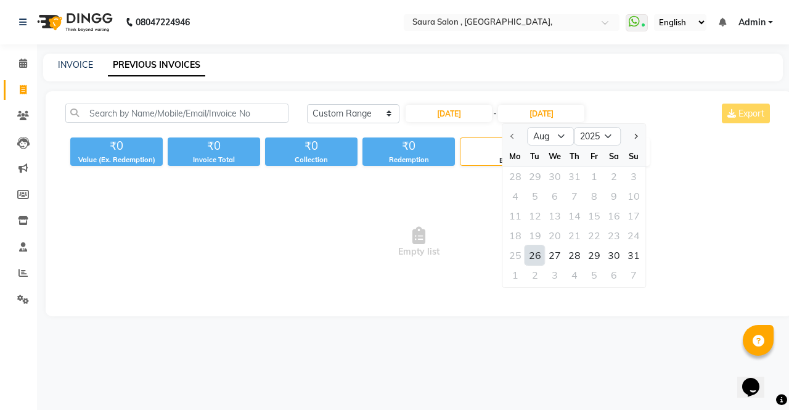
click at [539, 253] on div "26" at bounding box center [535, 255] width 20 height 20
type input "[DATE]"
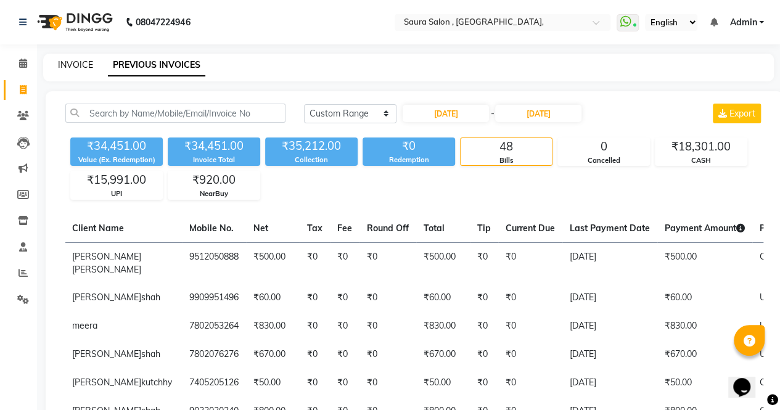
click at [69, 62] on link "INVOICE" at bounding box center [75, 64] width 35 height 11
select select "service"
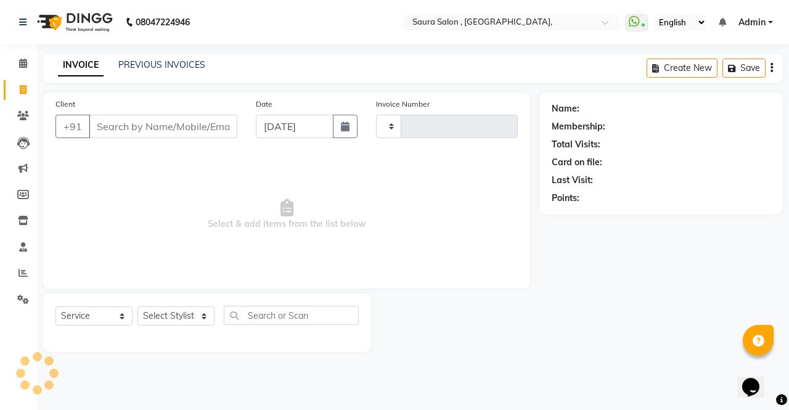
type input "4896"
select select "6963"
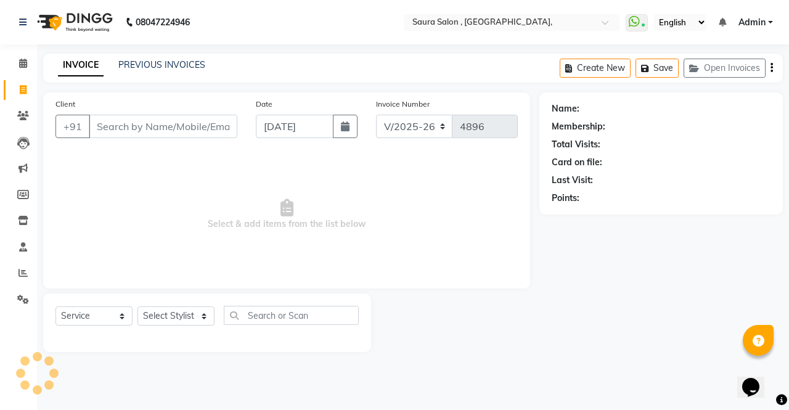
select select "57428"
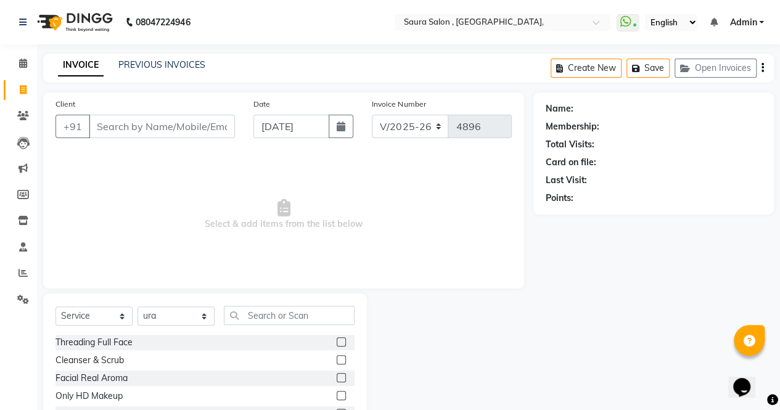
click at [113, 126] on input "Client" at bounding box center [162, 126] width 146 height 23
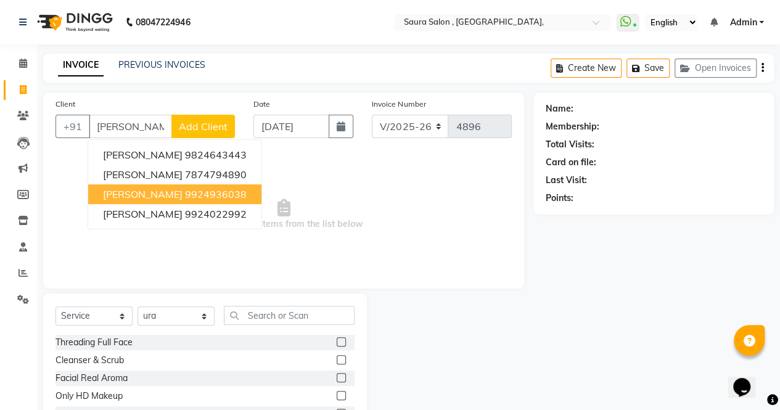
click at [160, 193] on span "[PERSON_NAME]" at bounding box center [143, 194] width 80 height 12
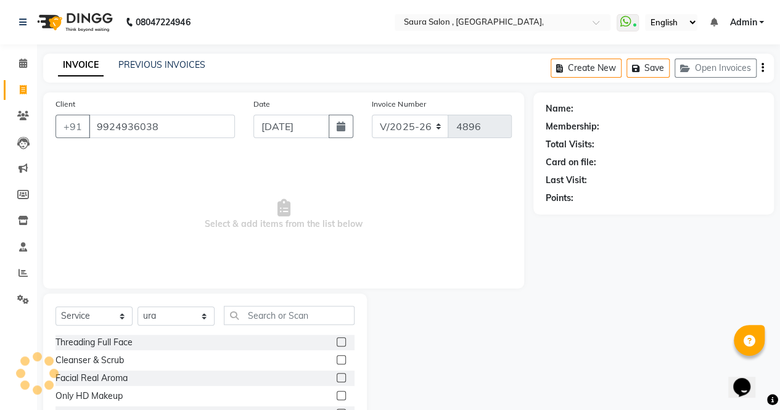
type input "9924936038"
select select "1: Object"
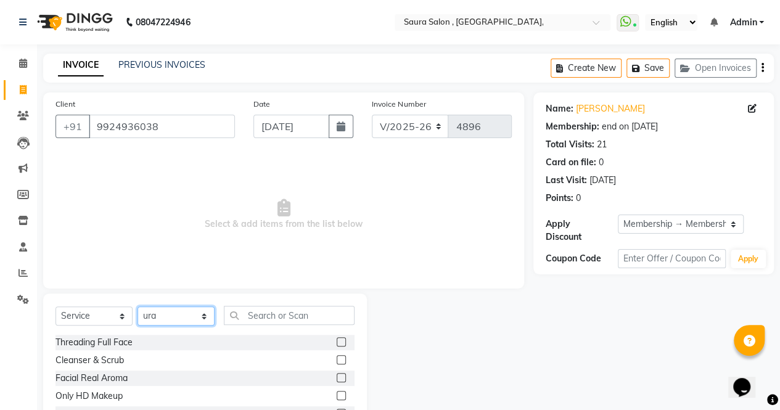
click at [175, 324] on select "Select Stylist archana asha [PERSON_NAME] deepika [PERSON_NAME] [PERSON_NAME] […" at bounding box center [175, 315] width 77 height 19
select select "56807"
click at [137, 306] on select "Select Stylist archana asha [PERSON_NAME] deepika [PERSON_NAME] [PERSON_NAME] […" at bounding box center [175, 315] width 77 height 19
click at [271, 311] on input "text" at bounding box center [289, 315] width 131 height 19
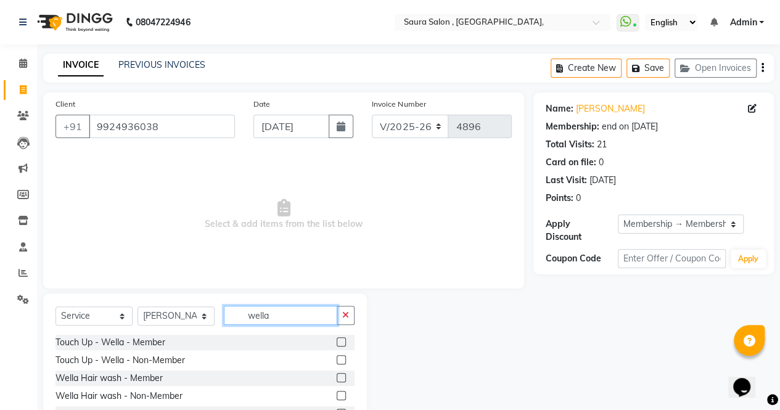
type input "wella"
click at [337, 379] on label at bounding box center [341, 377] width 9 height 9
click at [337, 379] on input "checkbox" at bounding box center [341, 378] width 8 height 8
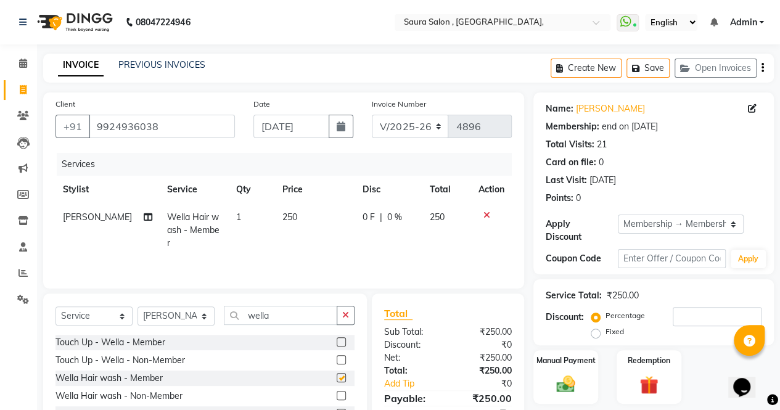
checkbox input "false"
click at [282, 323] on input "wella" at bounding box center [280, 315] width 113 height 19
type input "w"
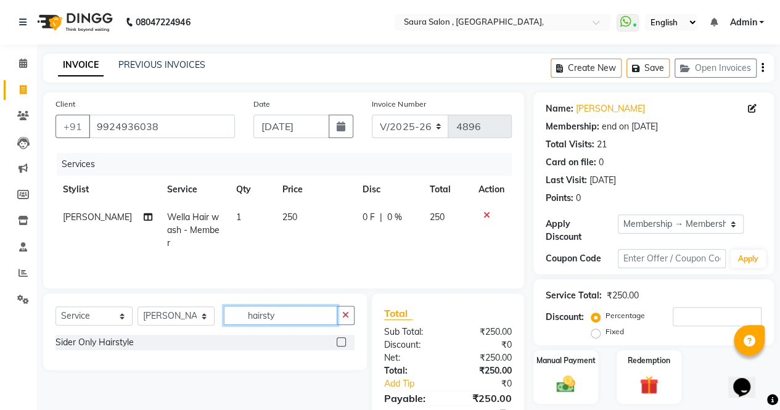
type input "hairsty"
click at [341, 340] on label at bounding box center [341, 341] width 9 height 9
click at [341, 340] on input "checkbox" at bounding box center [341, 342] width 8 height 8
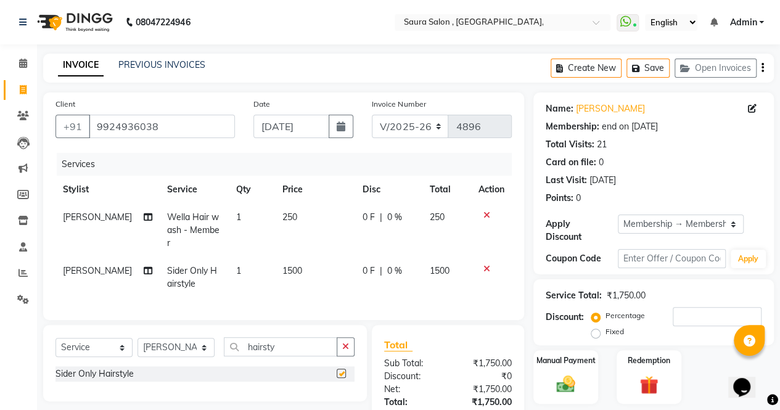
checkbox input "false"
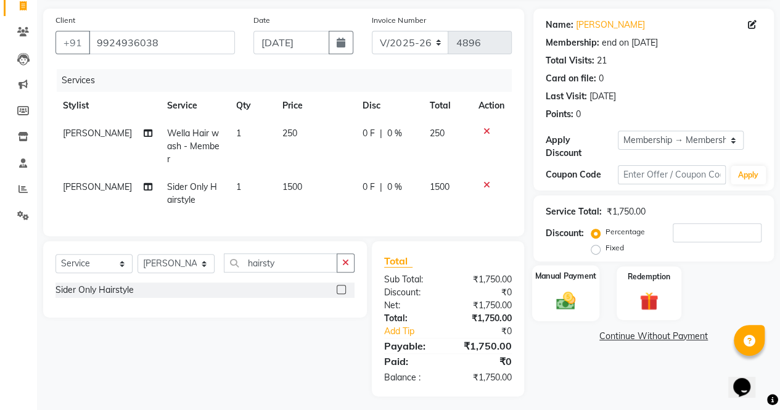
click at [557, 290] on img at bounding box center [565, 300] width 31 height 22
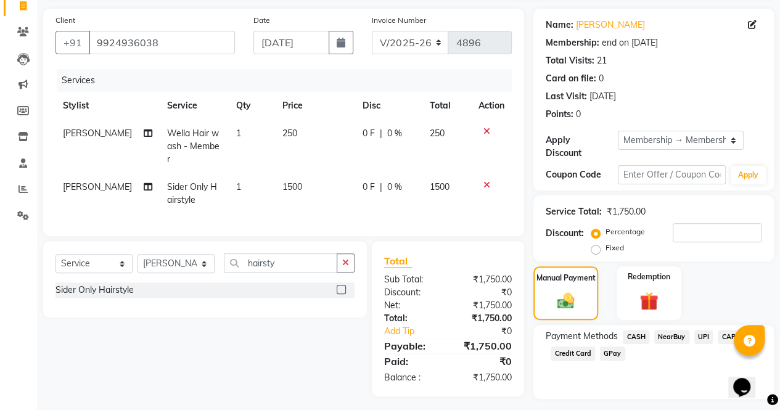
scroll to position [116, 0]
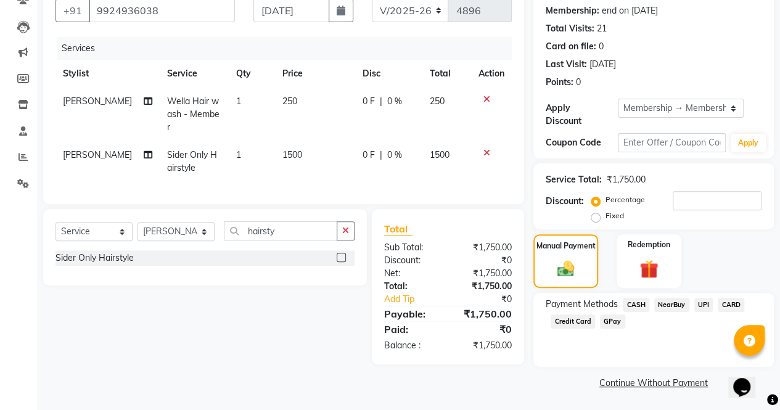
click at [653, 381] on link "Continue Without Payment" at bounding box center [653, 383] width 235 height 13
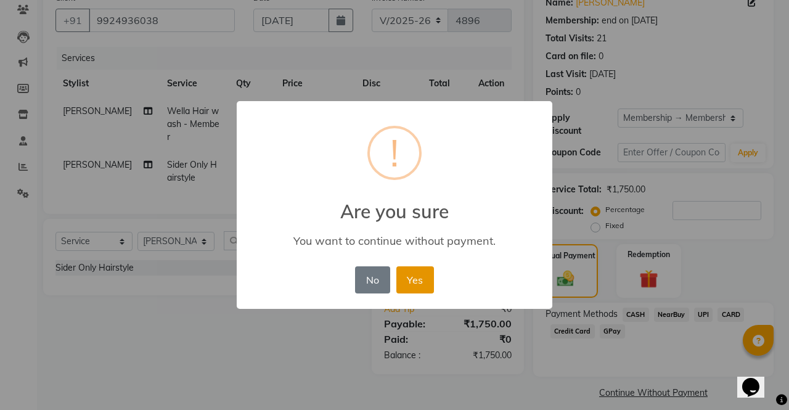
click at [415, 281] on button "Yes" at bounding box center [415, 279] width 38 height 27
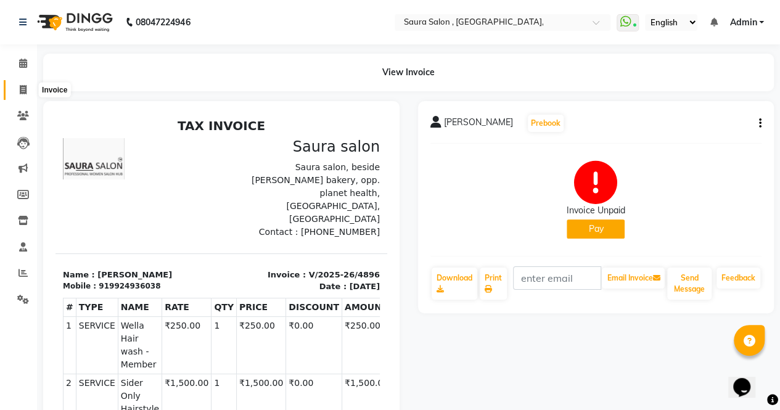
click at [21, 87] on icon at bounding box center [23, 89] width 7 height 9
select select "service"
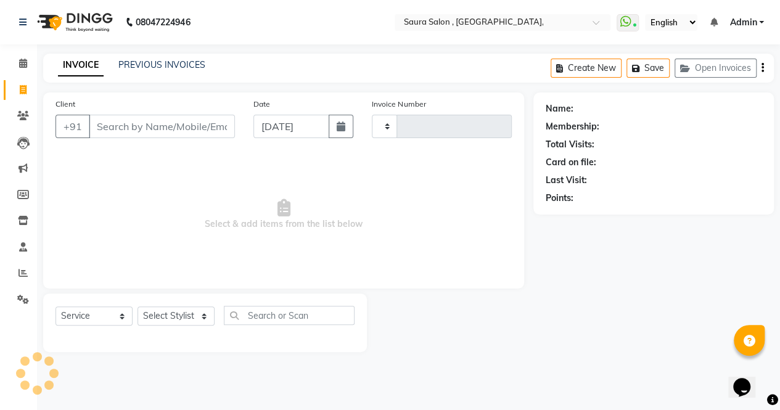
type input "4897"
select select "6963"
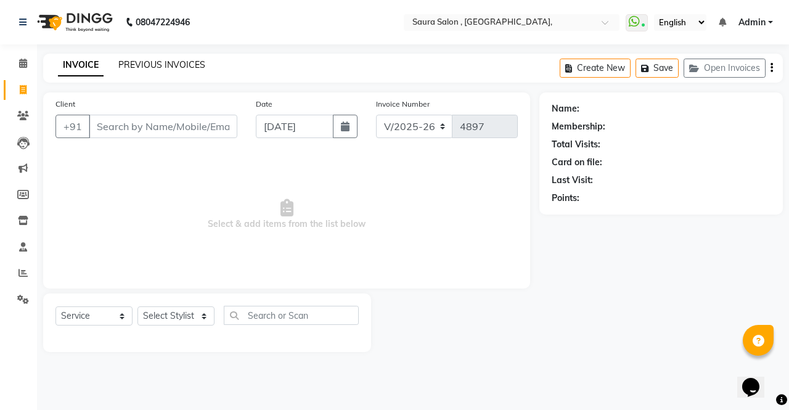
click at [168, 66] on link "PREVIOUS INVOICES" at bounding box center [161, 64] width 87 height 11
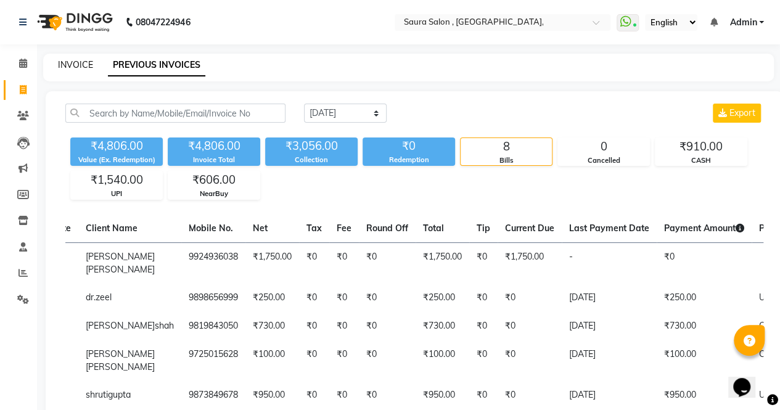
click at [69, 65] on link "INVOICE" at bounding box center [75, 64] width 35 height 11
select select "service"
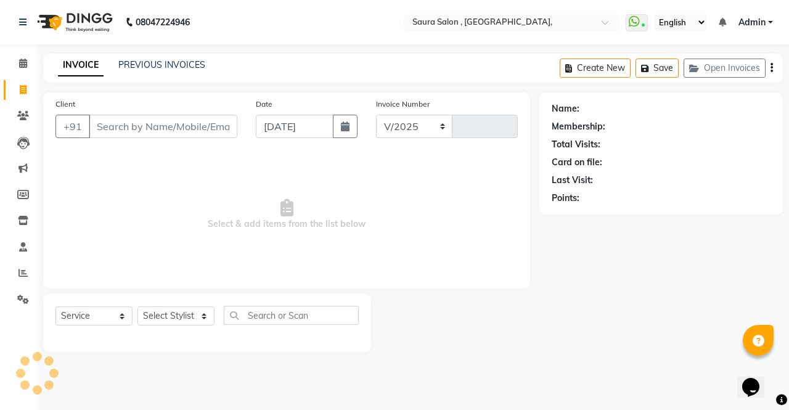
select select "6963"
type input "4897"
select select "57428"
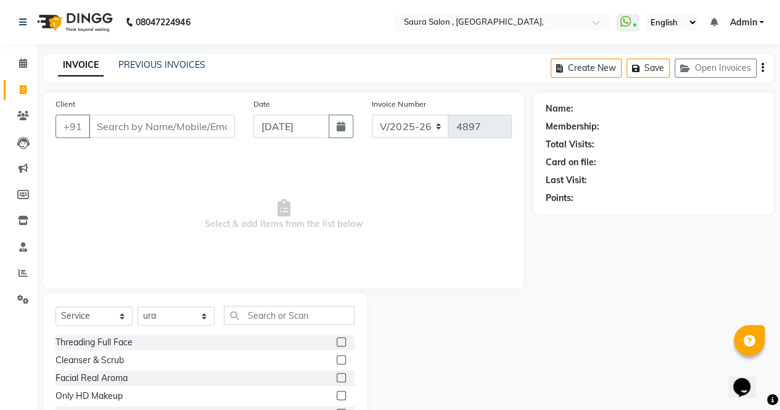
click at [136, 126] on input "Client" at bounding box center [162, 126] width 146 height 23
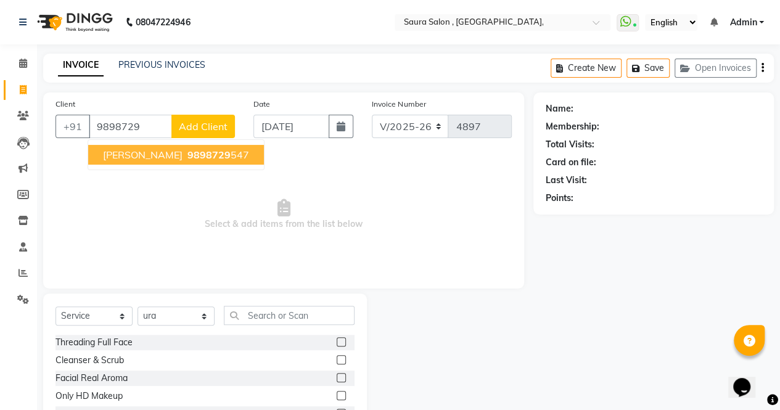
click at [153, 152] on span "[PERSON_NAME]" at bounding box center [143, 155] width 80 height 12
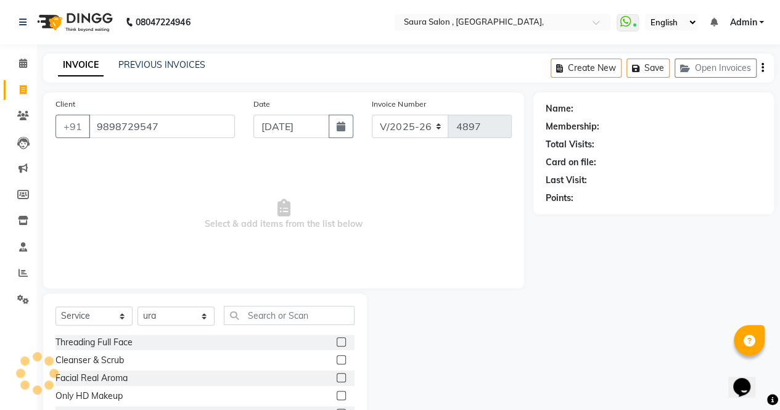
type input "9898729547"
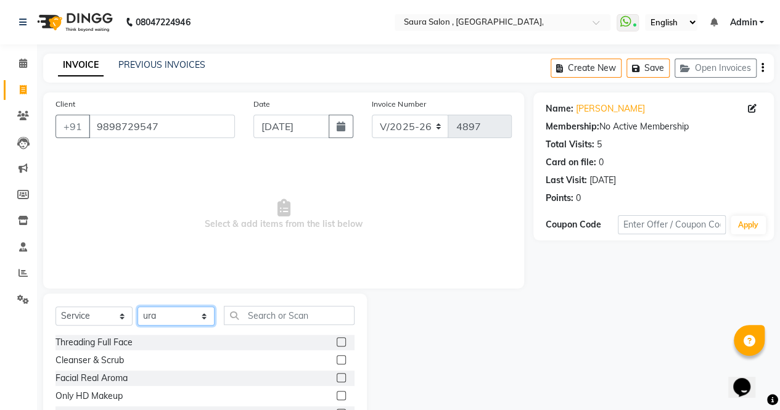
click at [163, 314] on select "Select Stylist archana asha [PERSON_NAME] deepika [PERSON_NAME] [PERSON_NAME] […" at bounding box center [175, 315] width 77 height 19
select select "76377"
click at [137, 306] on select "Select Stylist archana asha [PERSON_NAME] deepika [PERSON_NAME] [PERSON_NAME] […" at bounding box center [175, 315] width 77 height 19
click at [263, 314] on input "text" at bounding box center [289, 315] width 131 height 19
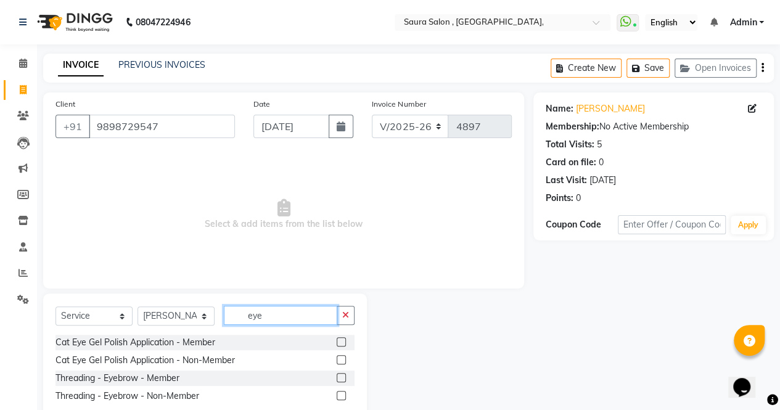
type input "eye"
click at [341, 394] on label at bounding box center [341, 395] width 9 height 9
click at [341, 394] on input "checkbox" at bounding box center [341, 396] width 8 height 8
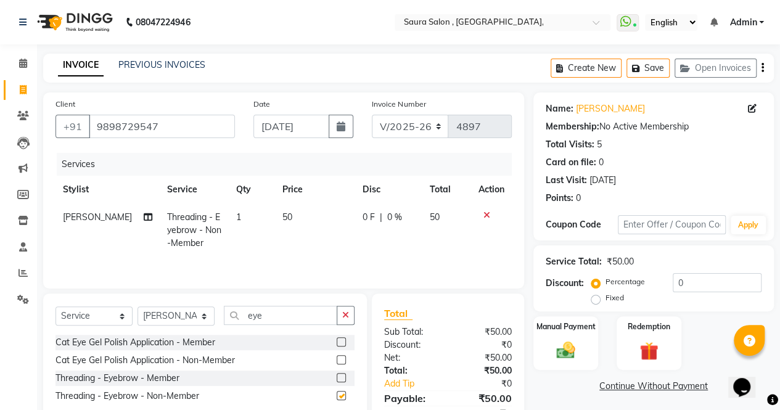
checkbox input "false"
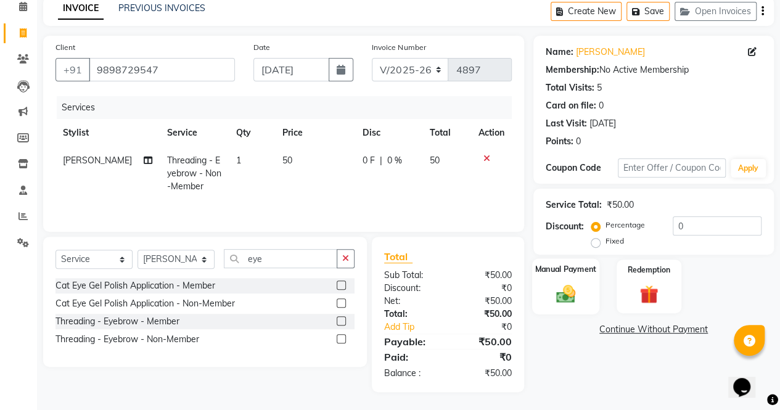
click at [562, 294] on img at bounding box center [565, 293] width 31 height 22
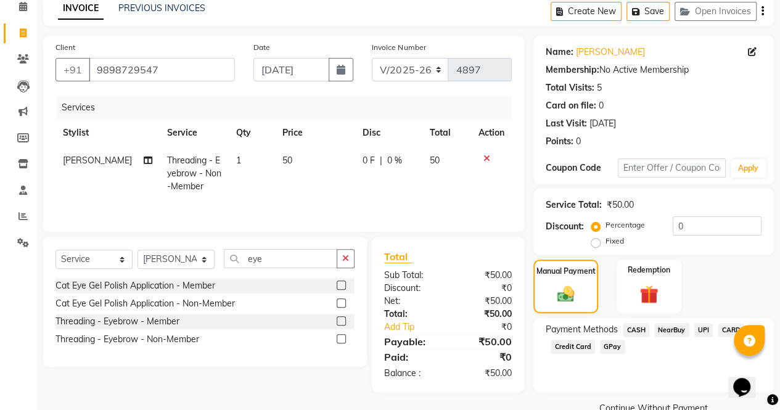
click at [637, 332] on span "CASH" at bounding box center [635, 330] width 27 height 14
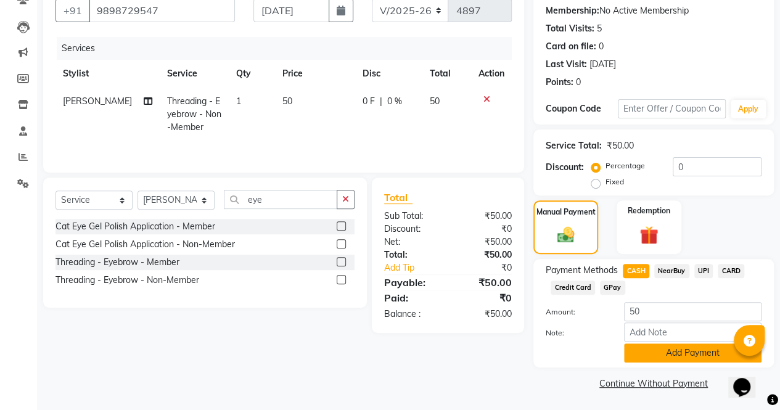
click at [672, 351] on button "Add Payment" at bounding box center [692, 352] width 137 height 19
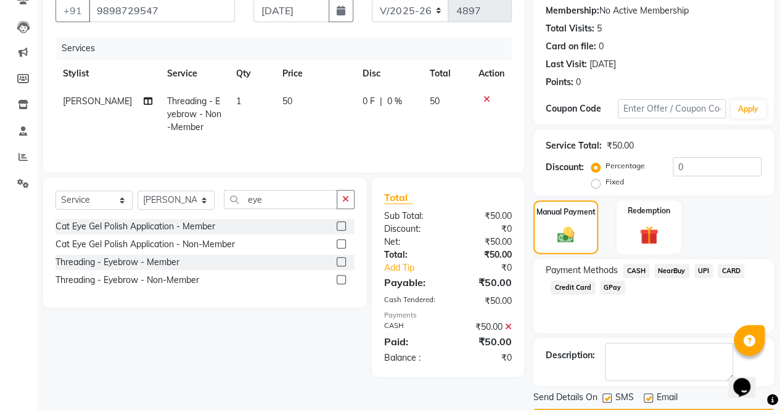
scroll to position [150, 0]
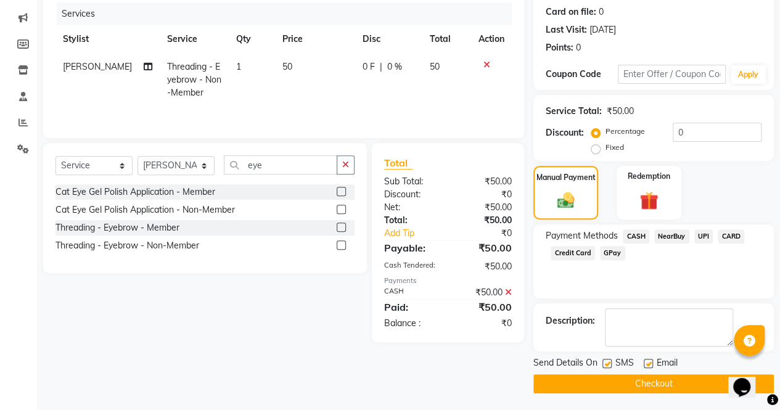
click at [651, 381] on button "Checkout" at bounding box center [653, 383] width 240 height 19
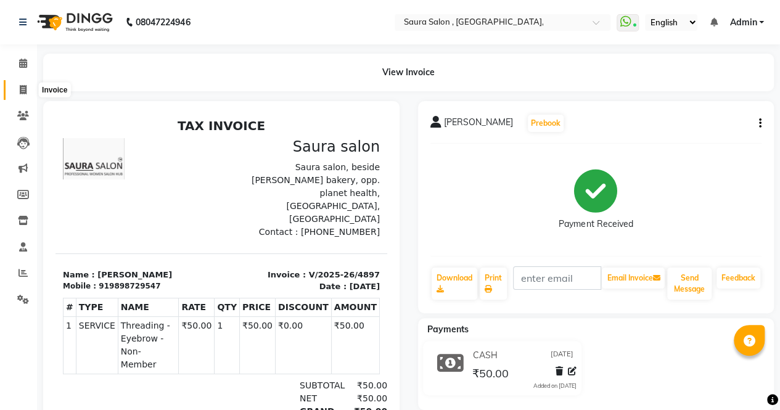
click at [22, 91] on icon at bounding box center [23, 89] width 7 height 9
select select "service"
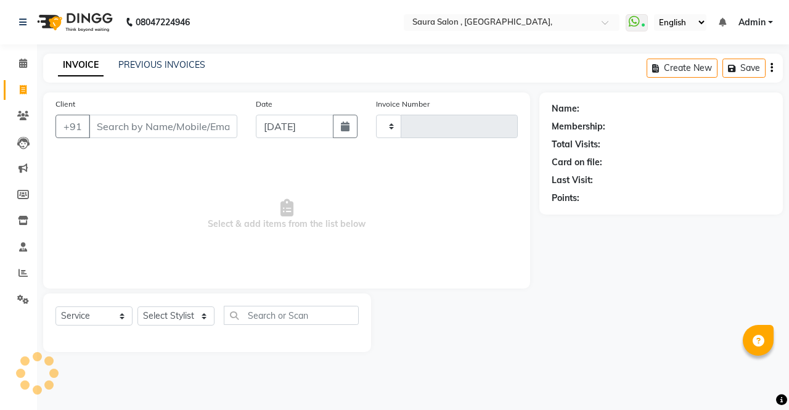
type input "4898"
select select "6963"
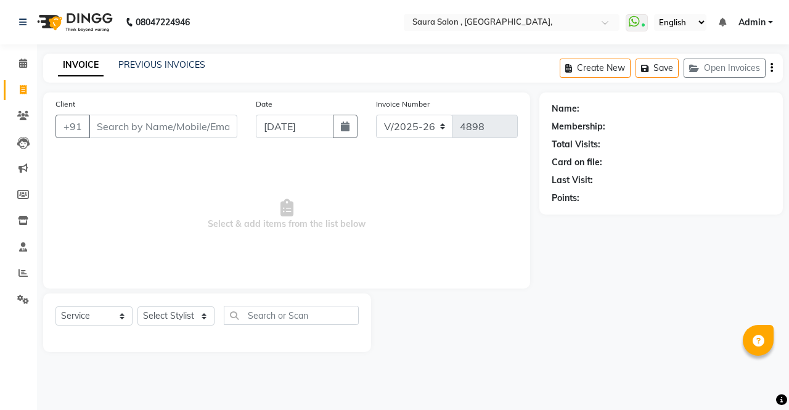
click at [137, 121] on input "Client" at bounding box center [163, 126] width 149 height 23
type input "[PERSON_NAME]"
select select "57428"
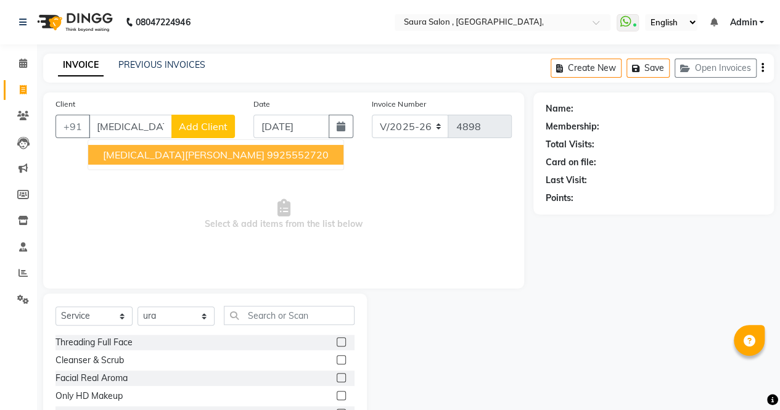
click at [267, 160] on ngb-highlight "9925552720" at bounding box center [298, 155] width 62 height 12
type input "9925552720"
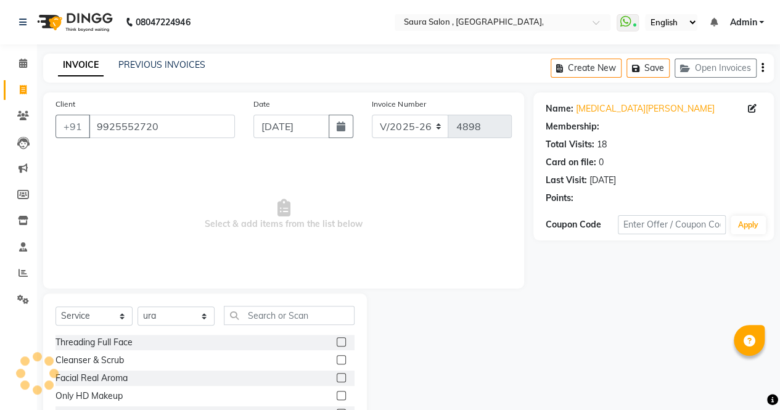
select select "1: Object"
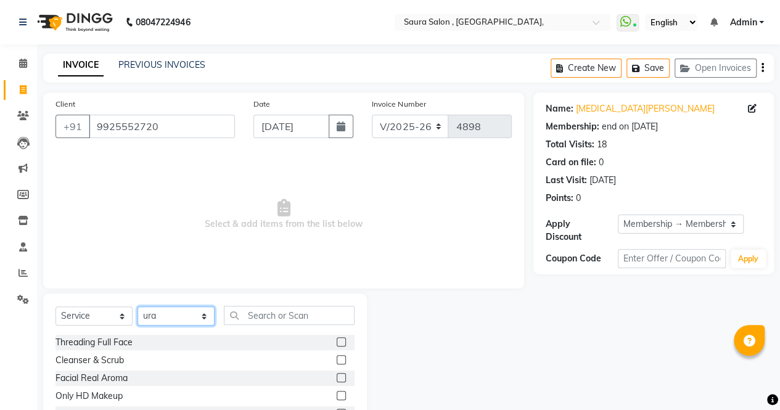
click at [175, 320] on select "Select Stylist archana asha [PERSON_NAME] deepika [PERSON_NAME] [PERSON_NAME] […" at bounding box center [175, 315] width 77 height 19
select select "56817"
click at [137, 306] on select "Select Stylist archana asha [PERSON_NAME] deepika [PERSON_NAME] [PERSON_NAME] […" at bounding box center [175, 315] width 77 height 19
click at [240, 311] on input "text" at bounding box center [289, 315] width 131 height 19
type input "q"
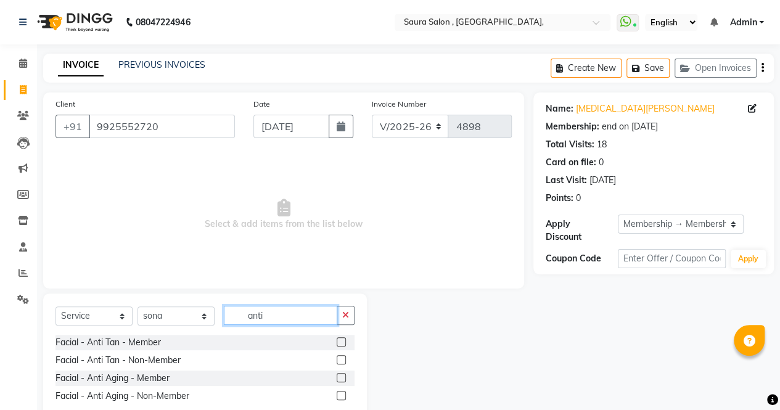
type input "anti"
click at [340, 374] on label at bounding box center [341, 377] width 9 height 9
click at [340, 374] on input "checkbox" at bounding box center [341, 378] width 8 height 8
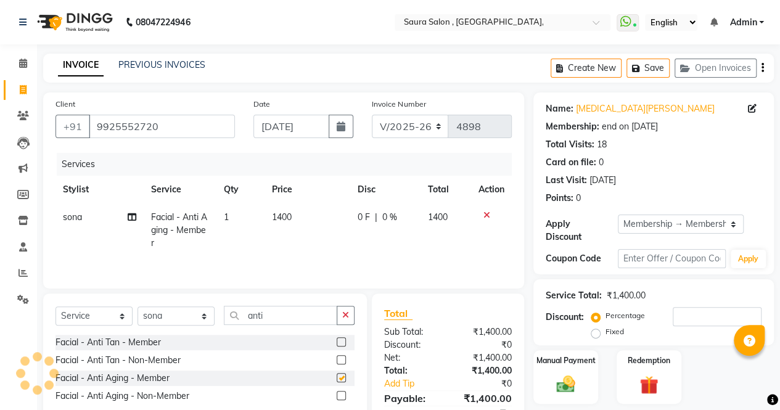
checkbox input "false"
click at [274, 322] on input "anti" at bounding box center [280, 315] width 113 height 19
type input "a"
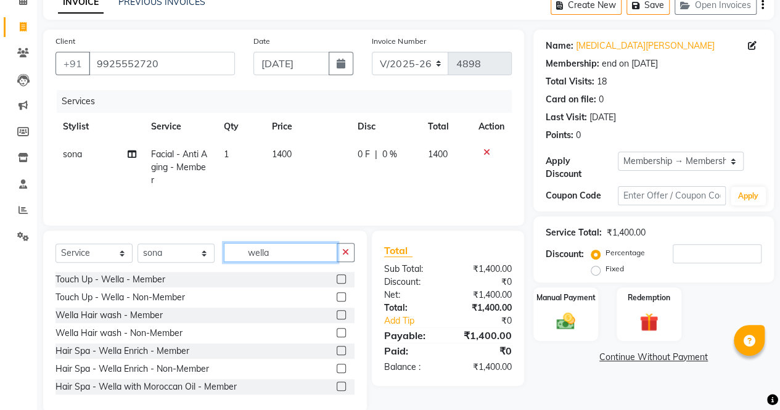
scroll to position [83, 0]
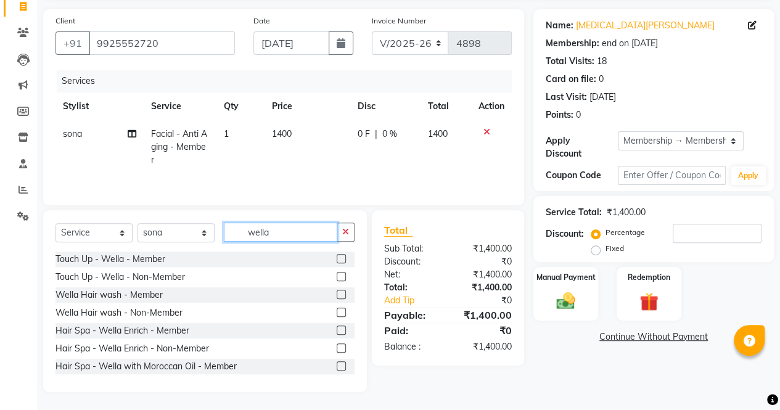
type input "wella"
click at [337, 330] on label at bounding box center [341, 329] width 9 height 9
click at [337, 330] on input "checkbox" at bounding box center [341, 331] width 8 height 8
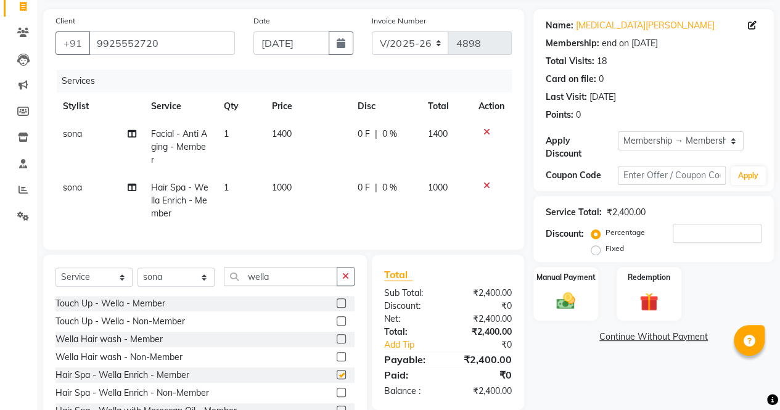
checkbox input "false"
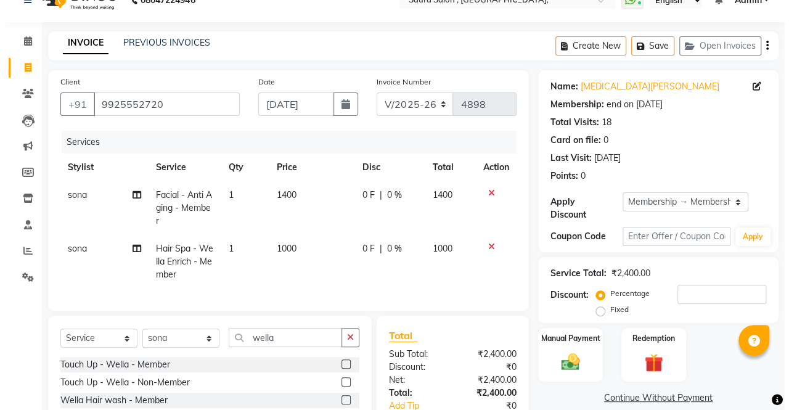
scroll to position [6, 0]
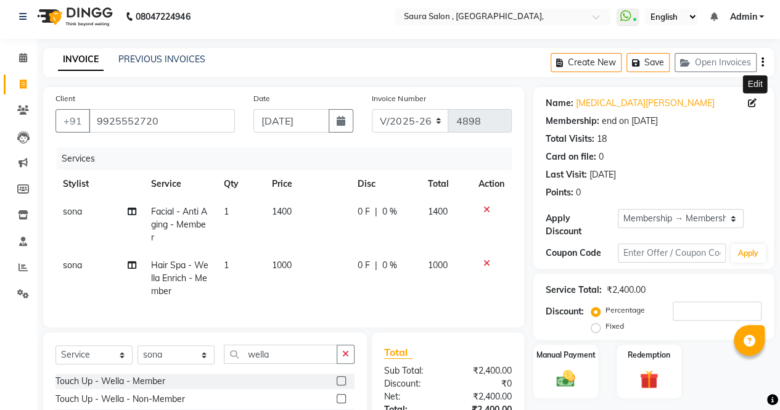
click at [753, 101] on icon at bounding box center [752, 103] width 9 height 9
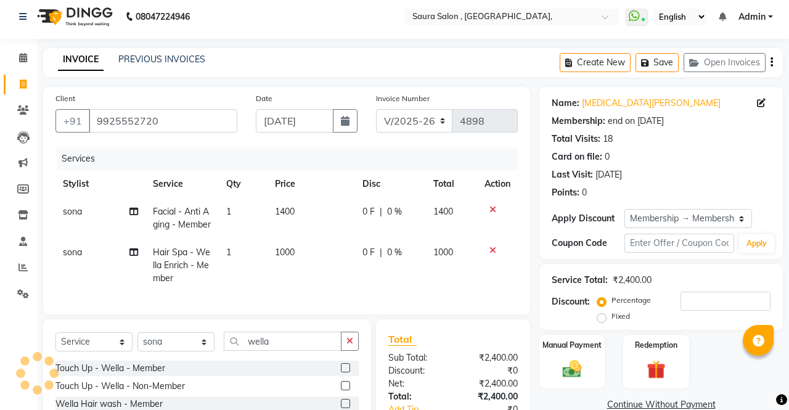
select select "05"
select select "09"
select select "1973"
select select "[DEMOGRAPHIC_DATA]"
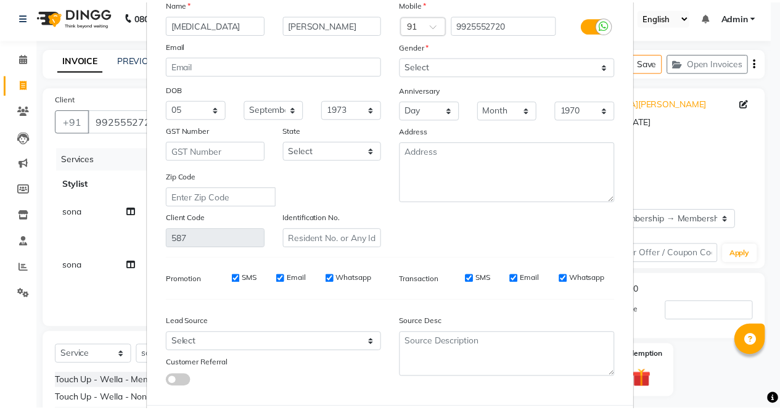
scroll to position [135, 0]
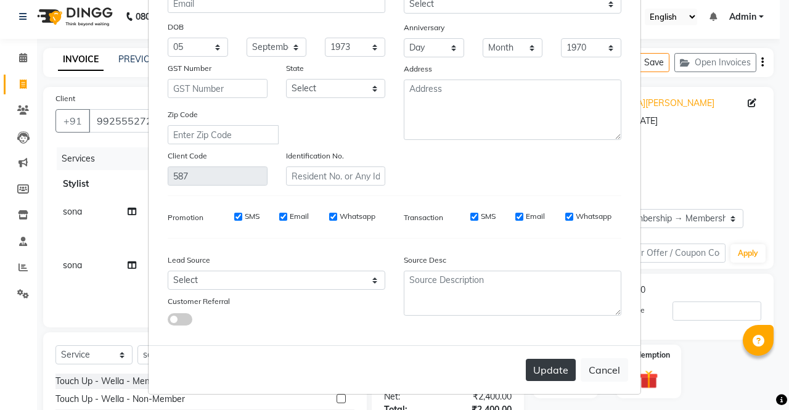
click at [542, 372] on button "Update" at bounding box center [551, 370] width 50 height 22
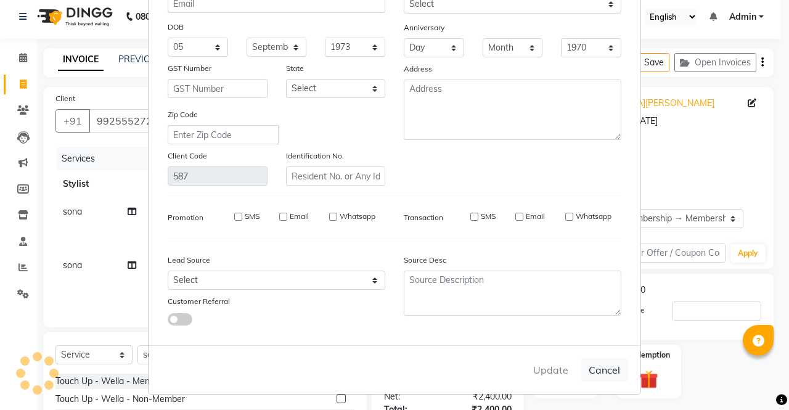
select select
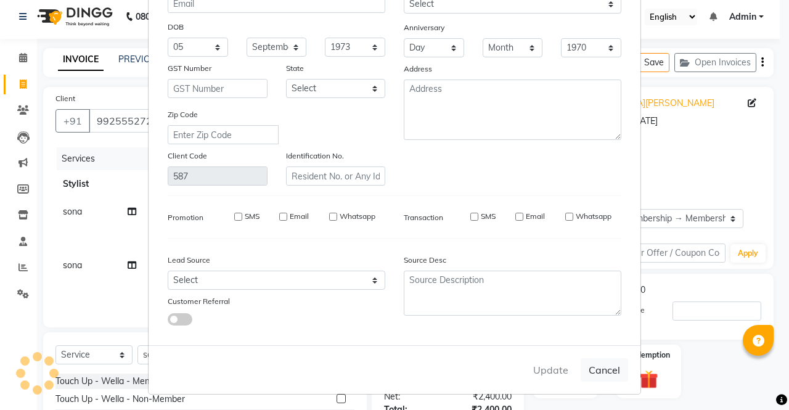
select select
checkbox input "false"
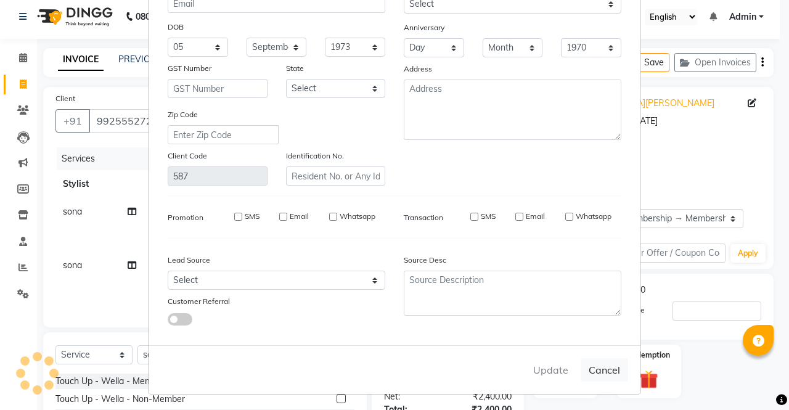
checkbox input "false"
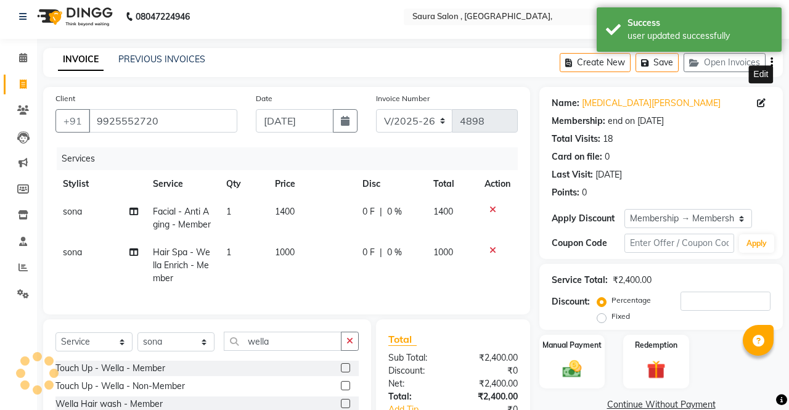
type input "0"
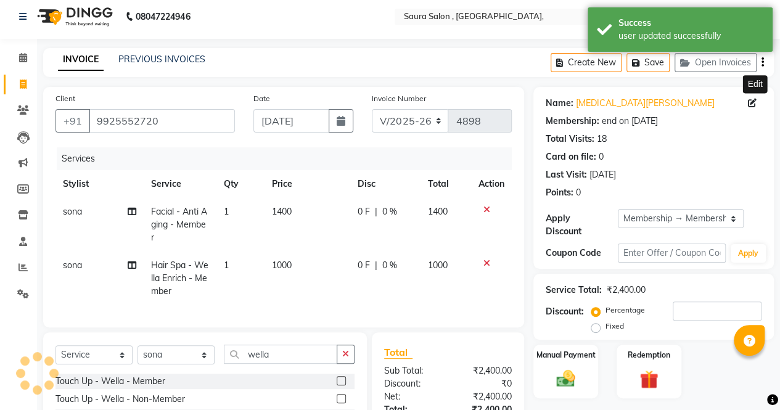
select select "2: Object"
click at [695, 303] on input "number" at bounding box center [716, 310] width 89 height 19
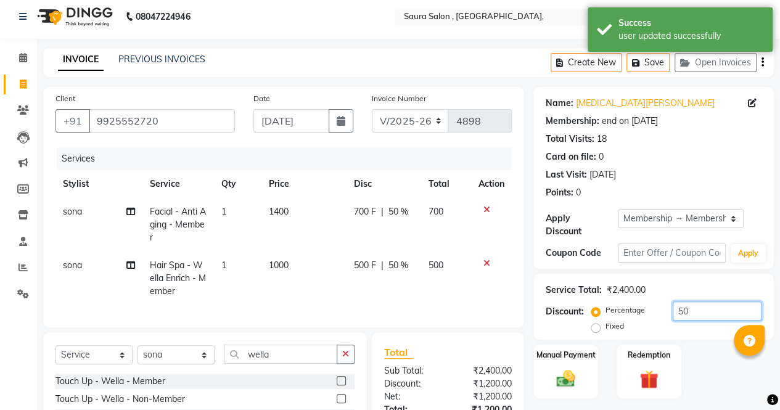
scroll to position [137, 0]
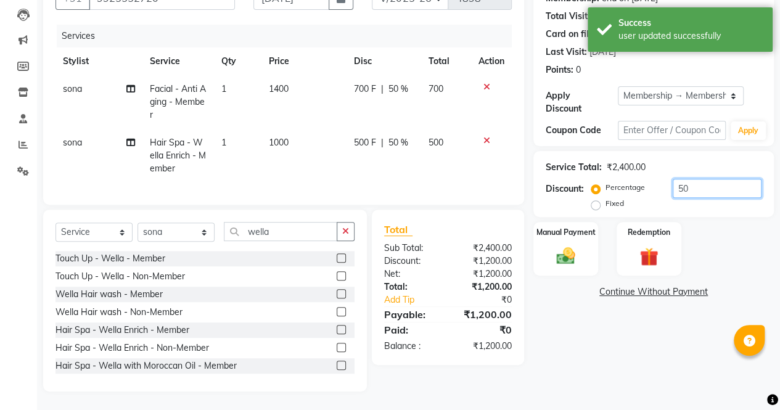
type input "50"
click at [615, 320] on div "Name: [MEDICAL_DATA][PERSON_NAME] Membership: end on [DATE] Total Visits: 18 Ca…" at bounding box center [658, 177] width 250 height 427
click at [573, 245] on img at bounding box center [565, 256] width 31 height 22
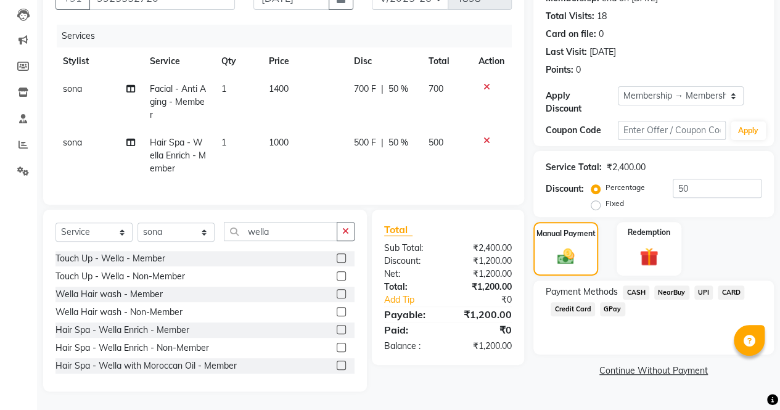
click at [636, 286] on span "CASH" at bounding box center [635, 292] width 27 height 14
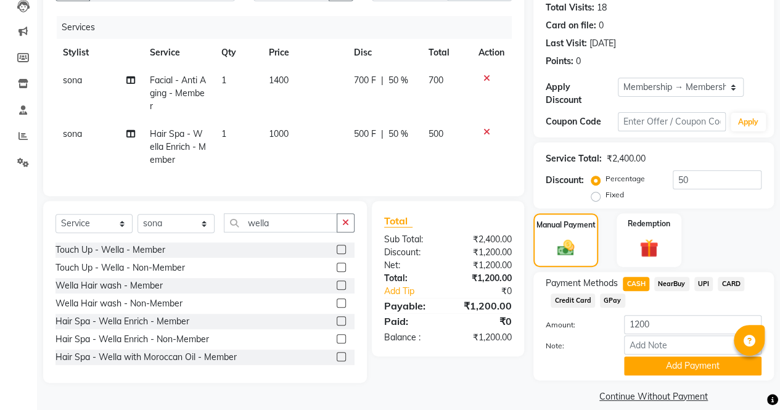
scroll to position [150, 0]
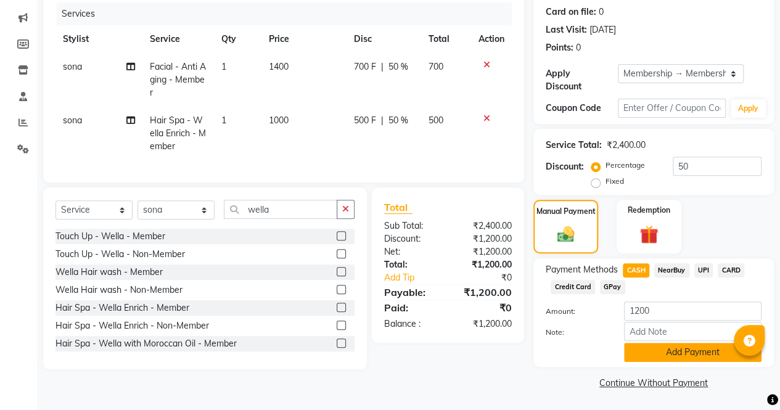
click at [685, 349] on button "Add Payment" at bounding box center [692, 352] width 137 height 19
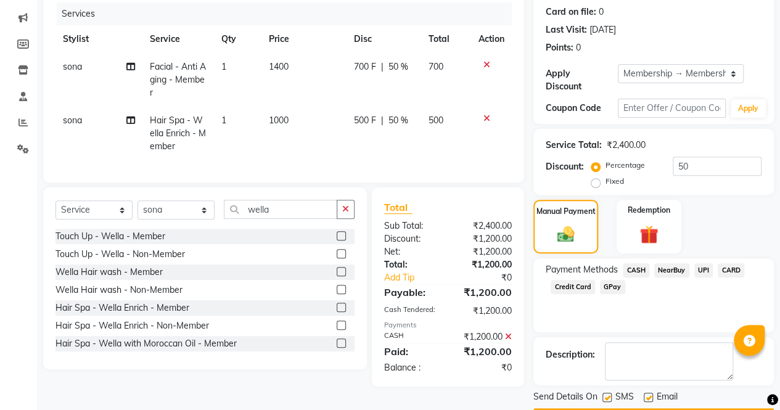
scroll to position [185, 0]
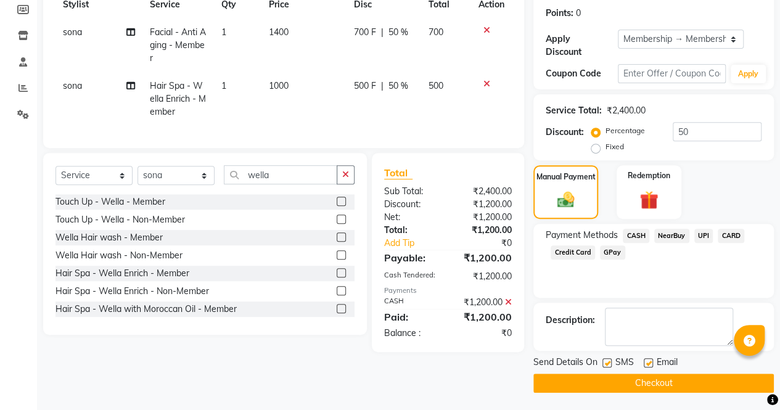
click at [650, 380] on button "Checkout" at bounding box center [653, 382] width 240 height 19
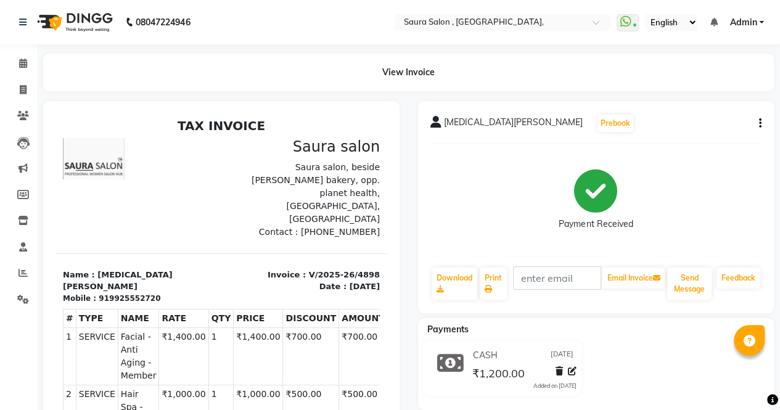
scroll to position [18, 0]
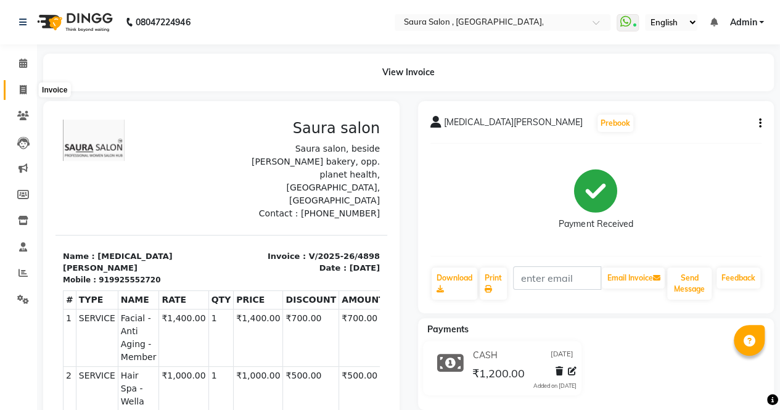
click at [23, 89] on icon at bounding box center [23, 89] width 7 height 9
select select "service"
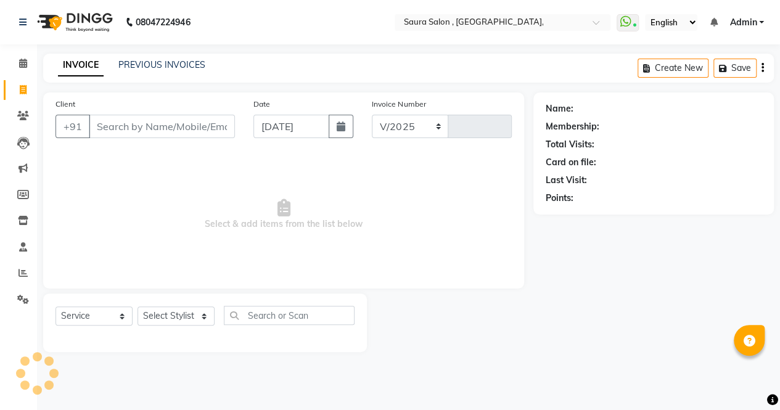
select select "6963"
type input "4899"
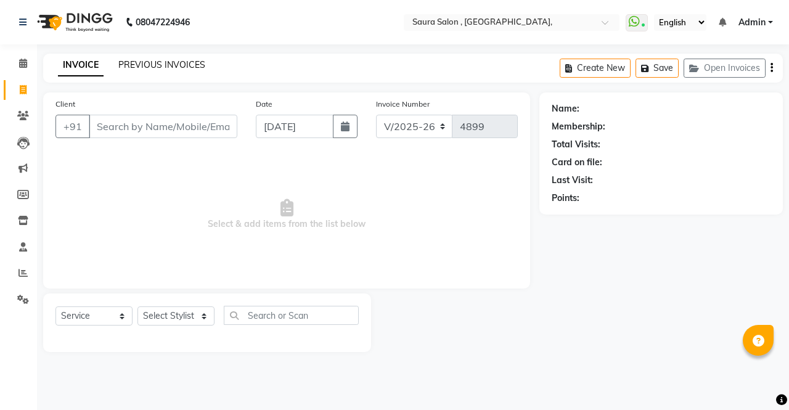
select select "57428"
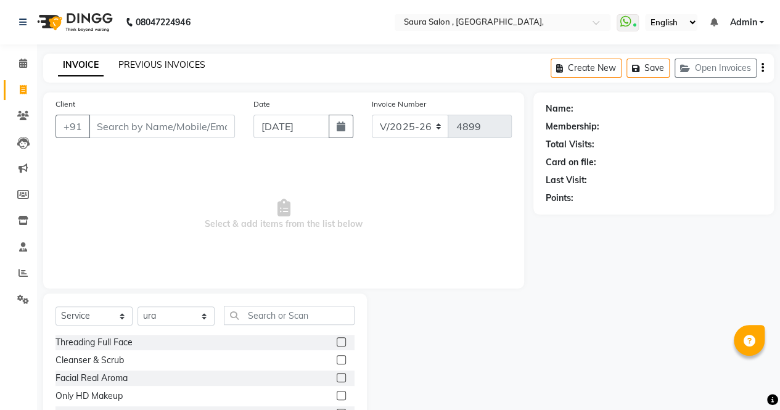
click at [158, 60] on link "PREVIOUS INVOICES" at bounding box center [161, 64] width 87 height 11
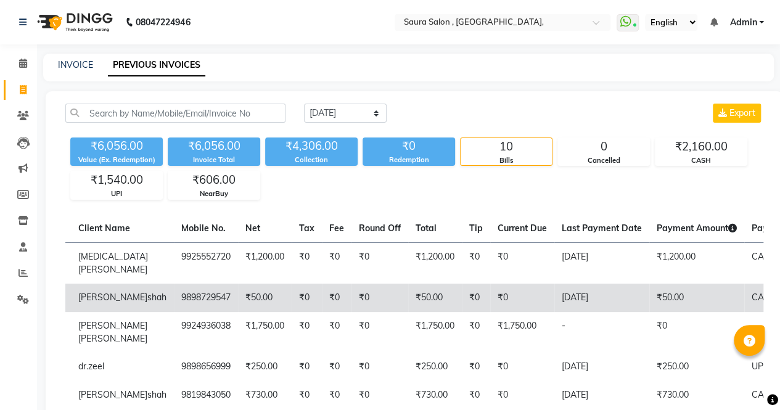
scroll to position [0, 131]
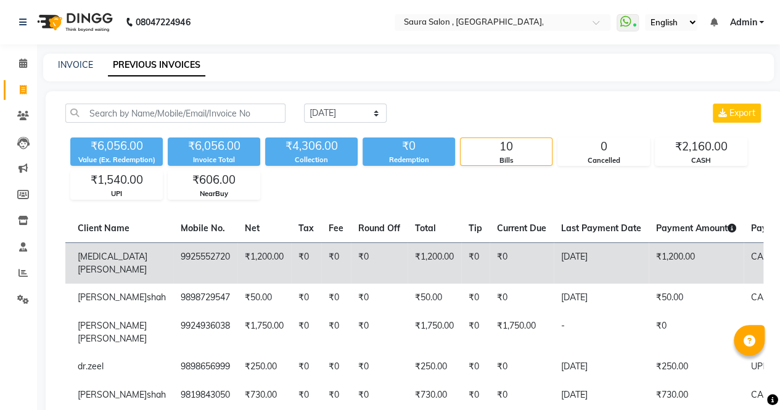
click at [351, 277] on td "₹0" at bounding box center [379, 262] width 57 height 41
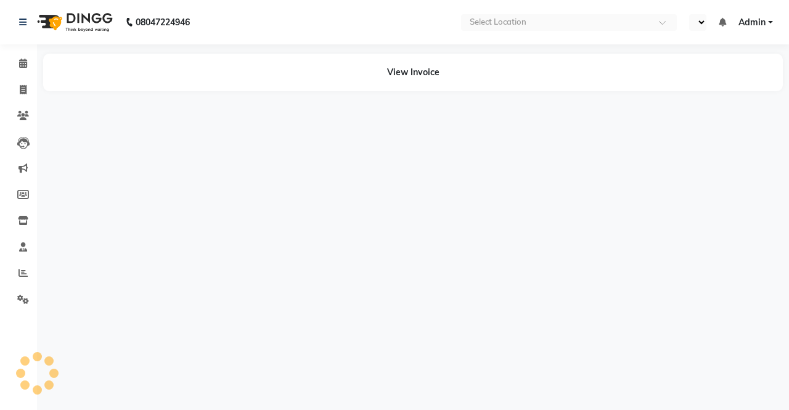
select select "en"
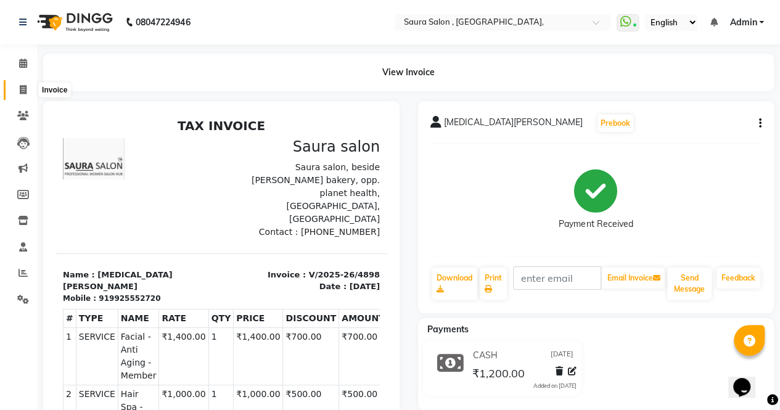
click at [20, 91] on icon at bounding box center [23, 89] width 7 height 9
select select "6963"
select select "service"
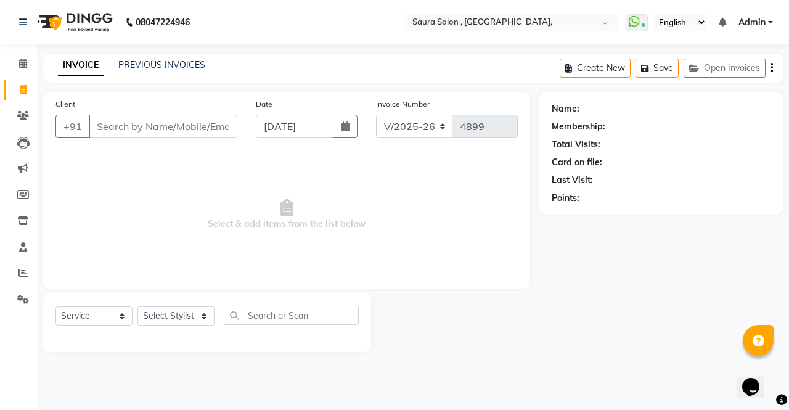
select select "57428"
